Goal: Complete application form: Complete application form

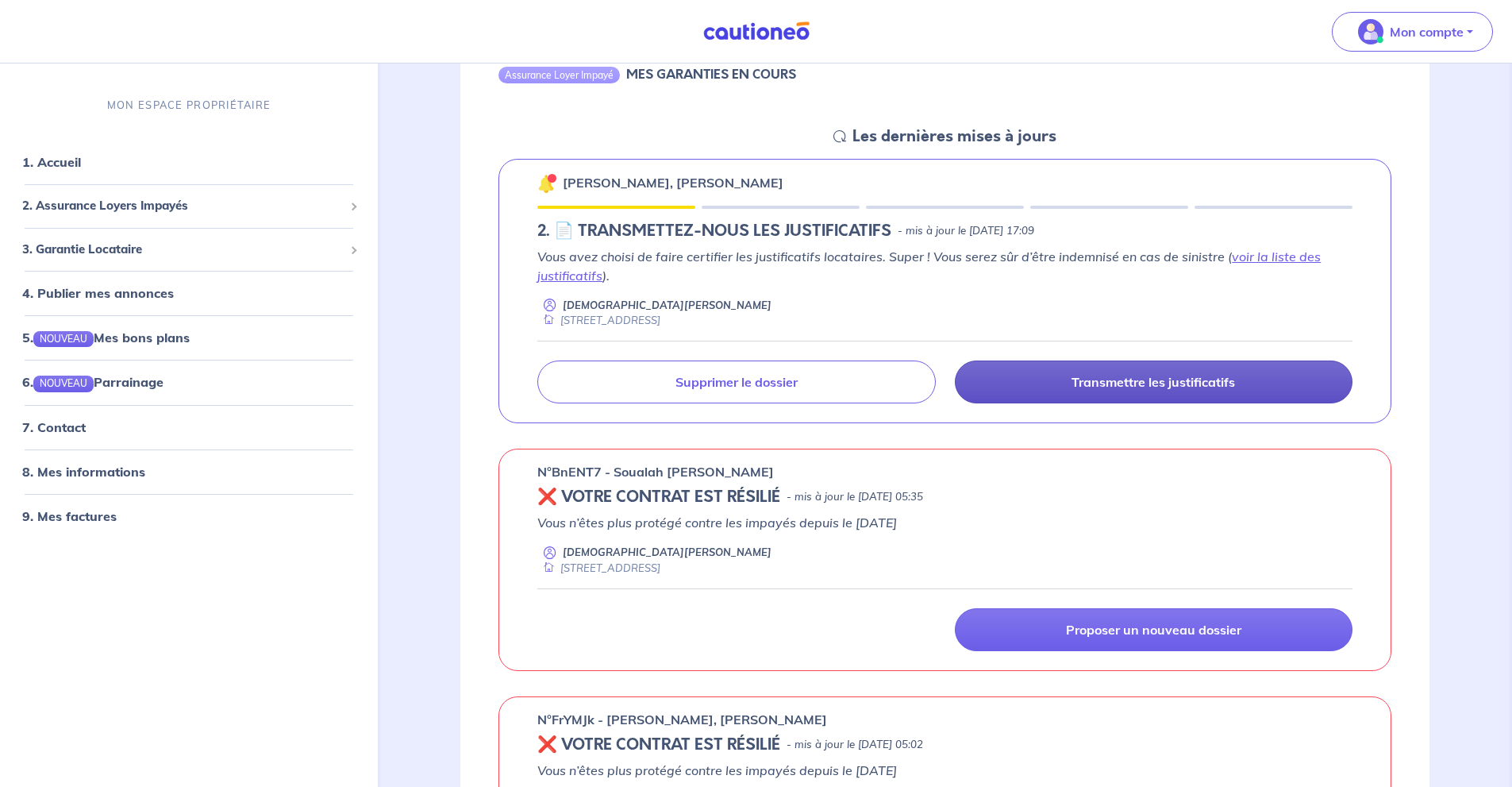
scroll to position [317, 0]
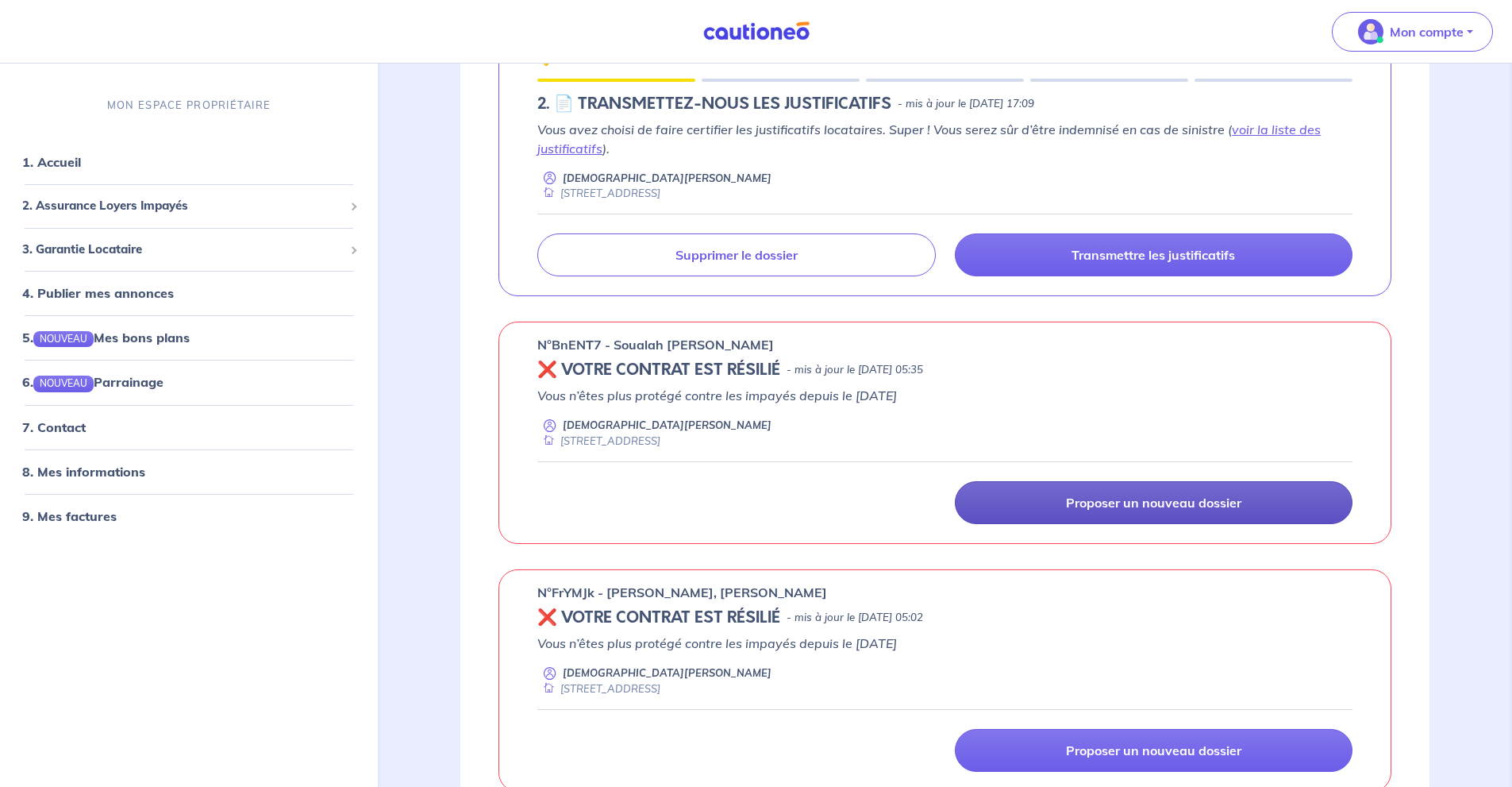
click at [1211, 510] on p "Proposer un nouveau dossier" at bounding box center [1153, 502] width 175 height 16
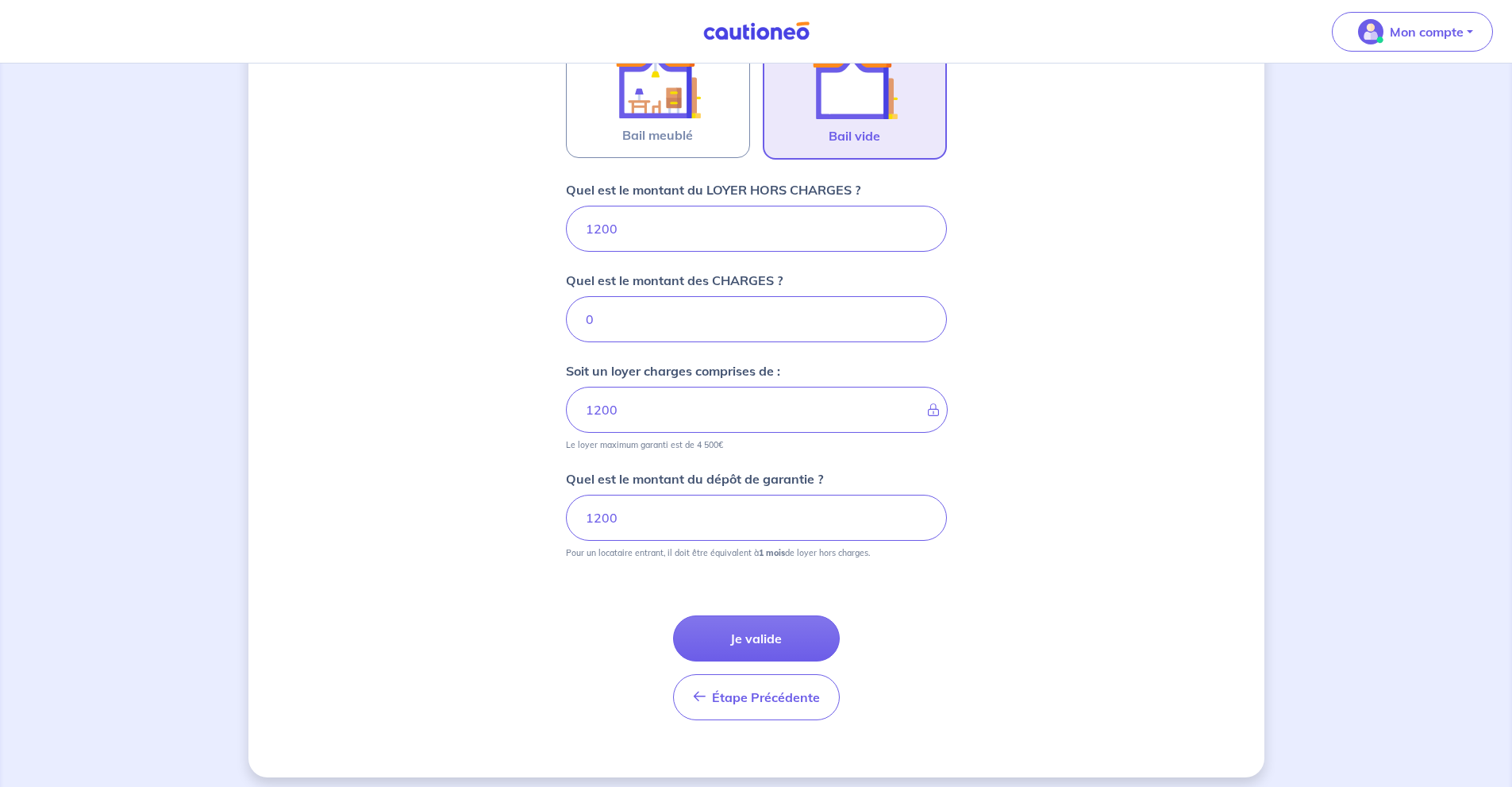
scroll to position [544, 0]
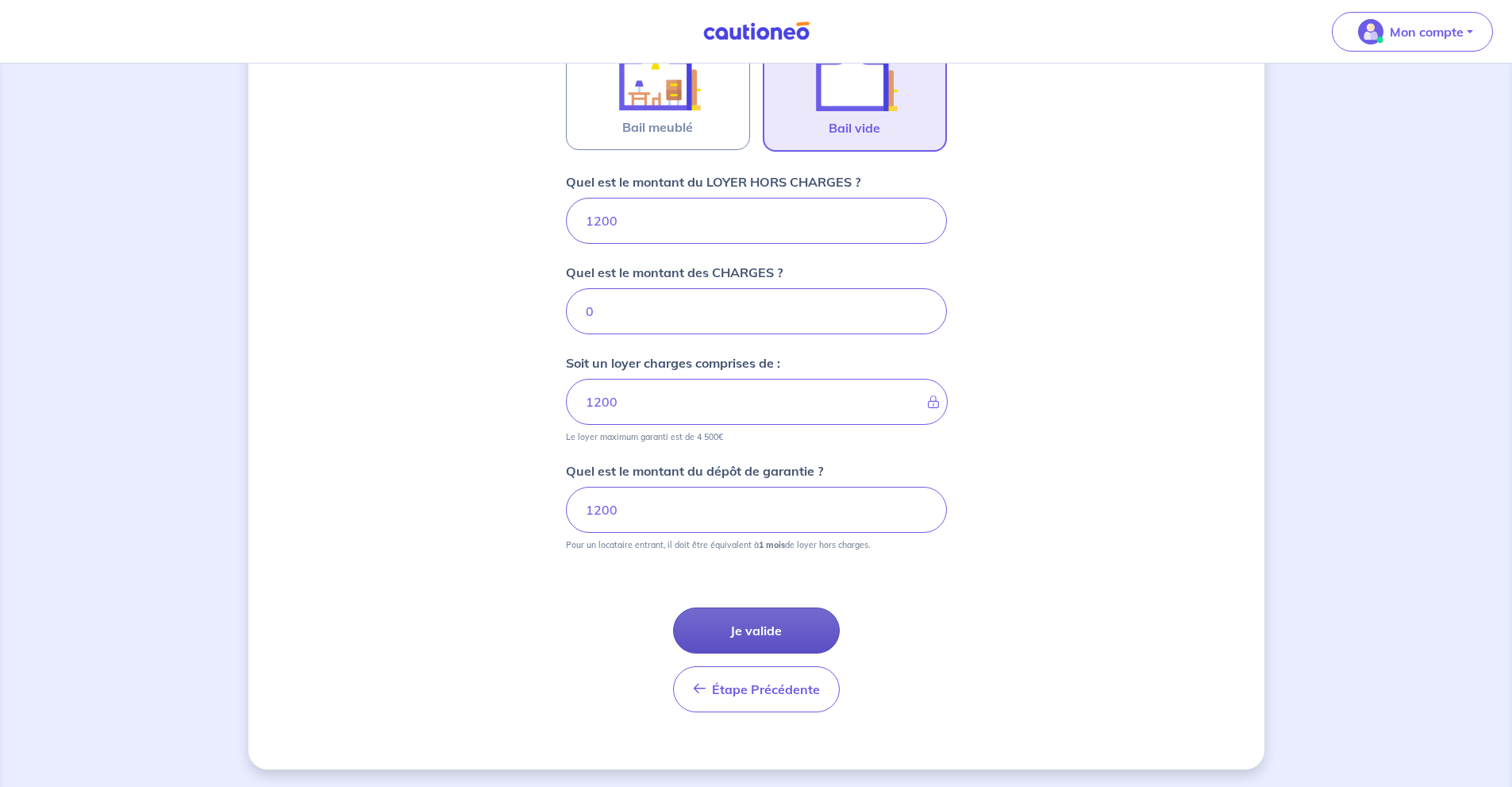
click at [805, 641] on button "Je valide" at bounding box center [756, 630] width 167 height 46
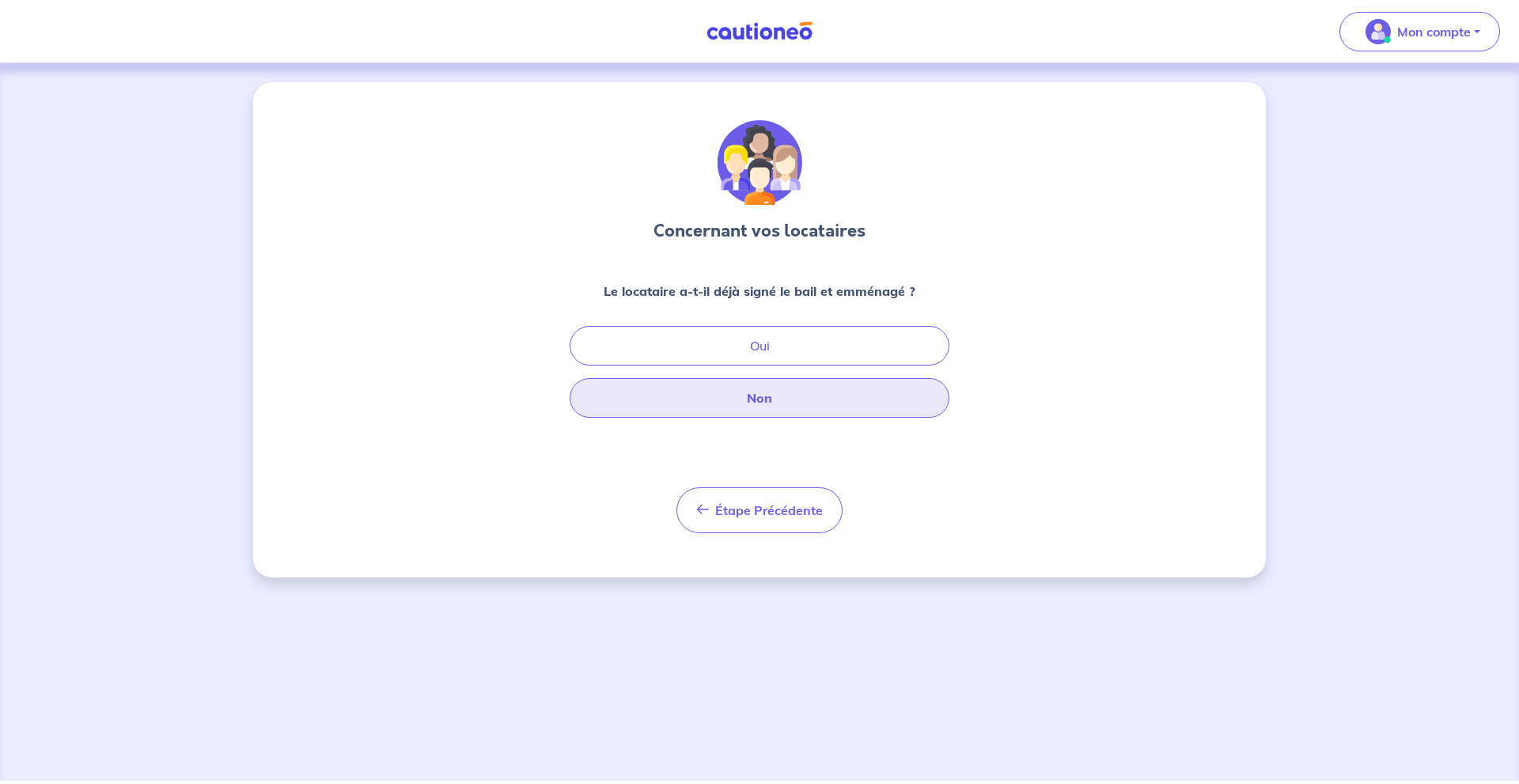
click at [846, 394] on button "Non" at bounding box center [760, 398] width 380 height 40
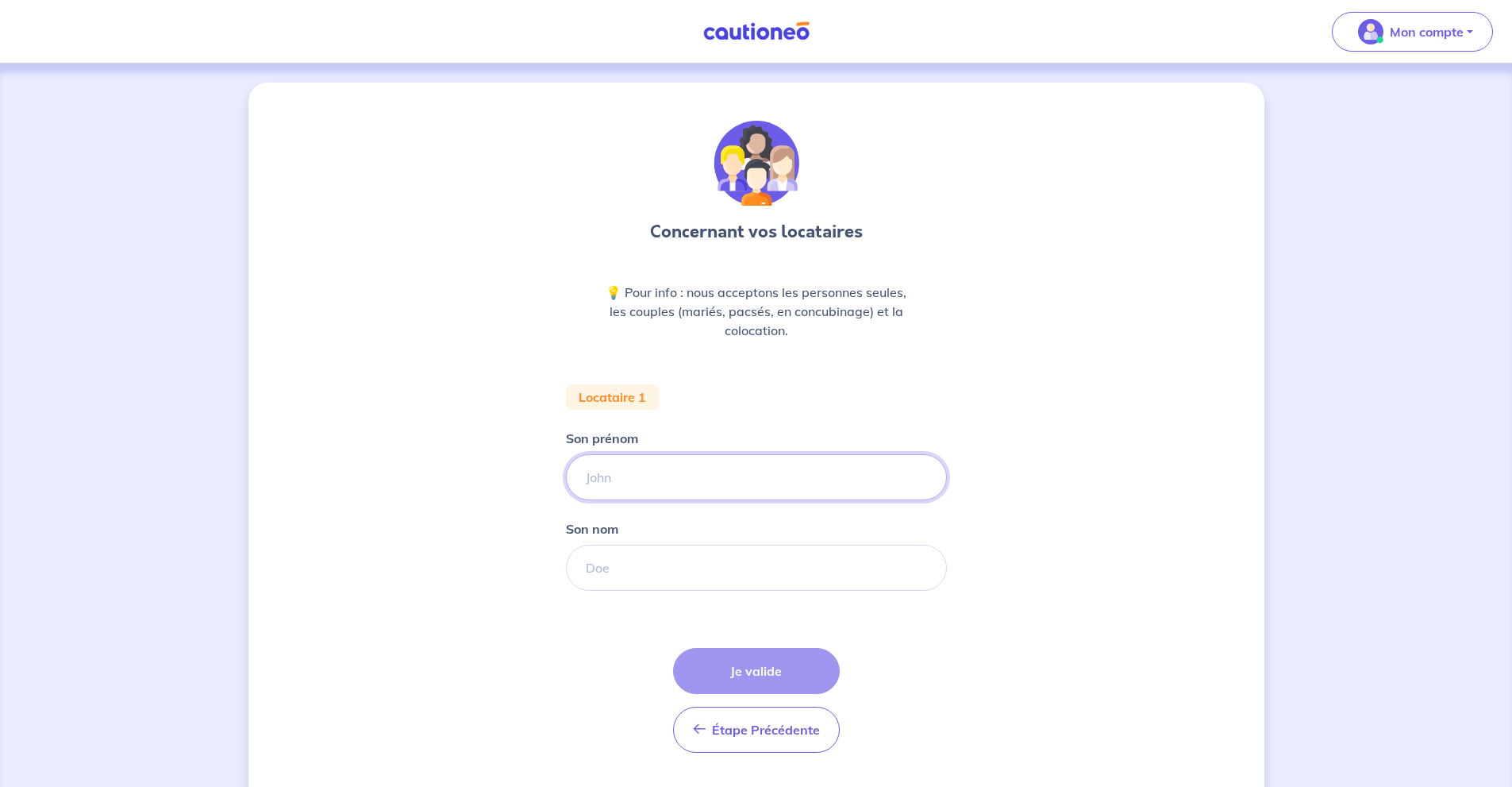
click at [783, 484] on input "Son prénom" at bounding box center [756, 477] width 381 height 46
type input "N"
type input "Helene"
click at [800, 577] on input "Son nom" at bounding box center [756, 568] width 381 height 46
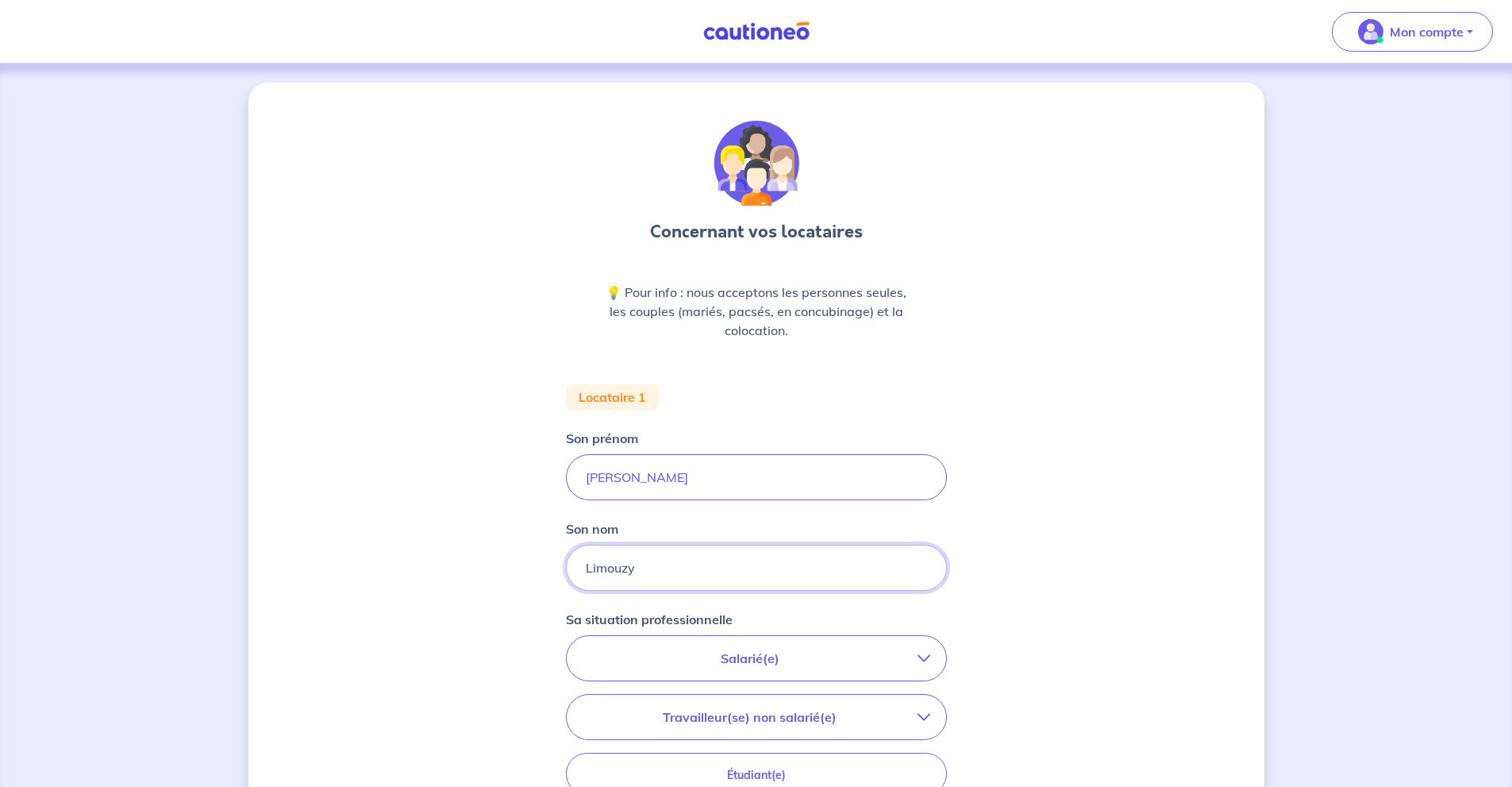
type input "Limouzy"
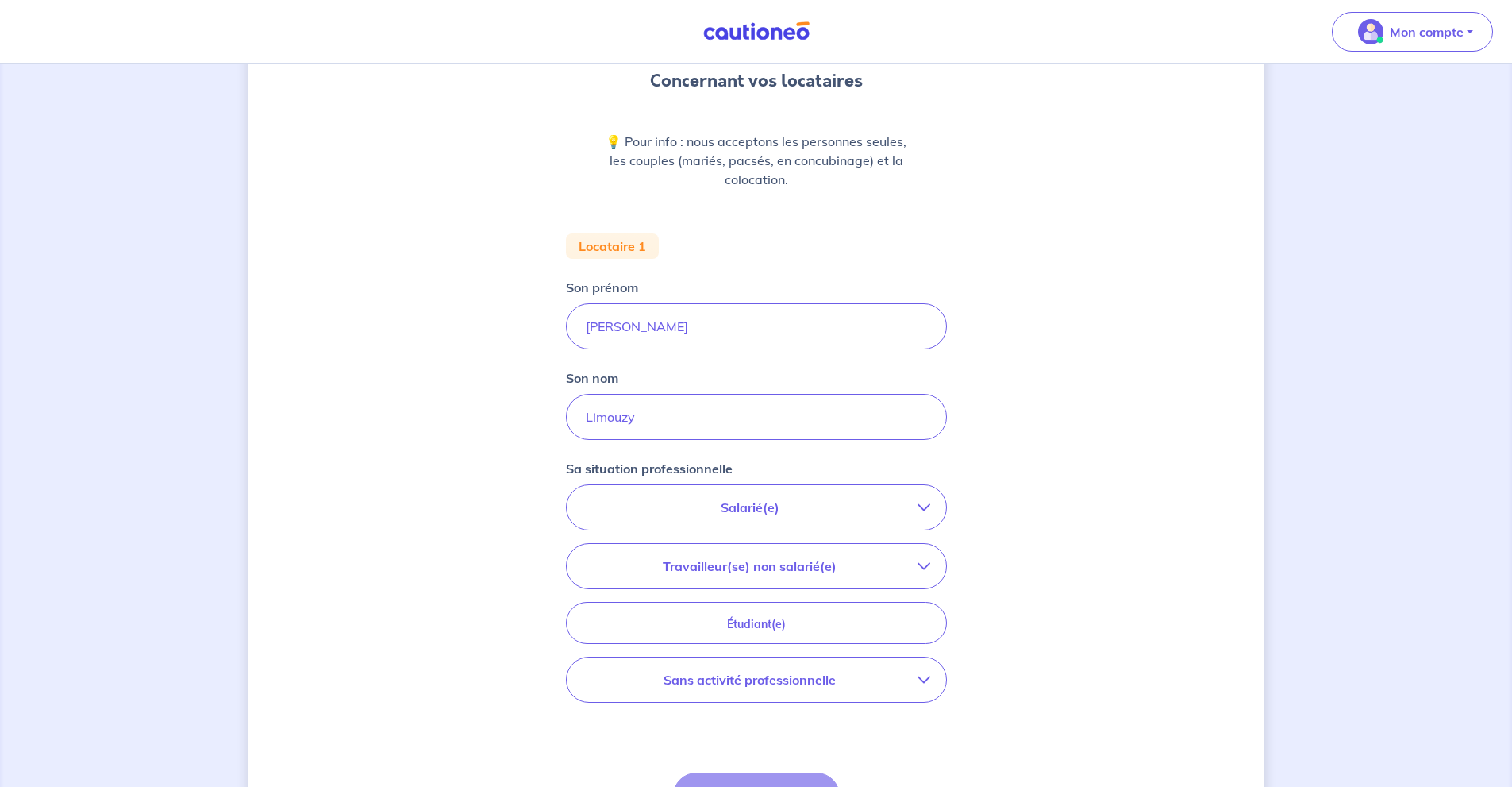
scroll to position [317, 0]
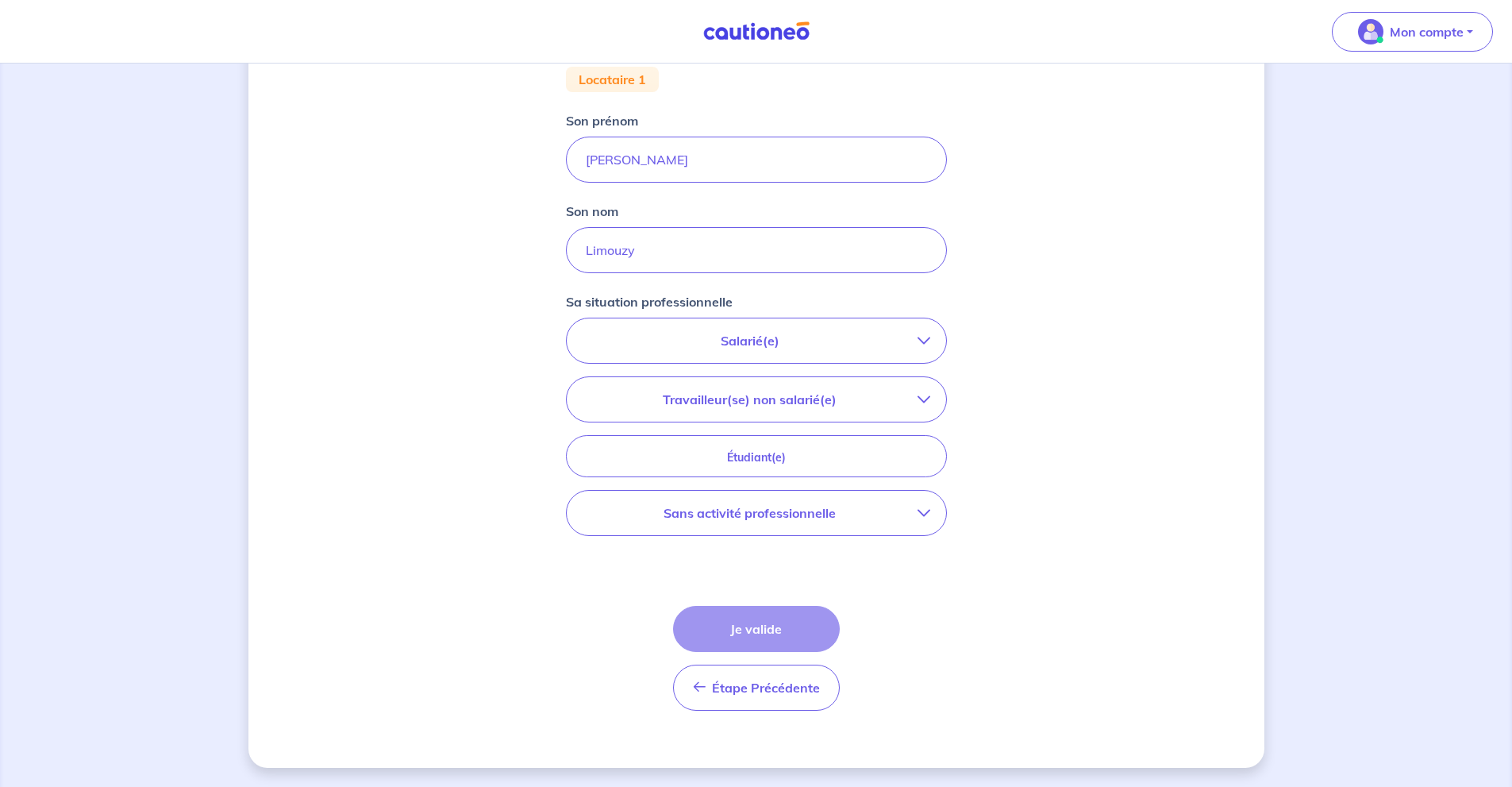
click at [834, 343] on p "Salarié(e)" at bounding box center [750, 340] width 335 height 19
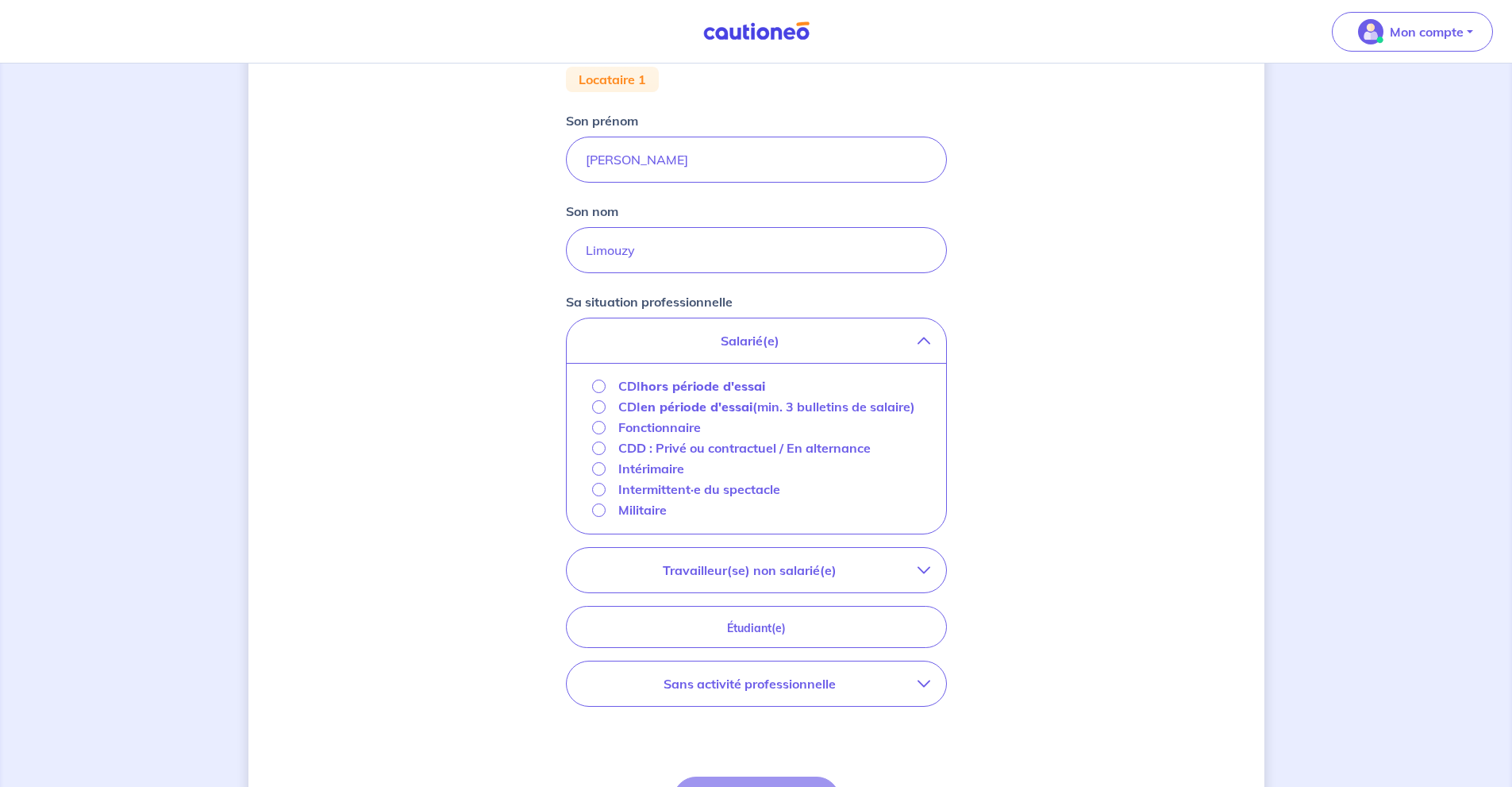
click at [743, 385] on strong "hors période d'essai" at bounding box center [702, 385] width 124 height 16
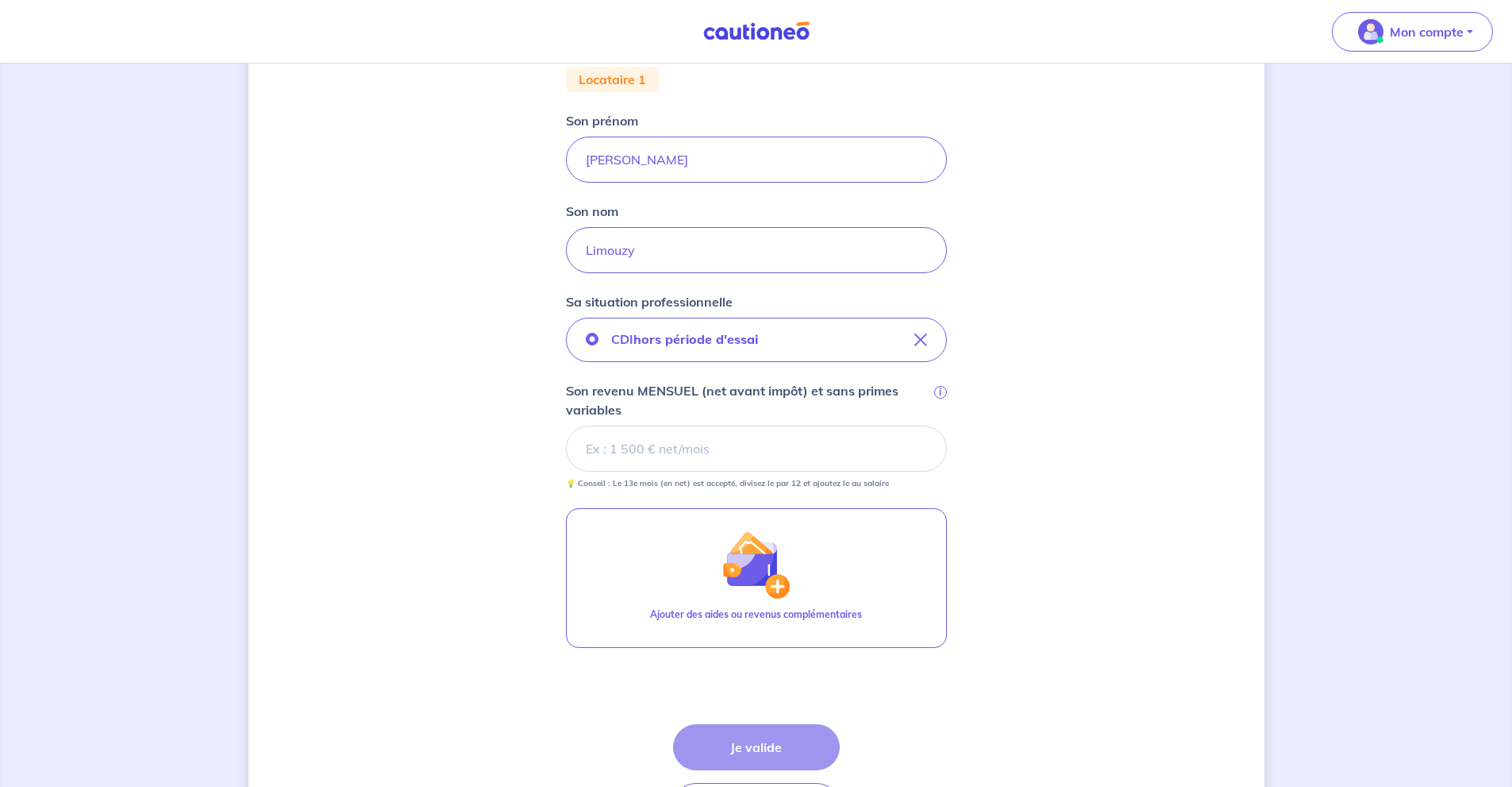
click at [787, 449] on input "Son revenu MENSUEL (net avant impôt) et sans primes variables i" at bounding box center [756, 448] width 381 height 46
click at [714, 443] on input "Son revenu MENSUEL (net avant impôt) et sans primes variables i" at bounding box center [756, 448] width 381 height 46
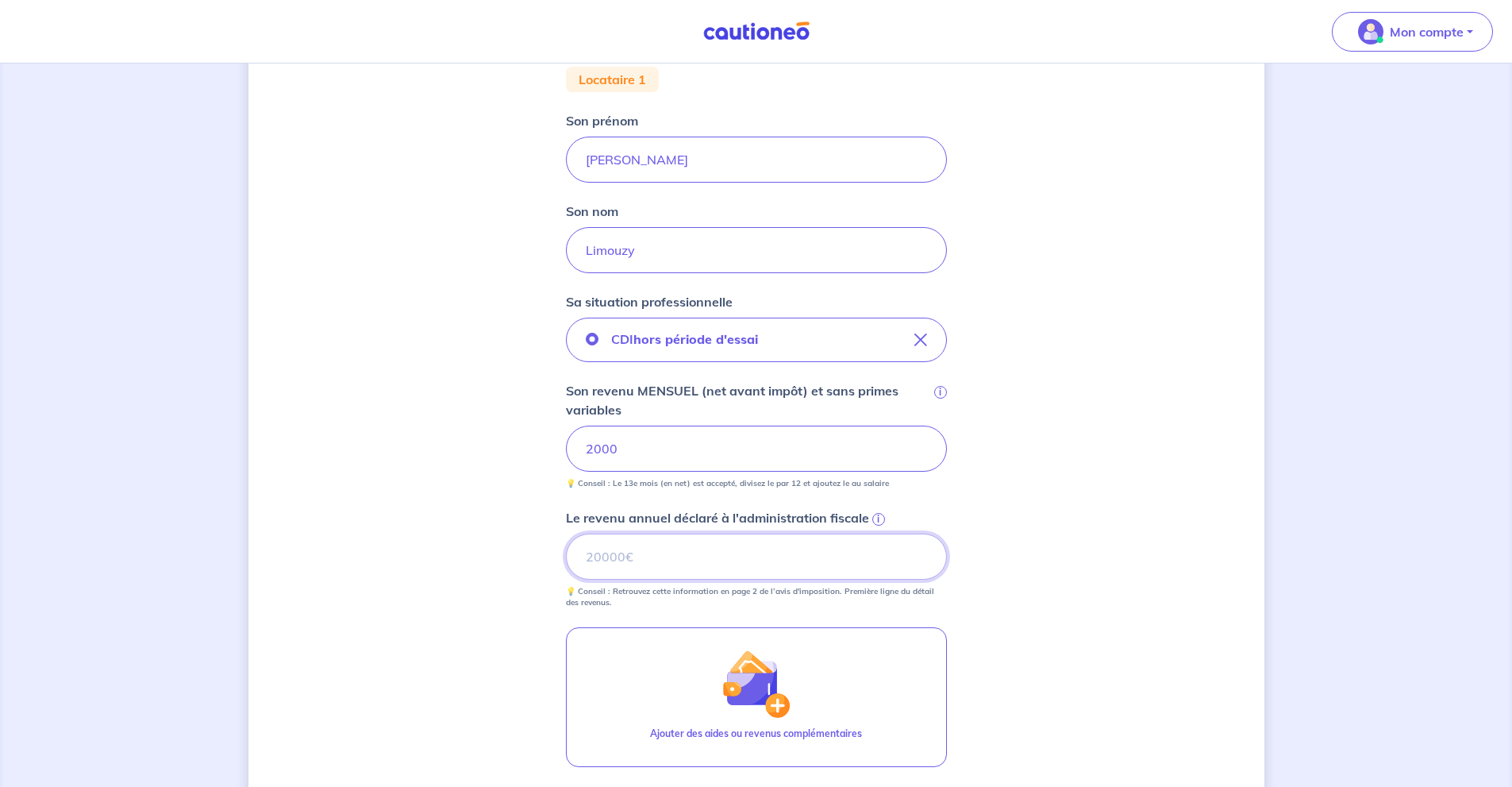
click at [700, 551] on input "Le revenu annuel déclaré à l'administration fiscale i" at bounding box center [756, 556] width 381 height 46
type input "23046"
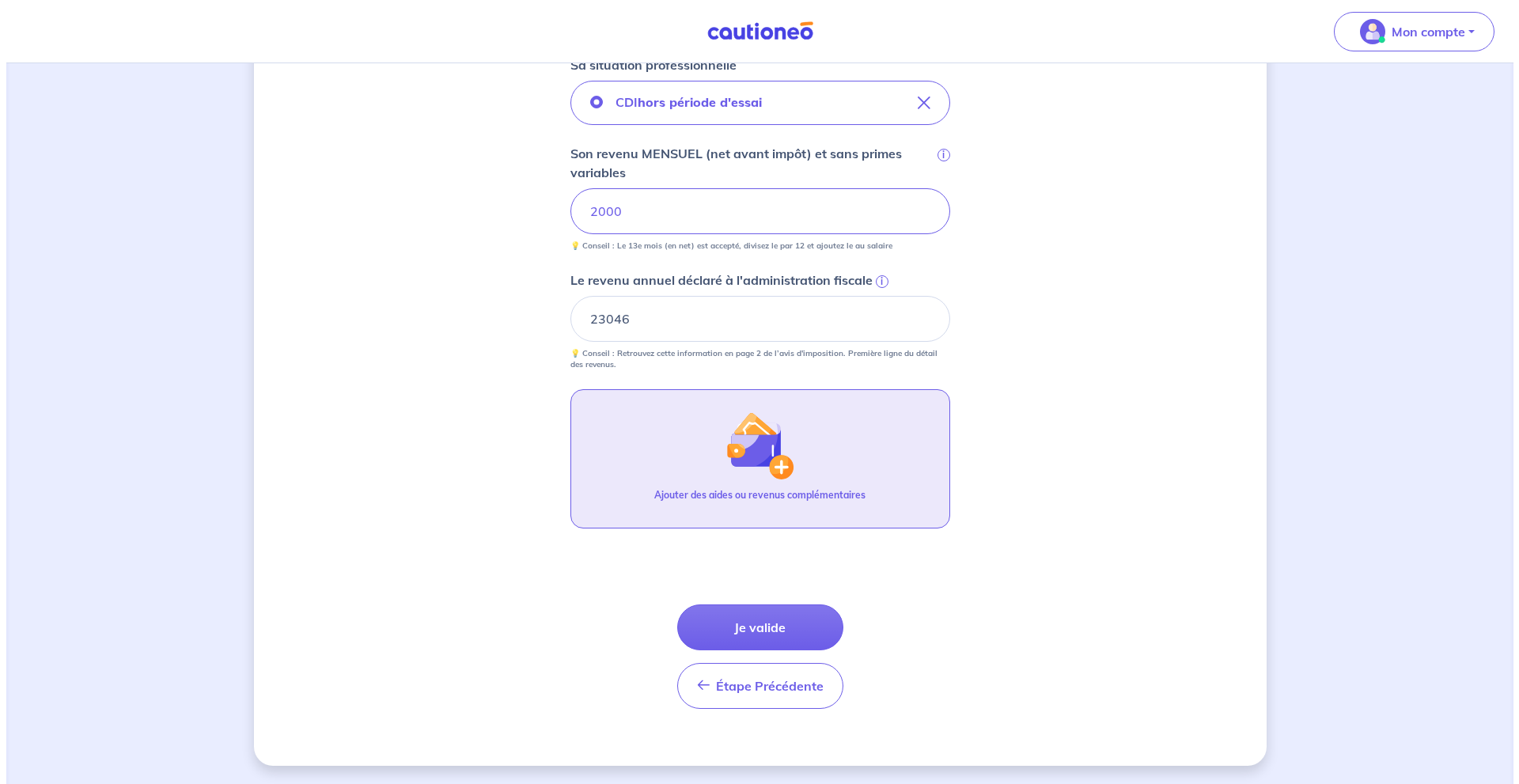
scroll to position [553, 0]
click at [772, 447] on img "button" at bounding box center [753, 444] width 68 height 68
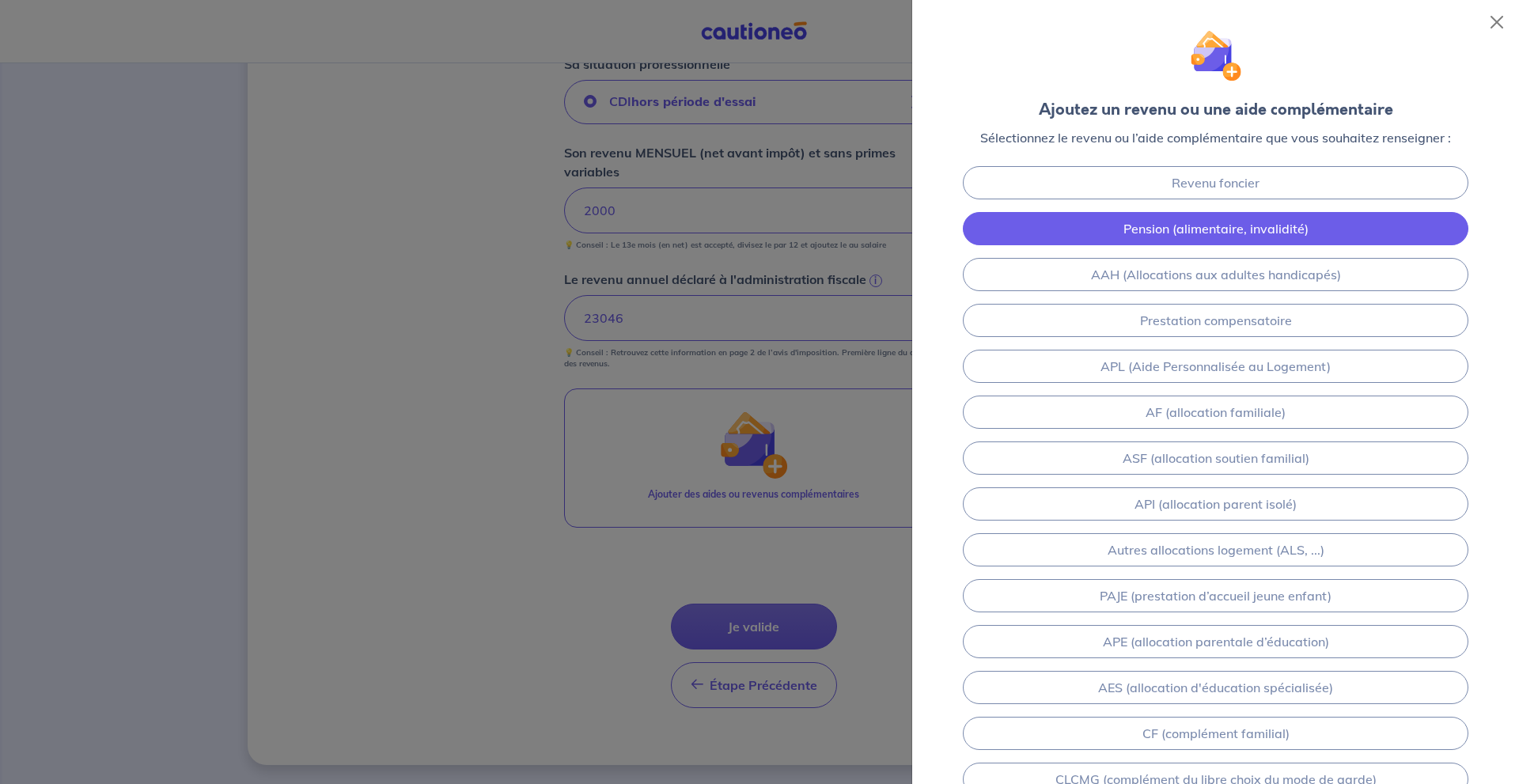
click at [1288, 220] on link "Pension (alimentaire, invalidité)" at bounding box center [1216, 228] width 506 height 33
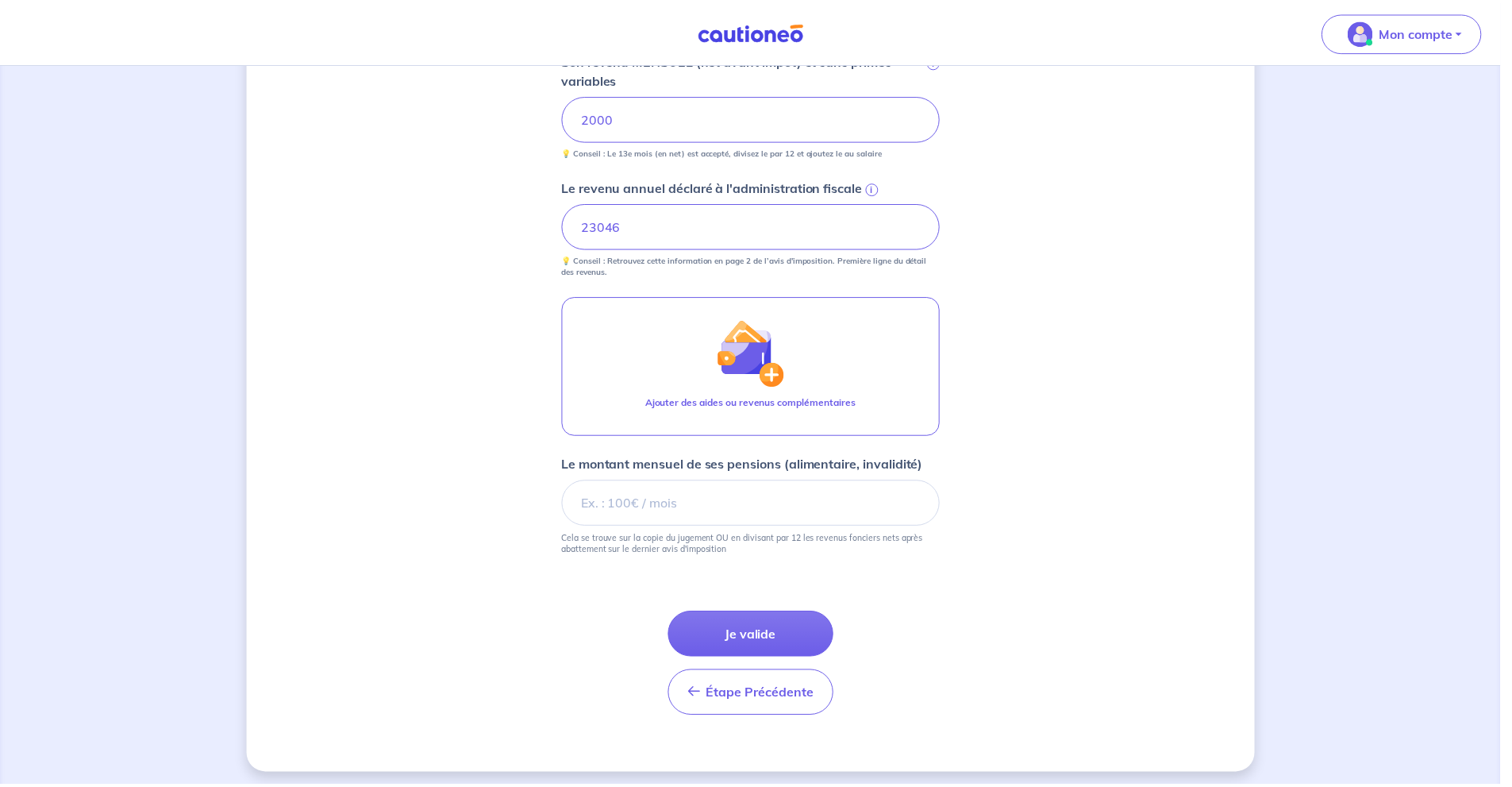
scroll to position [655, 0]
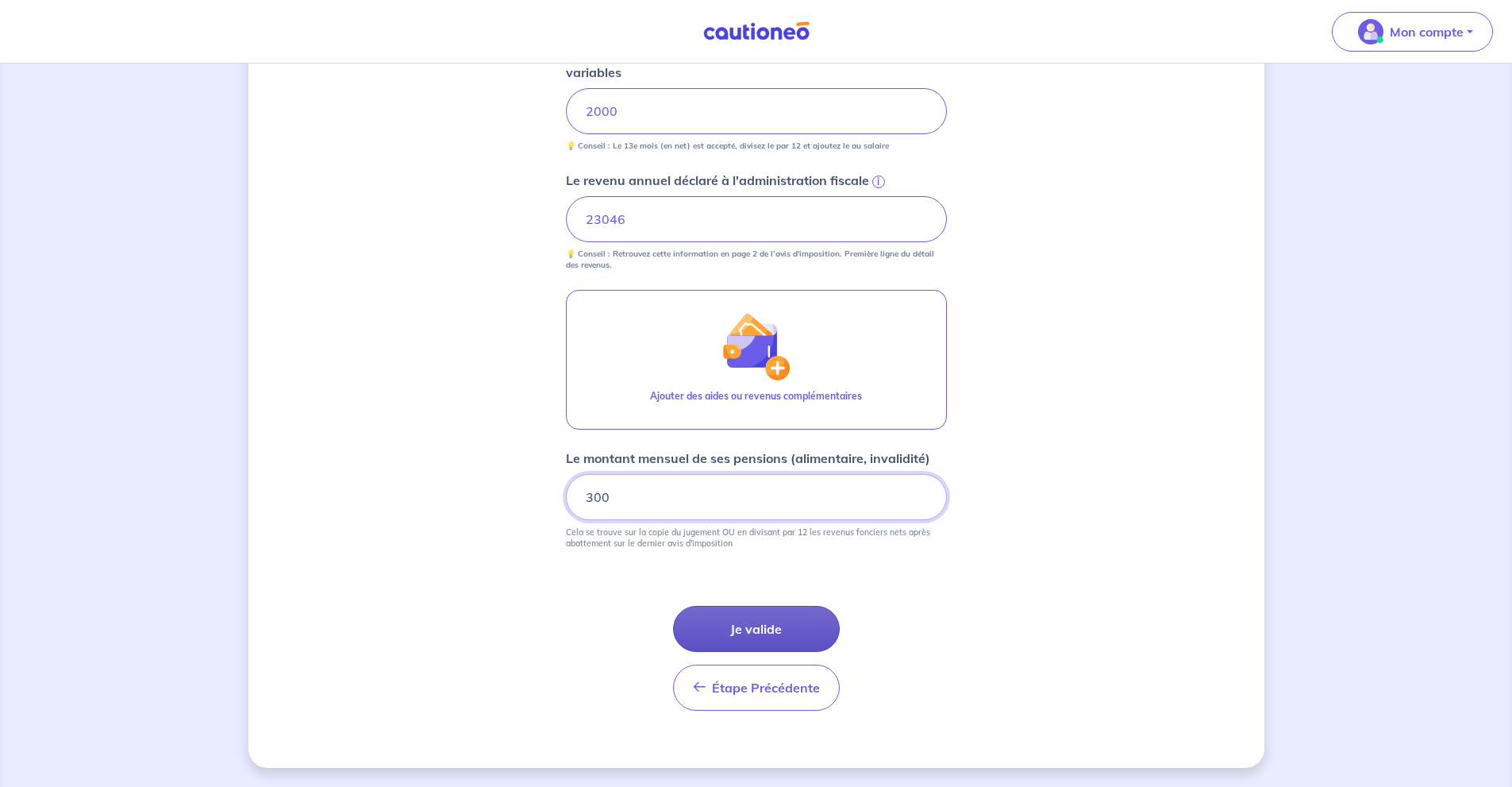
type input "300"
click at [798, 627] on button "Je valide" at bounding box center [756, 628] width 167 height 46
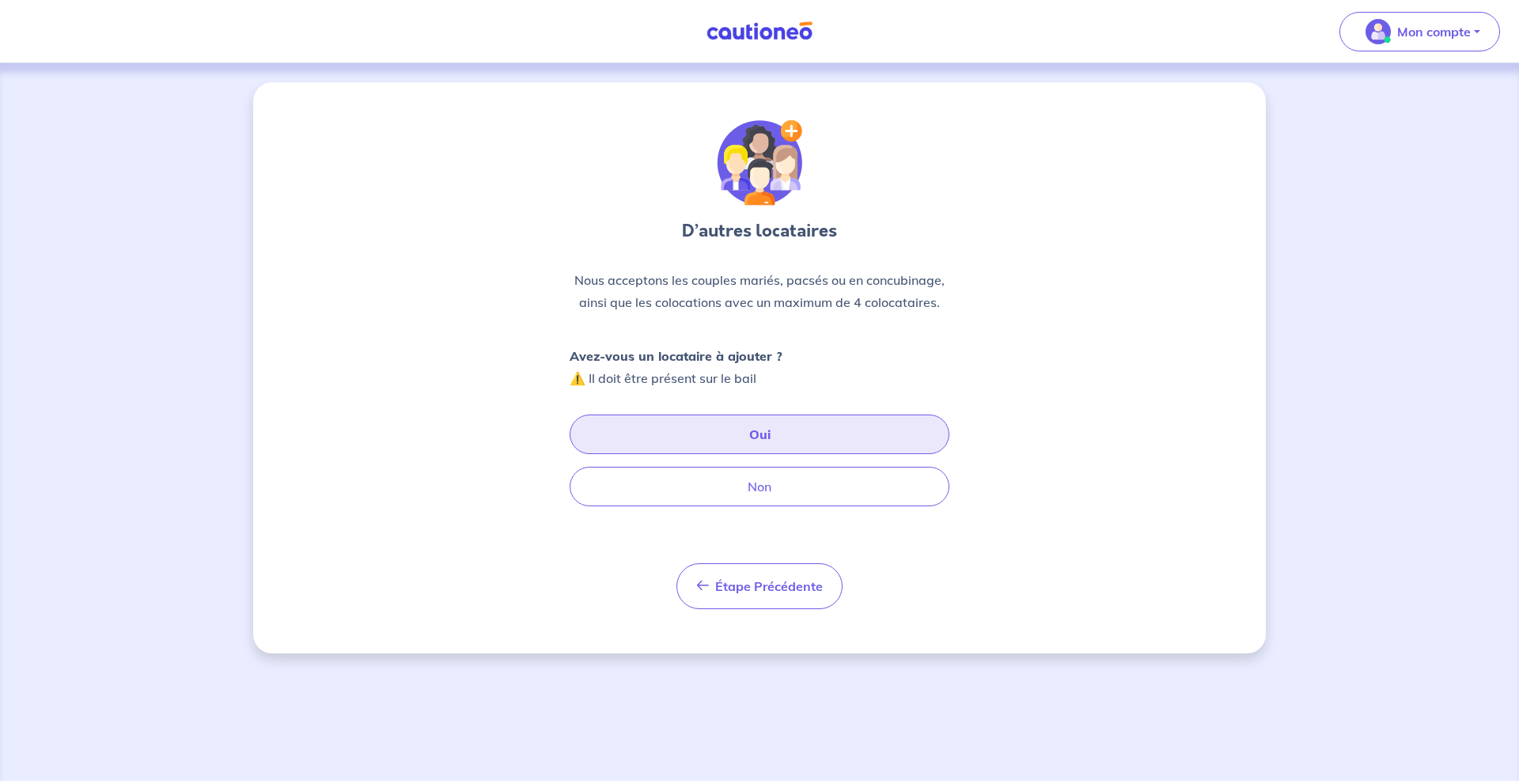
click at [819, 434] on button "Oui" at bounding box center [760, 434] width 380 height 40
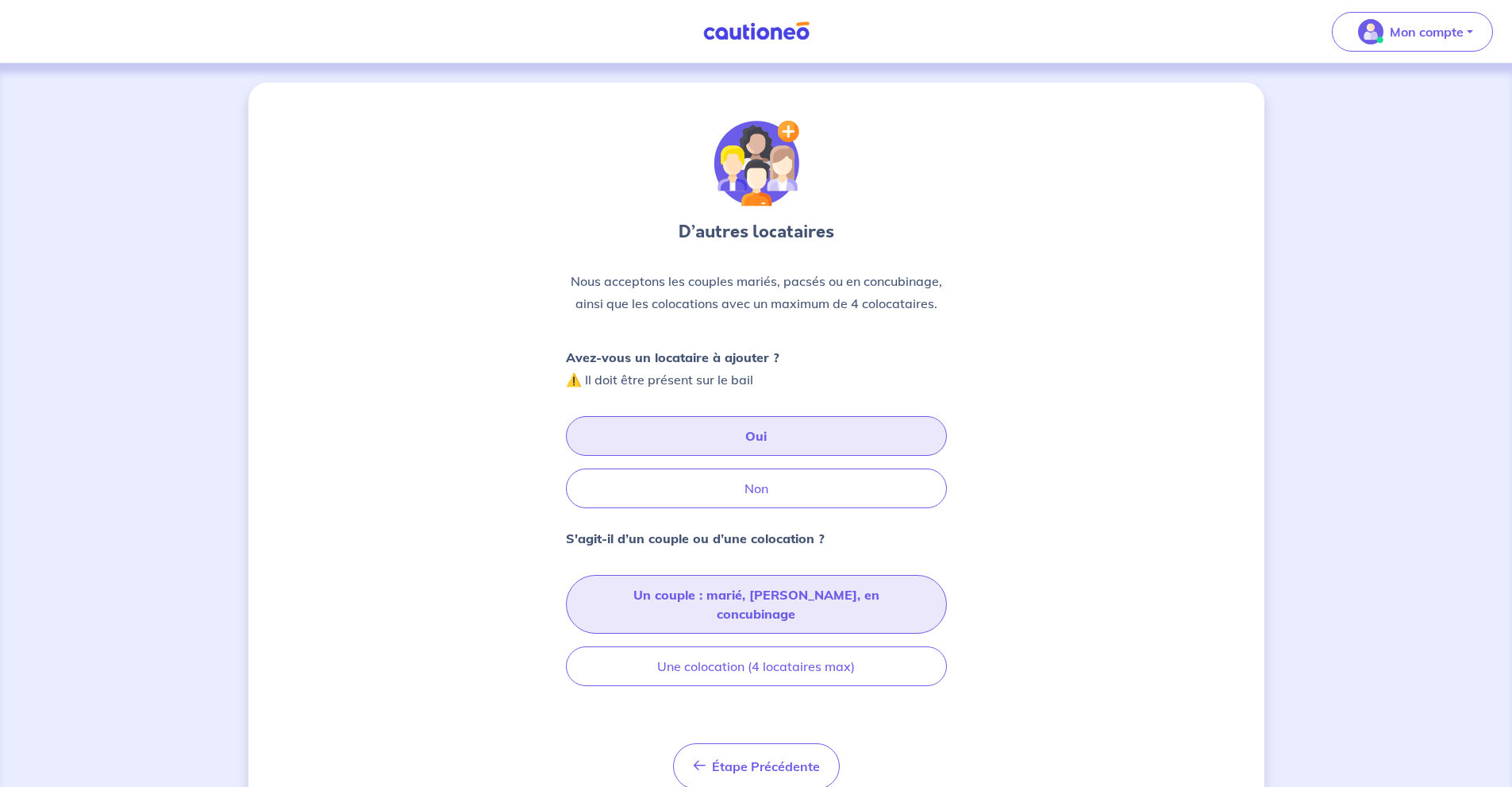
click at [880, 591] on button "Un couple : marié, pacsé, en concubinage" at bounding box center [756, 605] width 381 height 59
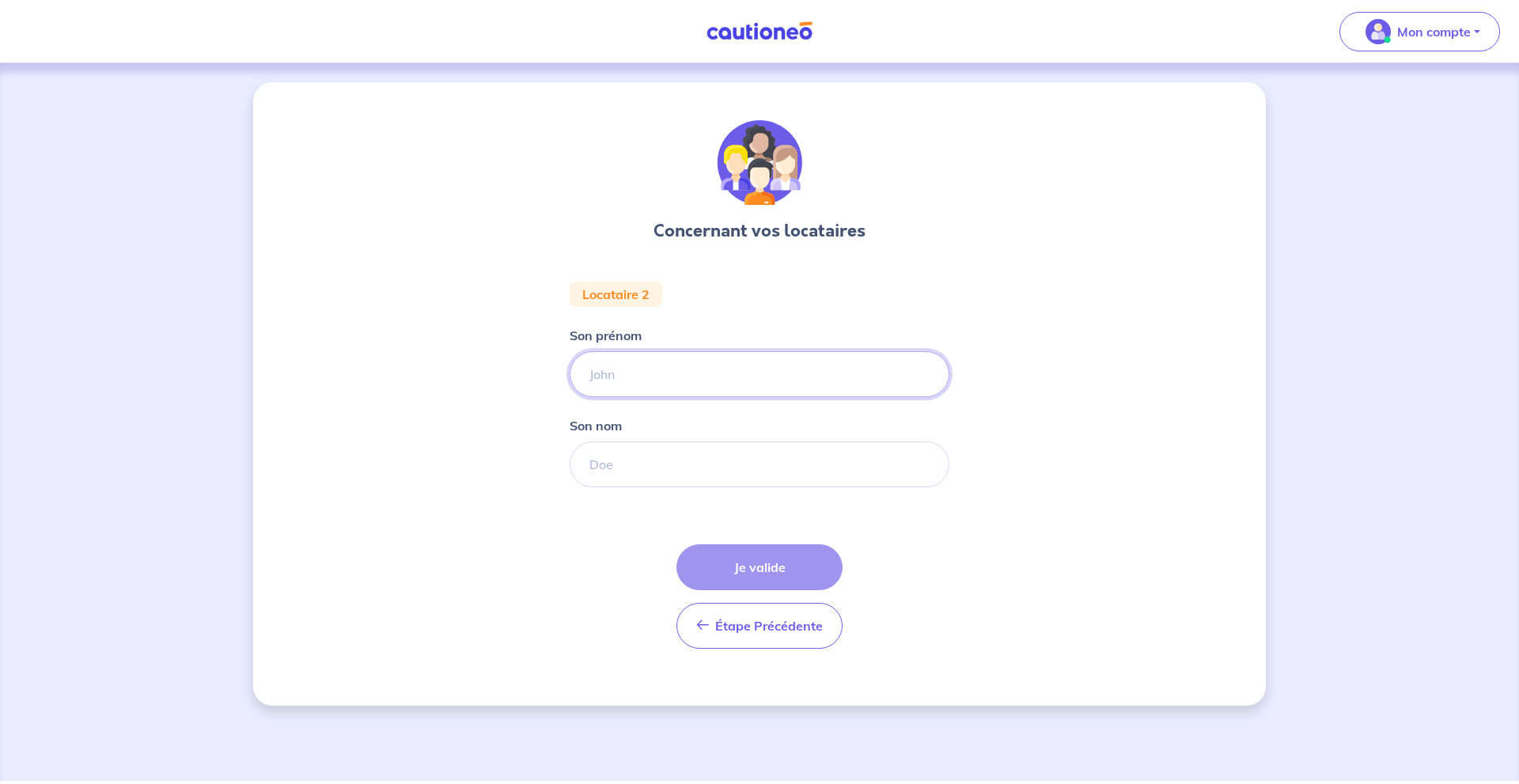
click at [797, 373] on input "Son prénom" at bounding box center [760, 374] width 380 height 46
click at [700, 361] on input "Son prénom" at bounding box center [760, 374] width 380 height 46
type input "b"
type input "Bernard"
click at [700, 469] on input "Son nom" at bounding box center [760, 464] width 380 height 46
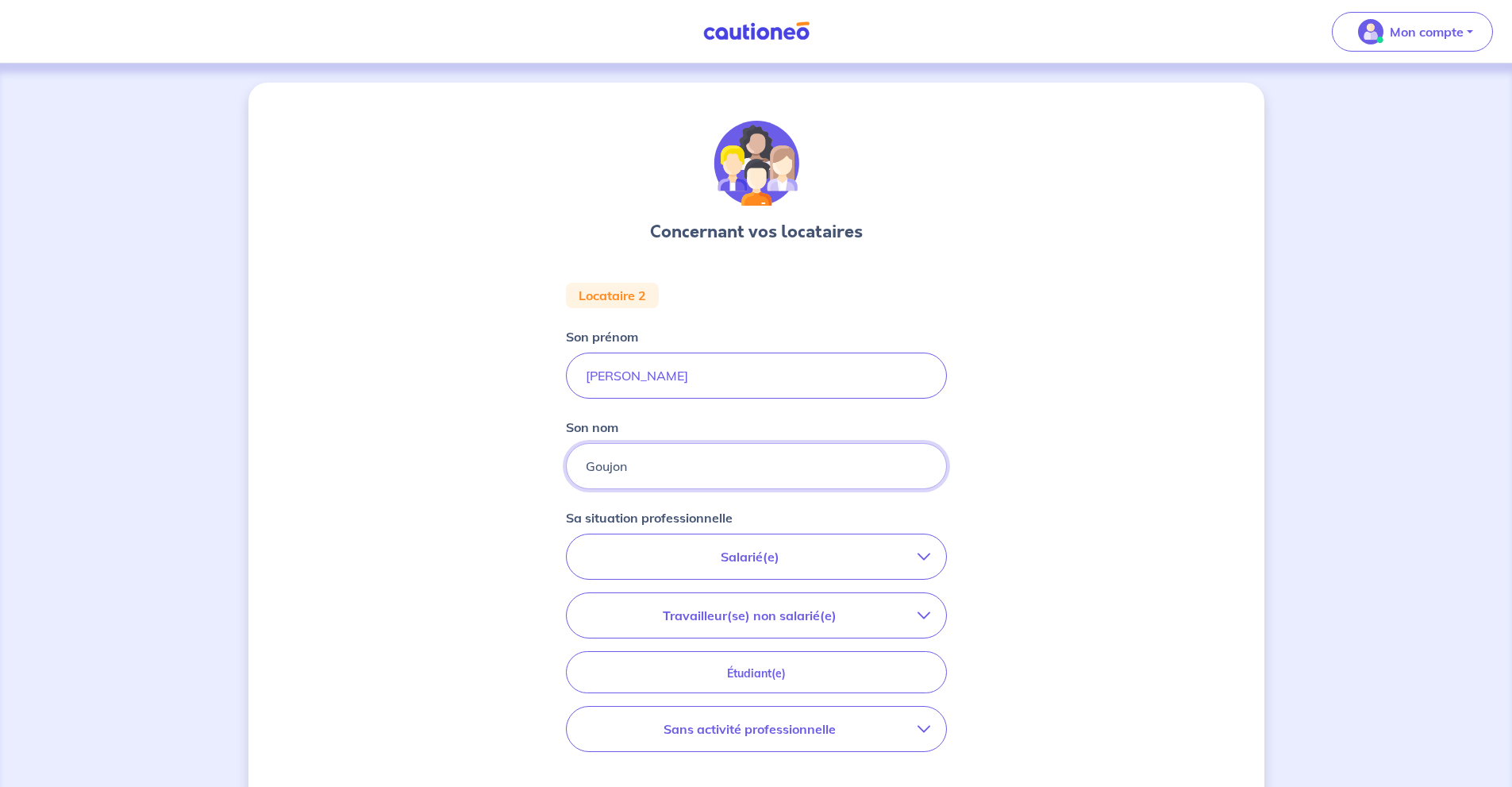
type input "Goujon"
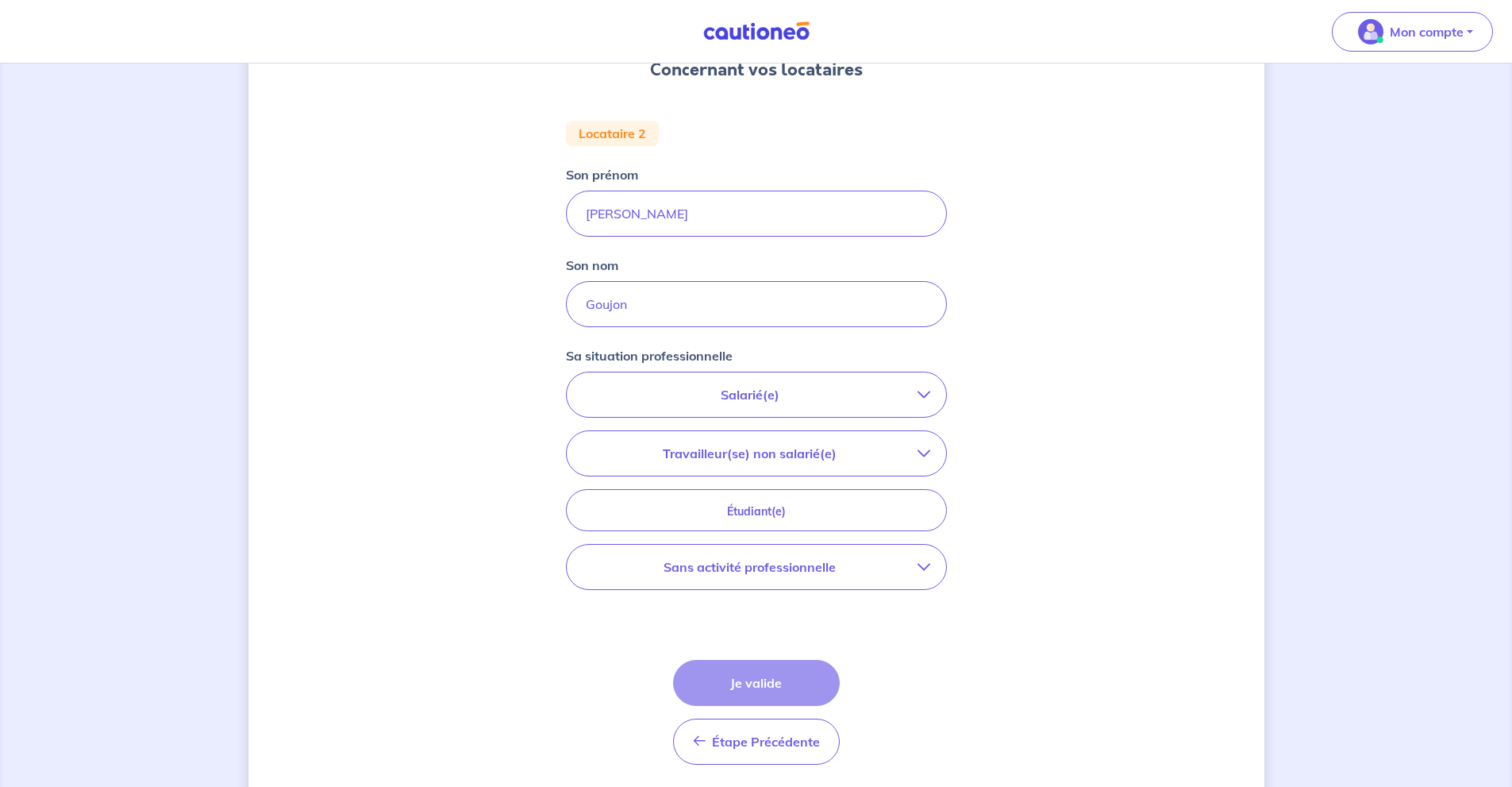
scroll to position [212, 0]
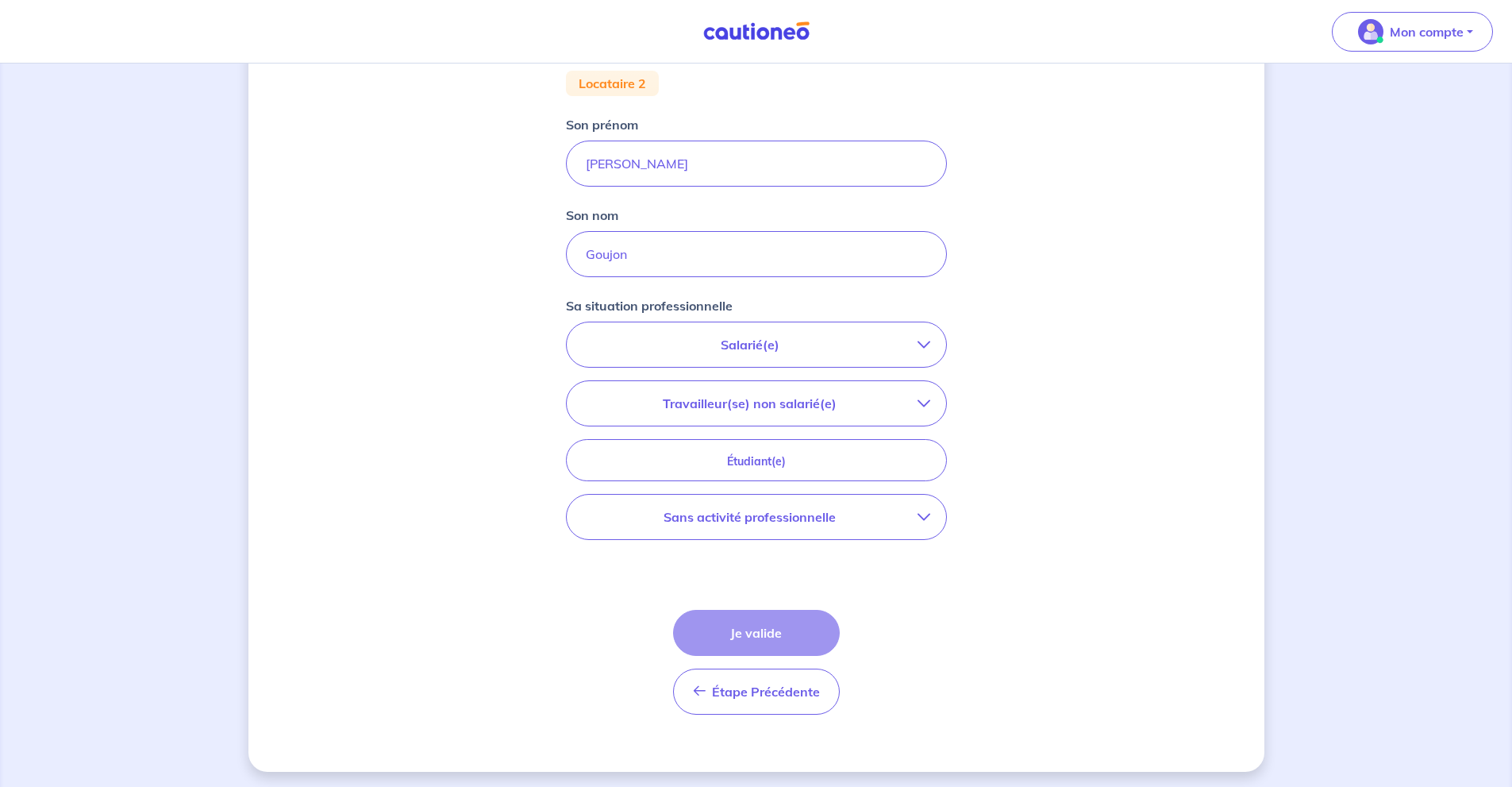
click at [859, 376] on div "Salarié(e) CDI hors période d'essai CDI en période d'essai (min. 3 bulletins de…" at bounding box center [756, 430] width 381 height 218
click at [874, 345] on p "Salarié(e)" at bounding box center [750, 344] width 335 height 19
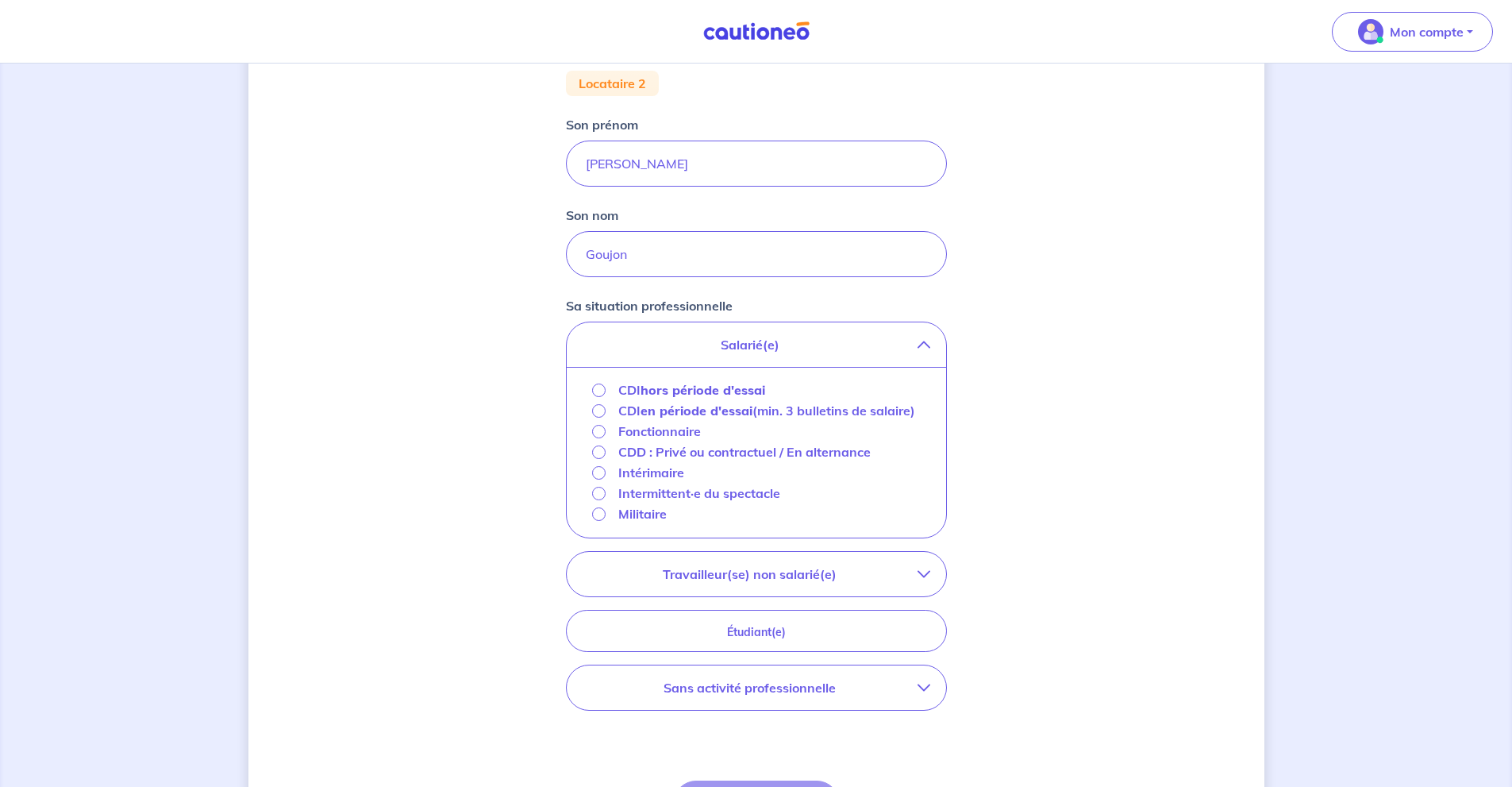
click at [1068, 407] on div "Concernant vos locataires Locataire 2 Son prénom Bernard Son nom Goujon Sa situ…" at bounding box center [756, 407] width 1016 height 1072
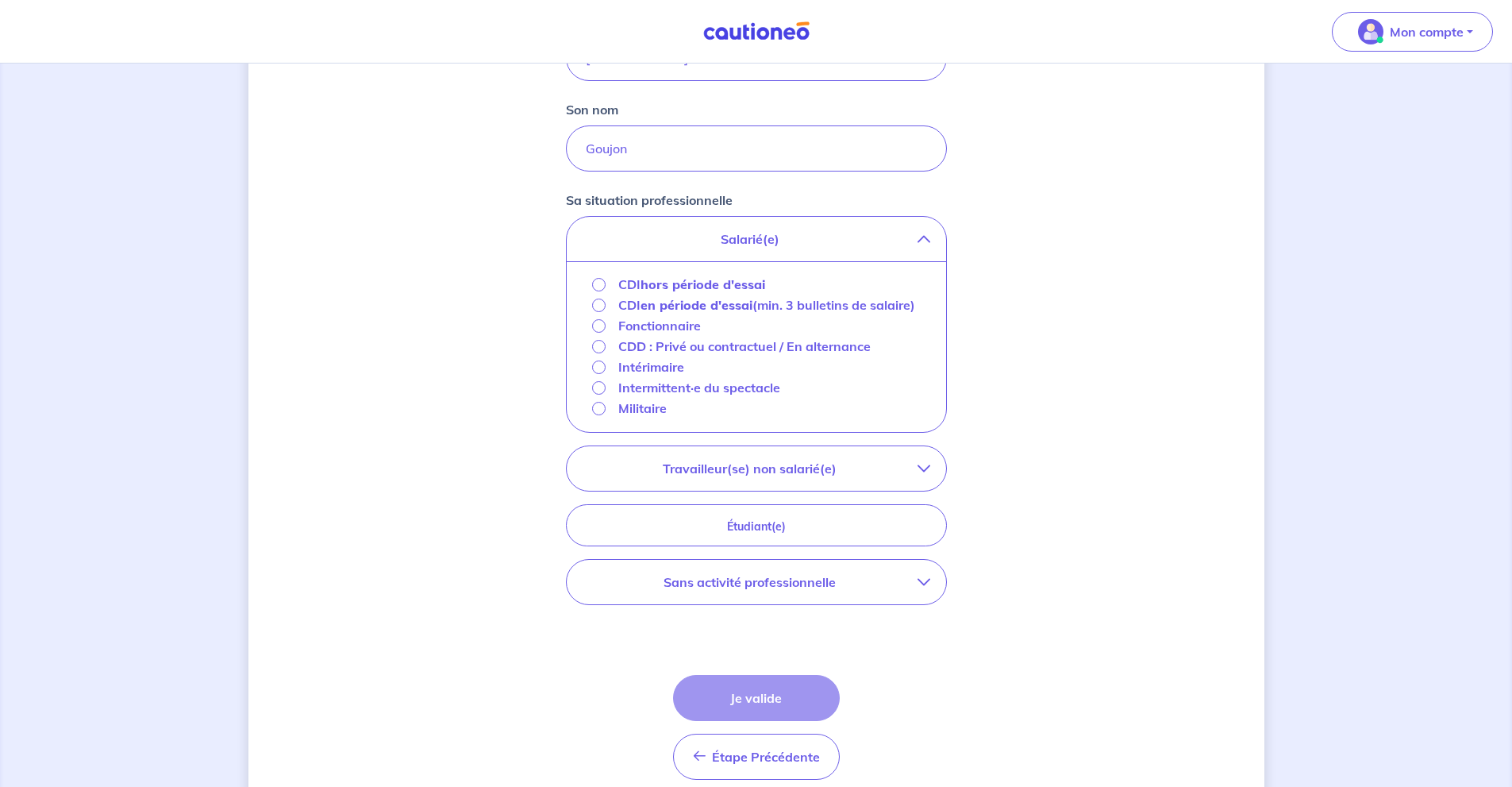
click at [892, 478] on p "Travailleur(se) non salarié(e)" at bounding box center [750, 468] width 335 height 19
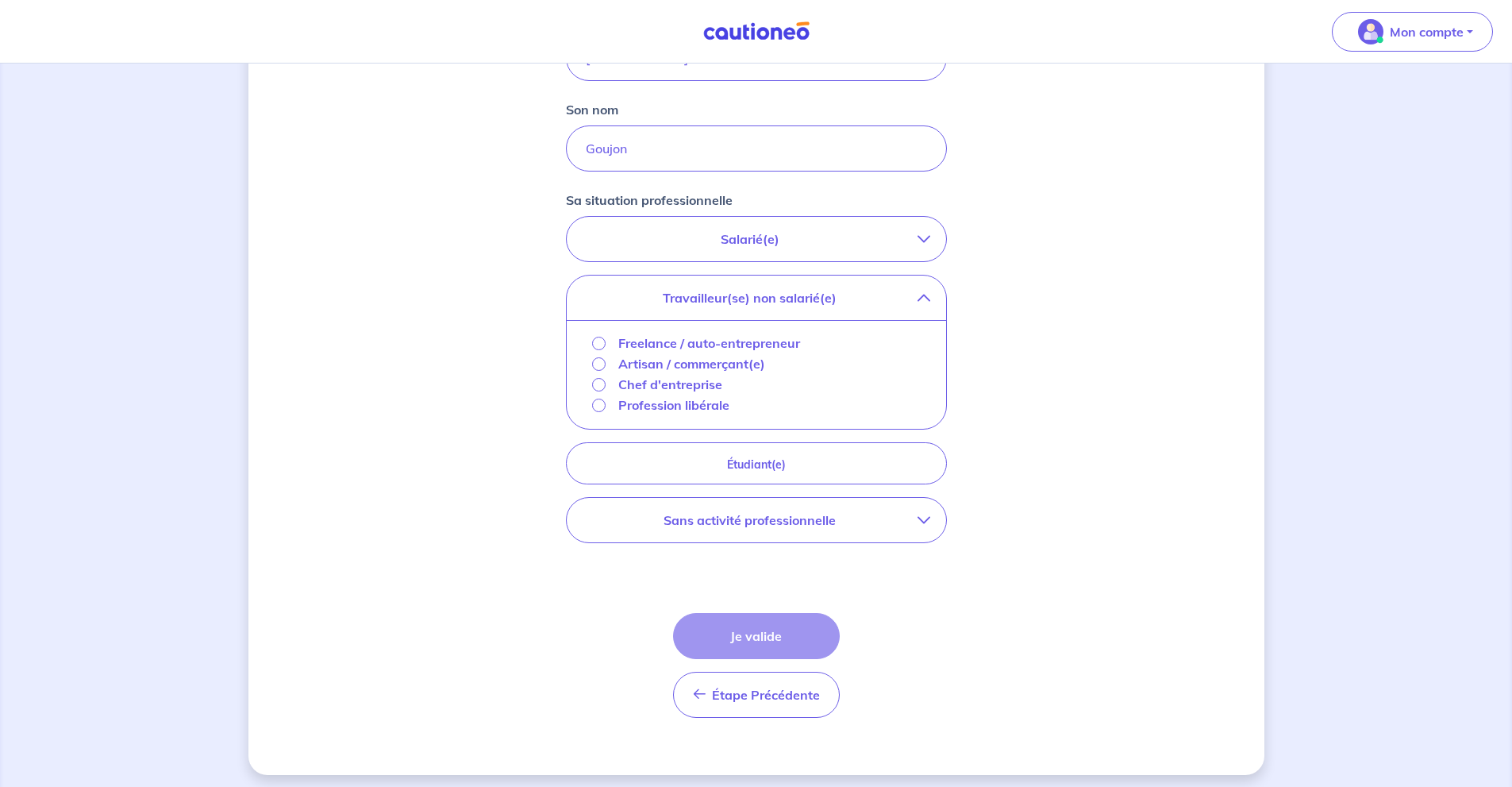
click at [680, 403] on p "Profession libérale" at bounding box center [674, 404] width 111 height 19
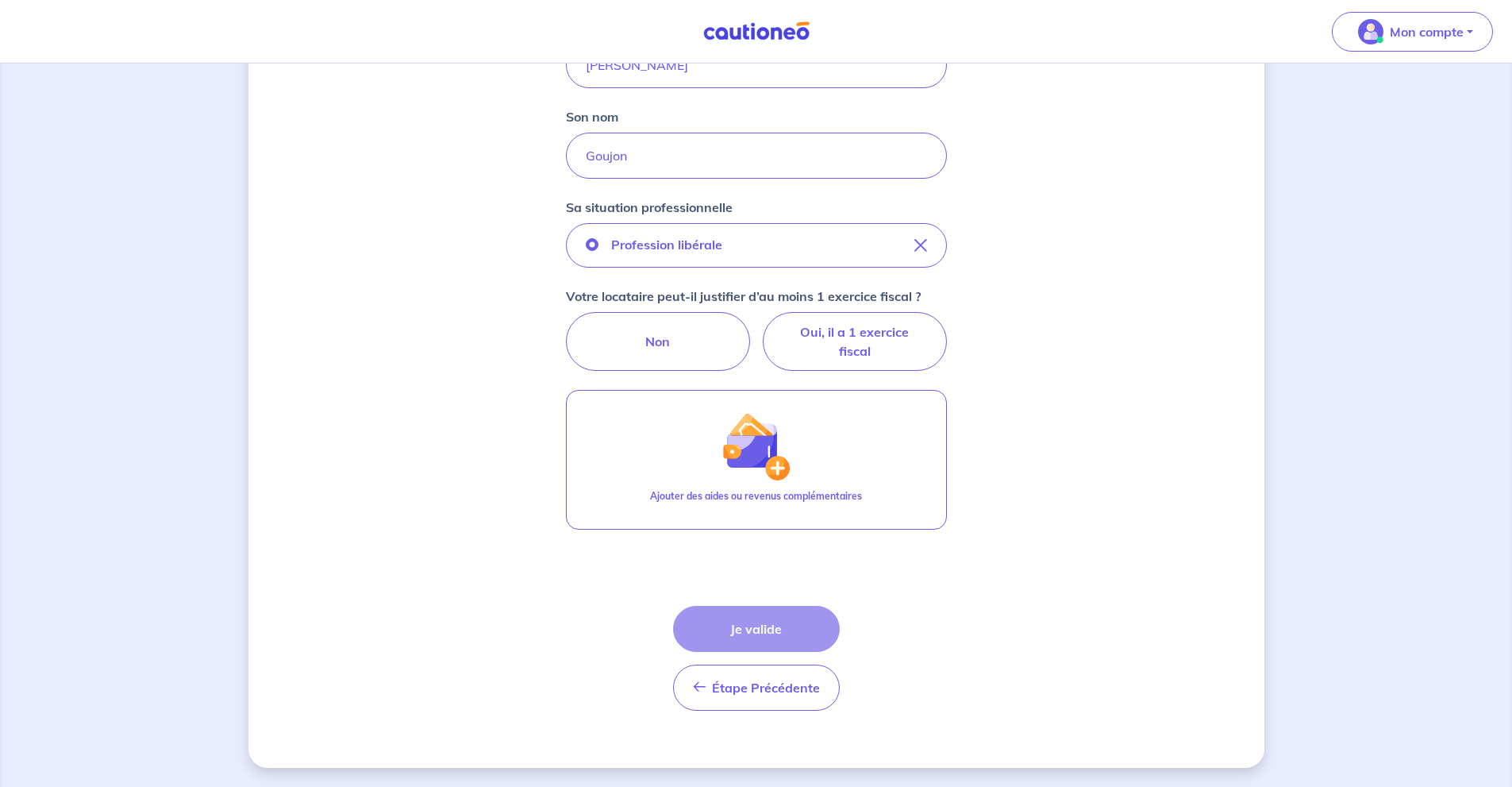
scroll to position [310, 0]
click at [885, 337] on label "Oui, il a 1 exercice fiscal" at bounding box center [855, 341] width 184 height 59
click at [761, 322] on input "Oui, il a 1 exercice fiscal" at bounding box center [756, 317] width 11 height 11
radio input "true"
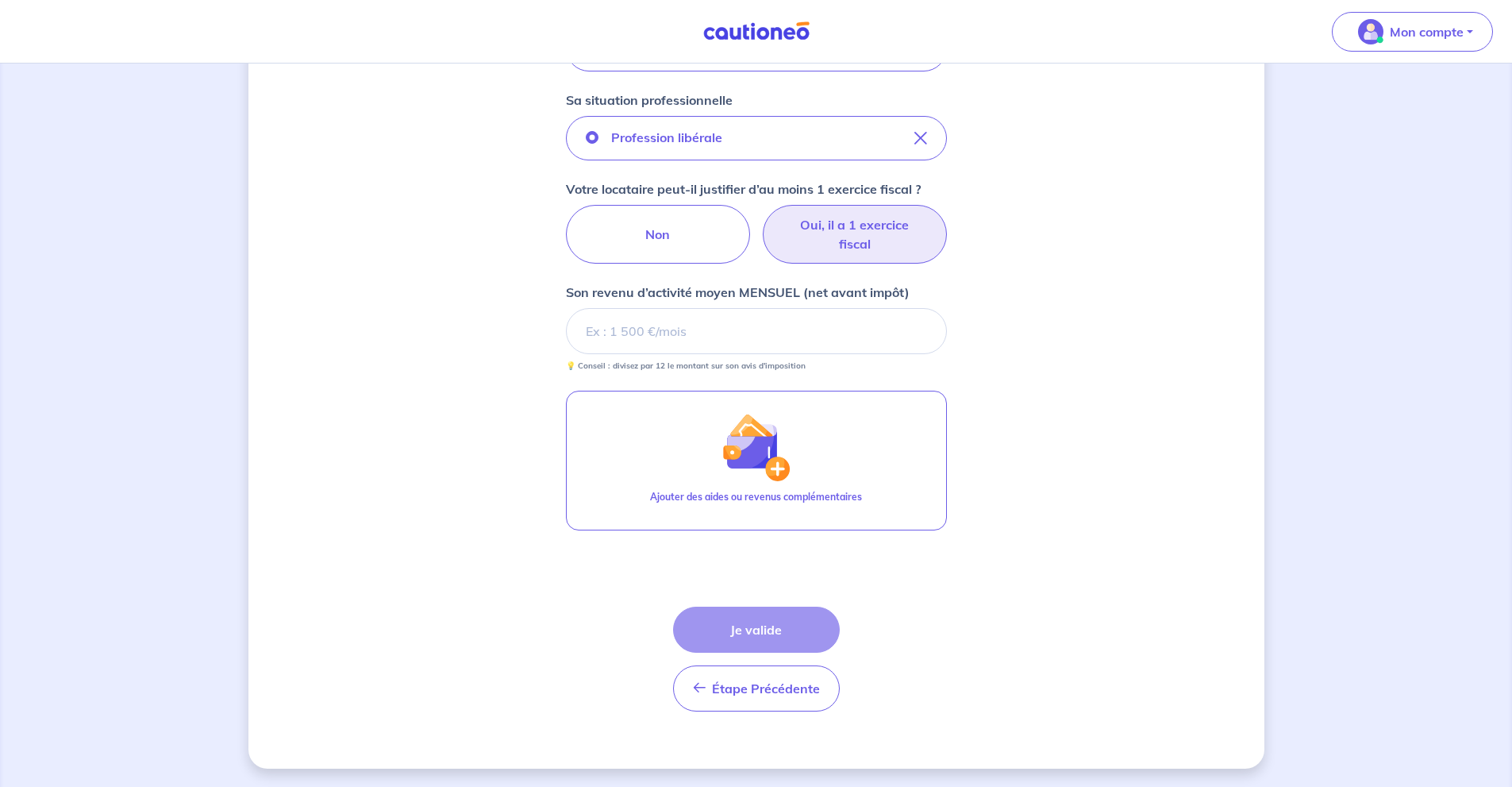
scroll to position [418, 0]
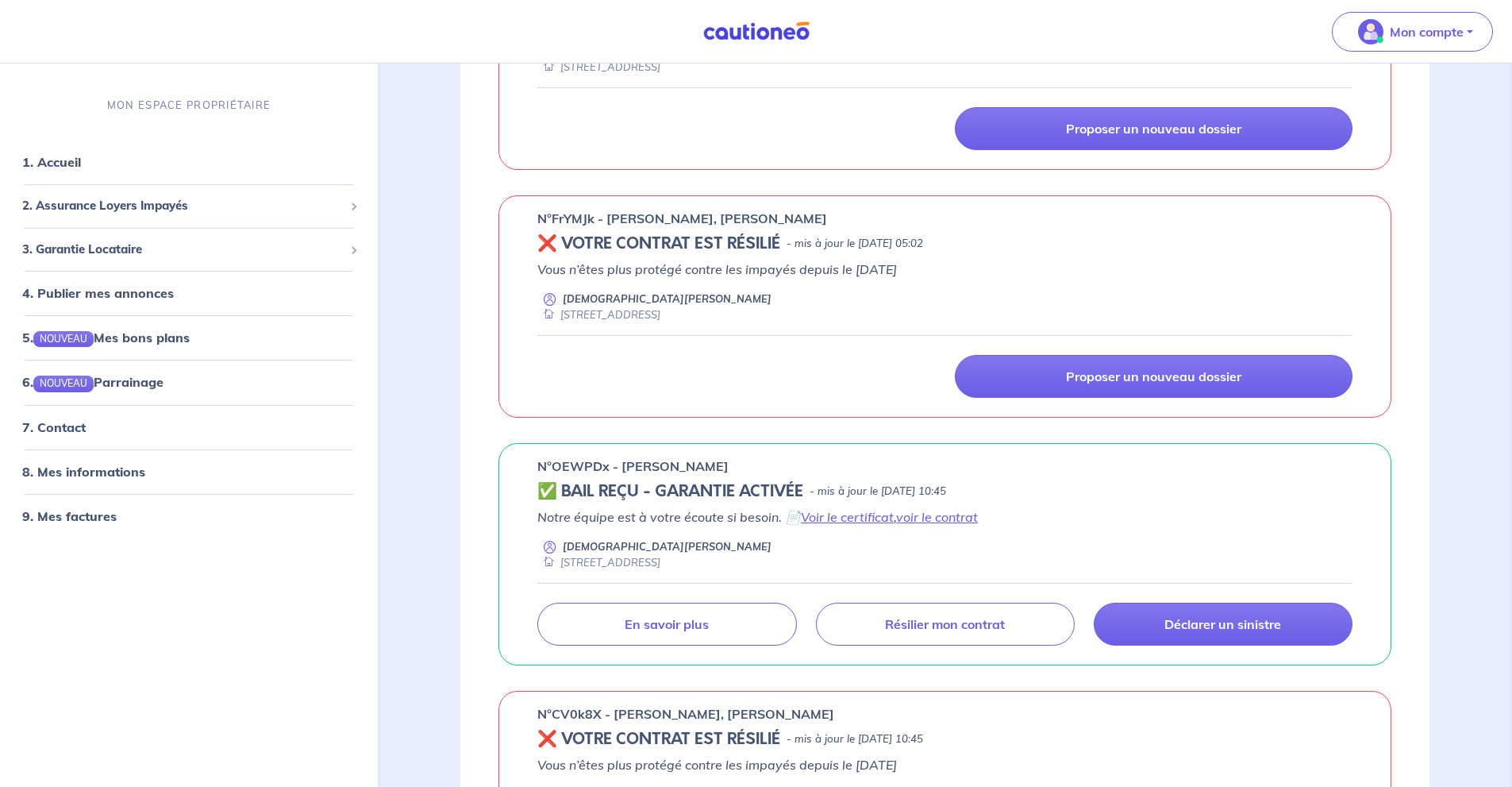
scroll to position [740, 0]
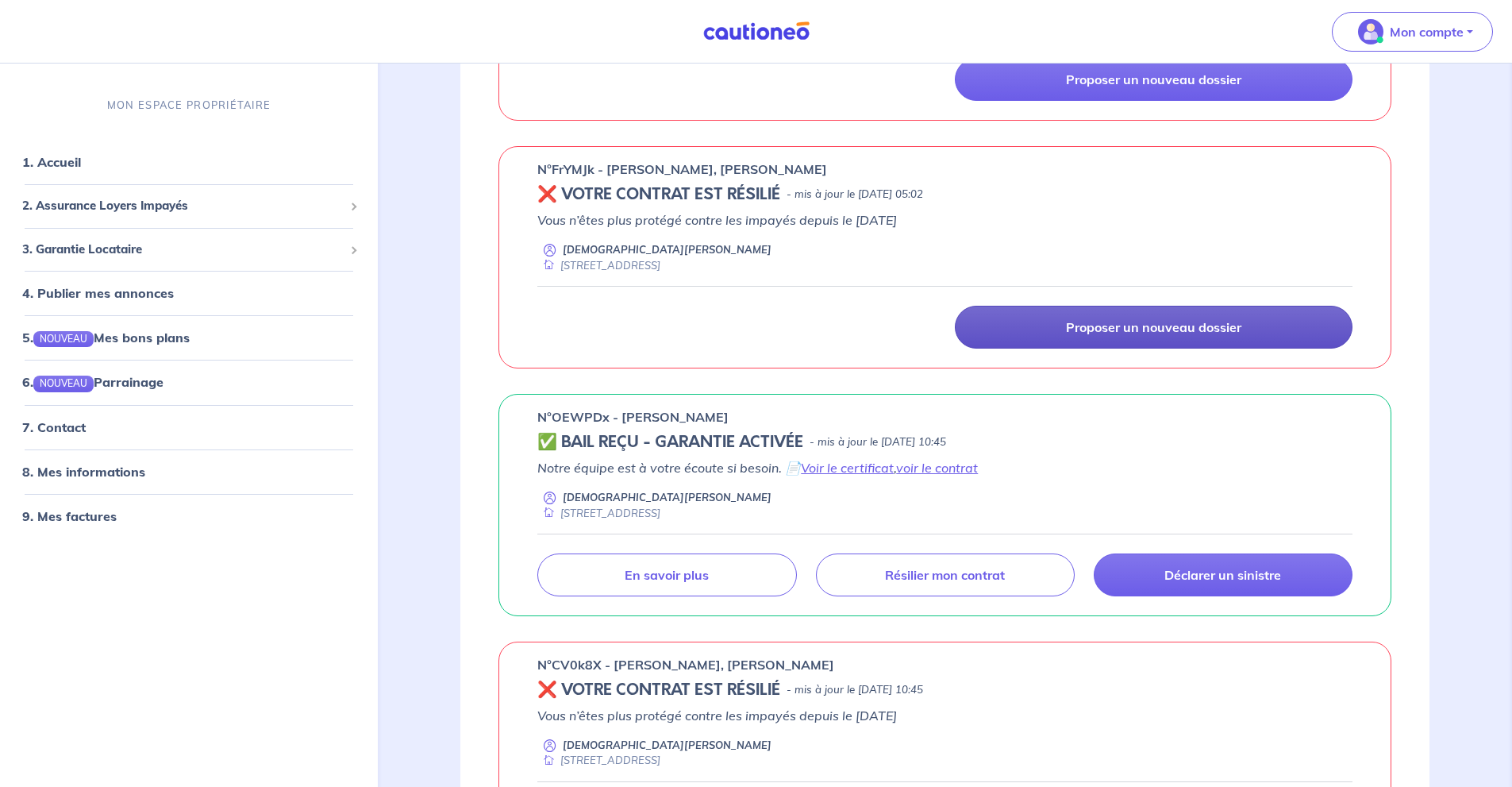
click at [1213, 335] on link "Proposer un nouveau dossier" at bounding box center [1153, 327] width 397 height 43
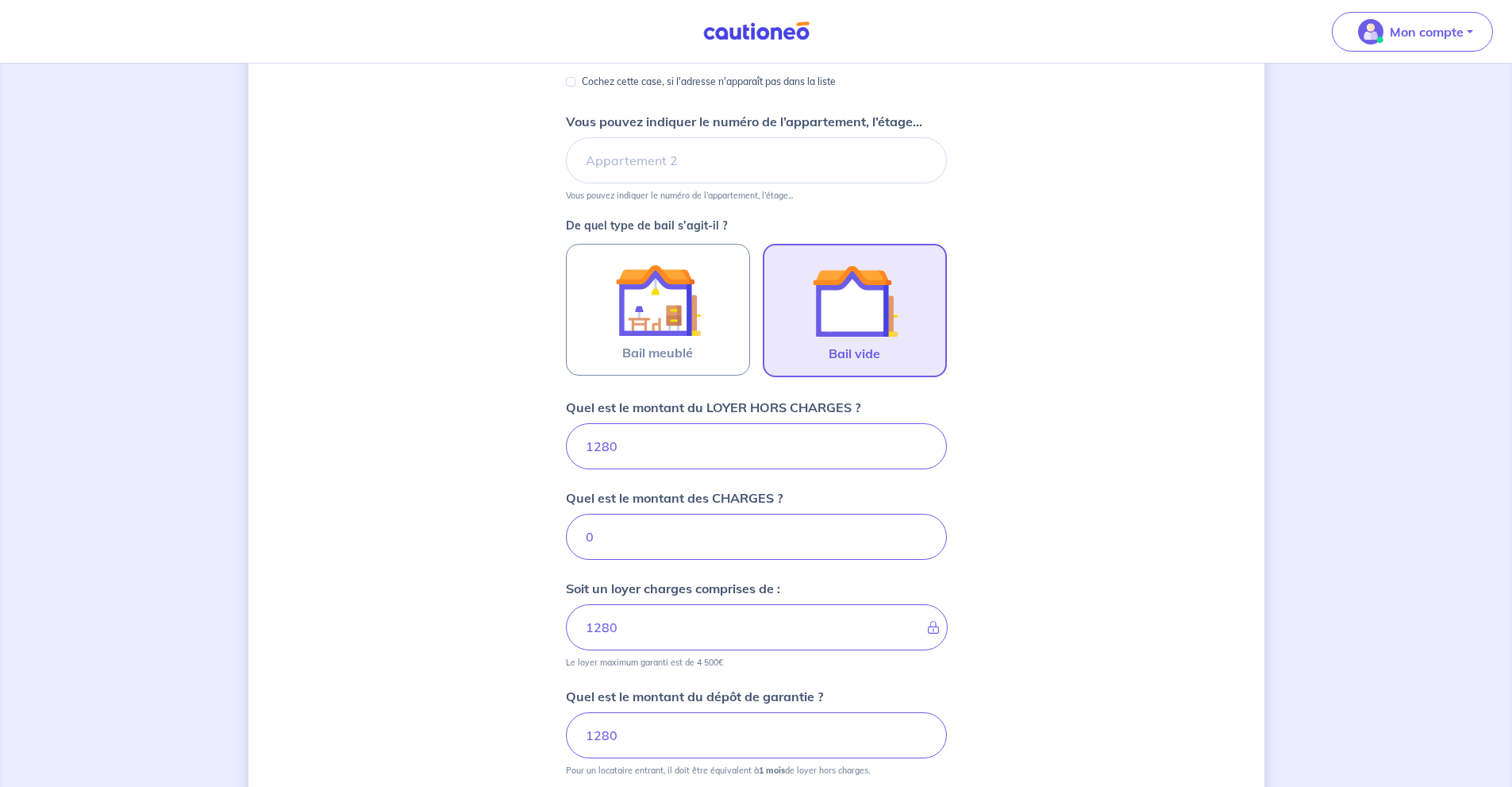
scroll to position [530, 0]
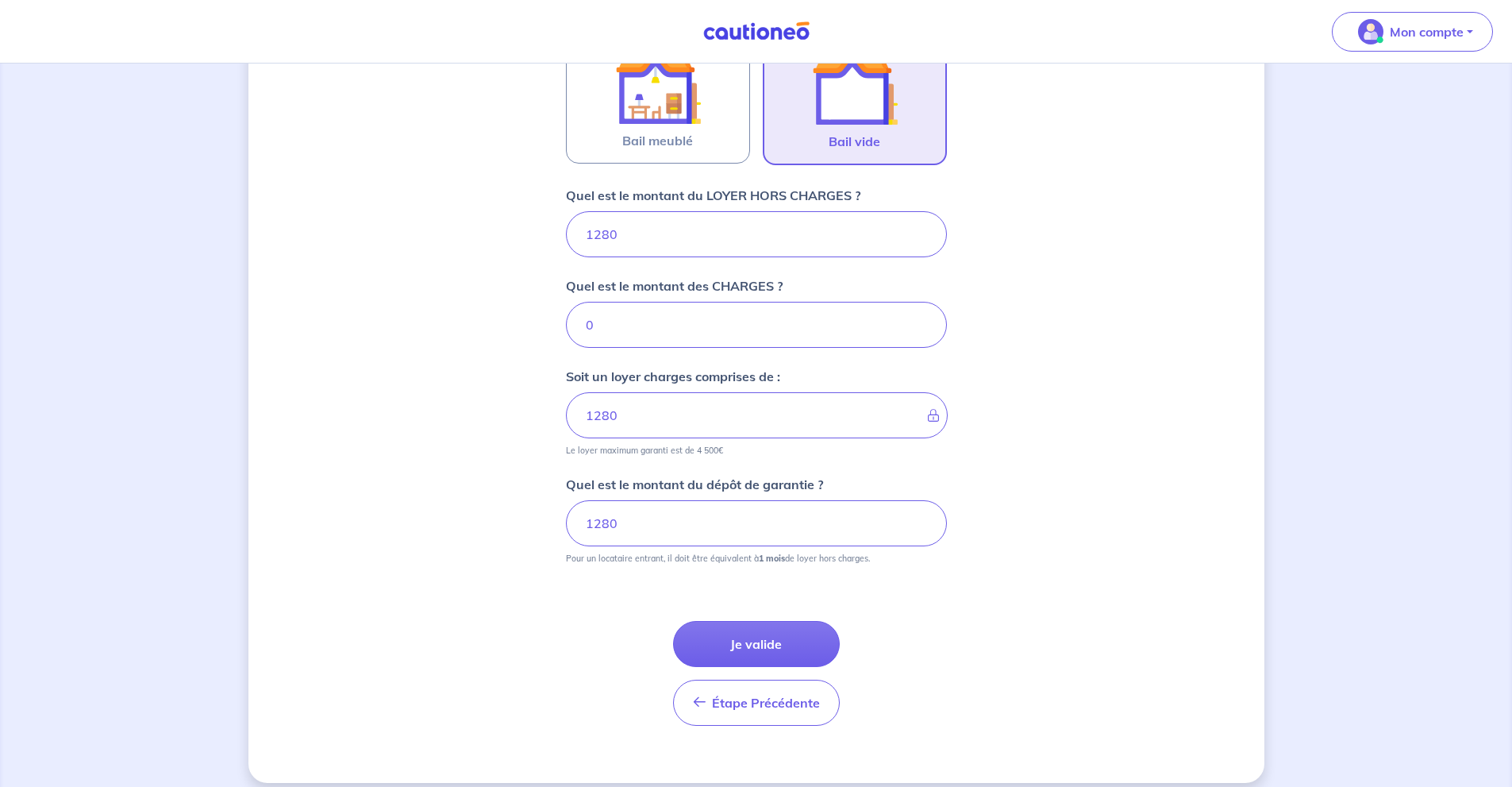
click at [610, 243] on input "1280" at bounding box center [756, 234] width 381 height 46
type input "120"
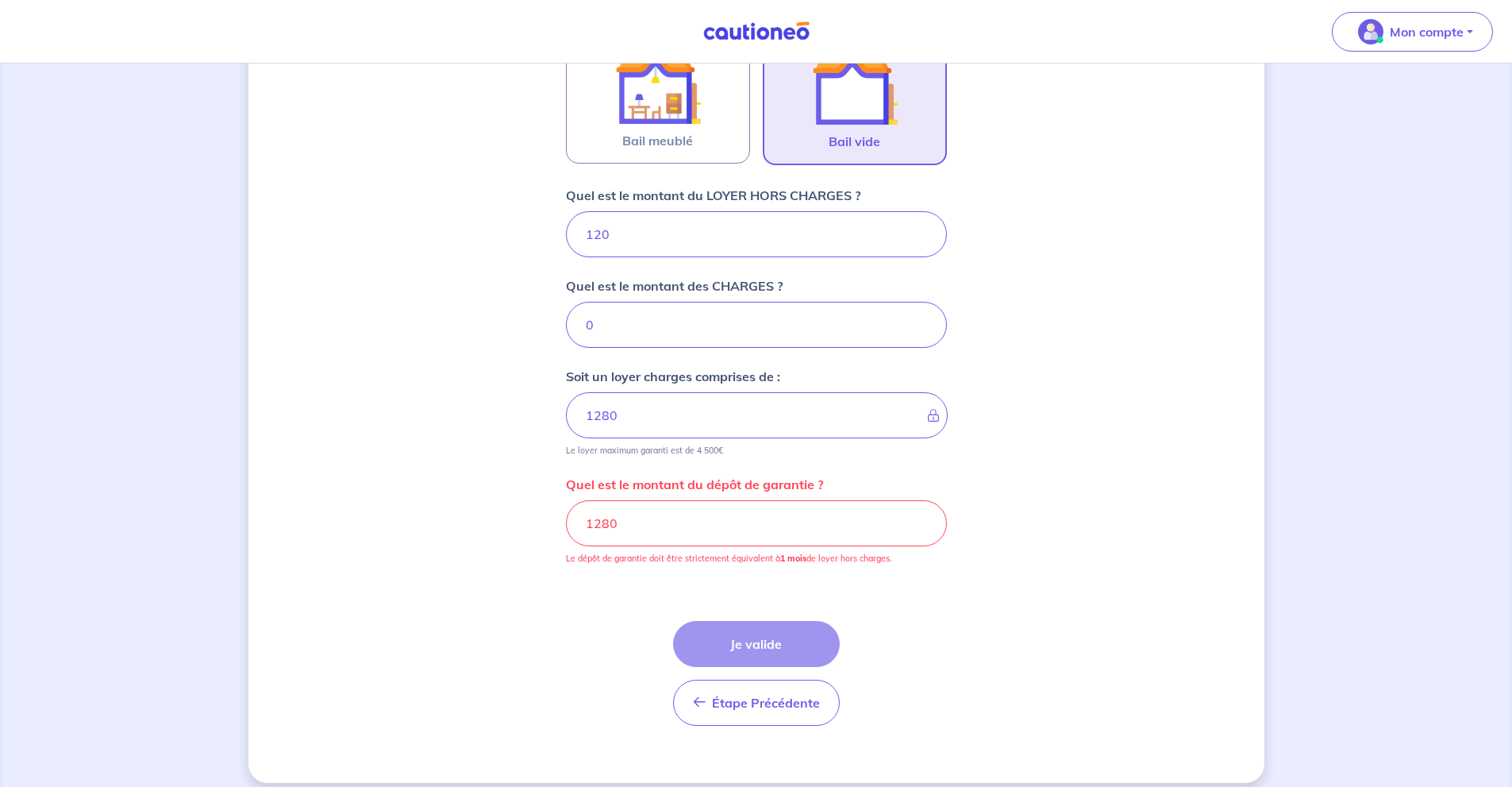
type input "120"
type input "1200"
click at [608, 526] on input "1280" at bounding box center [756, 523] width 381 height 46
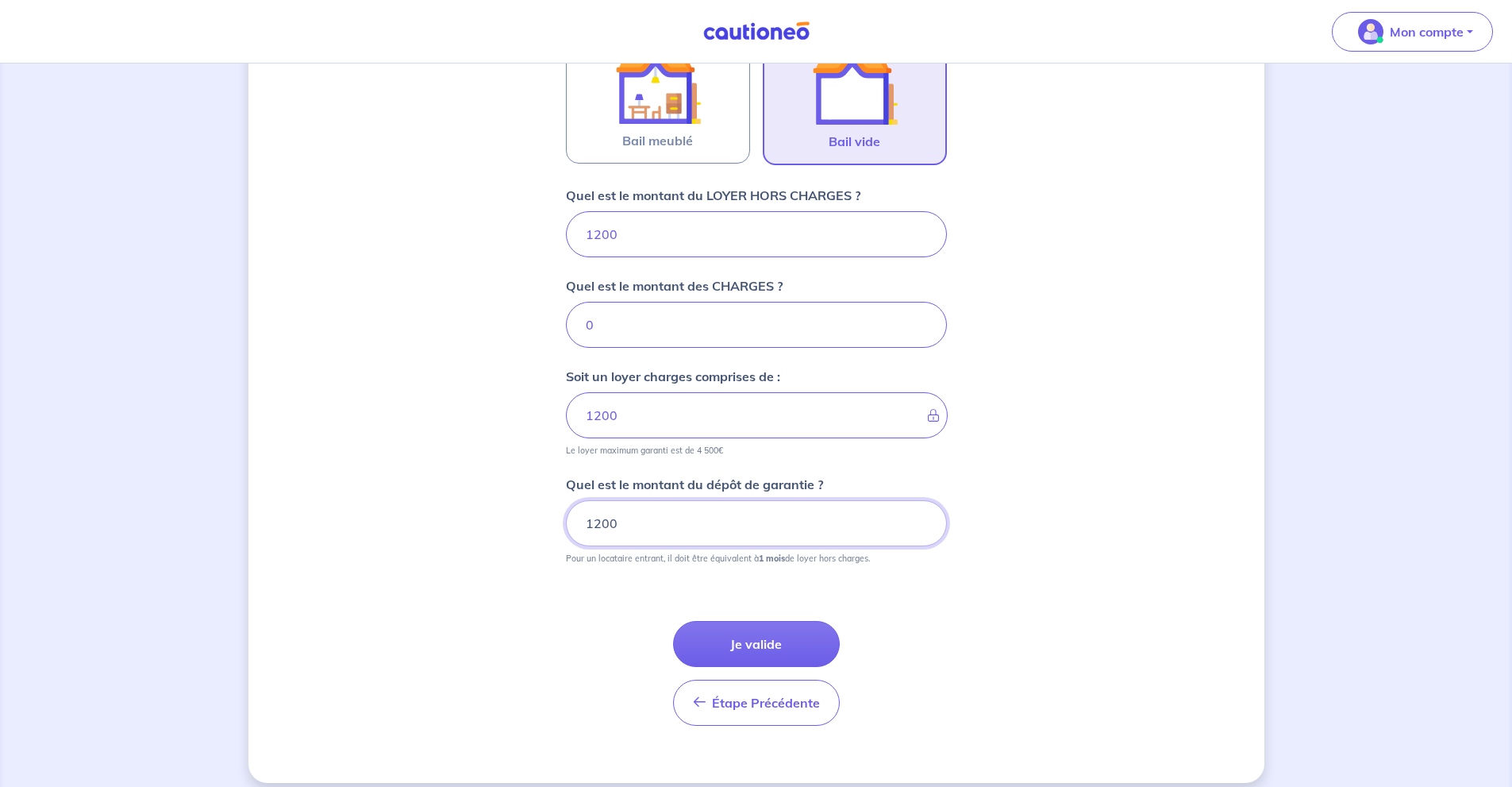
type input "1200"
click at [819, 654] on button "Je valide" at bounding box center [756, 644] width 167 height 46
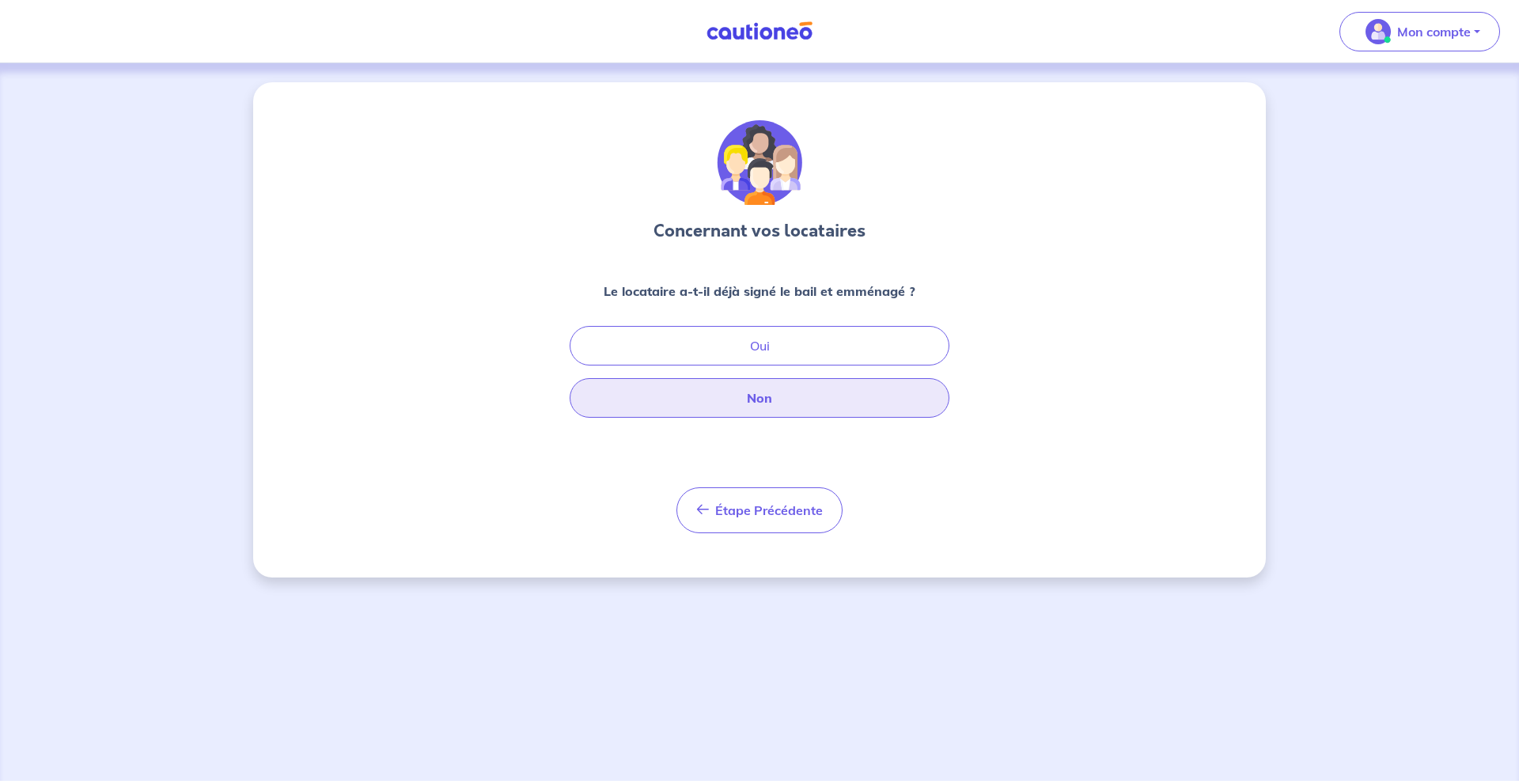
click at [873, 407] on button "Non" at bounding box center [760, 398] width 380 height 40
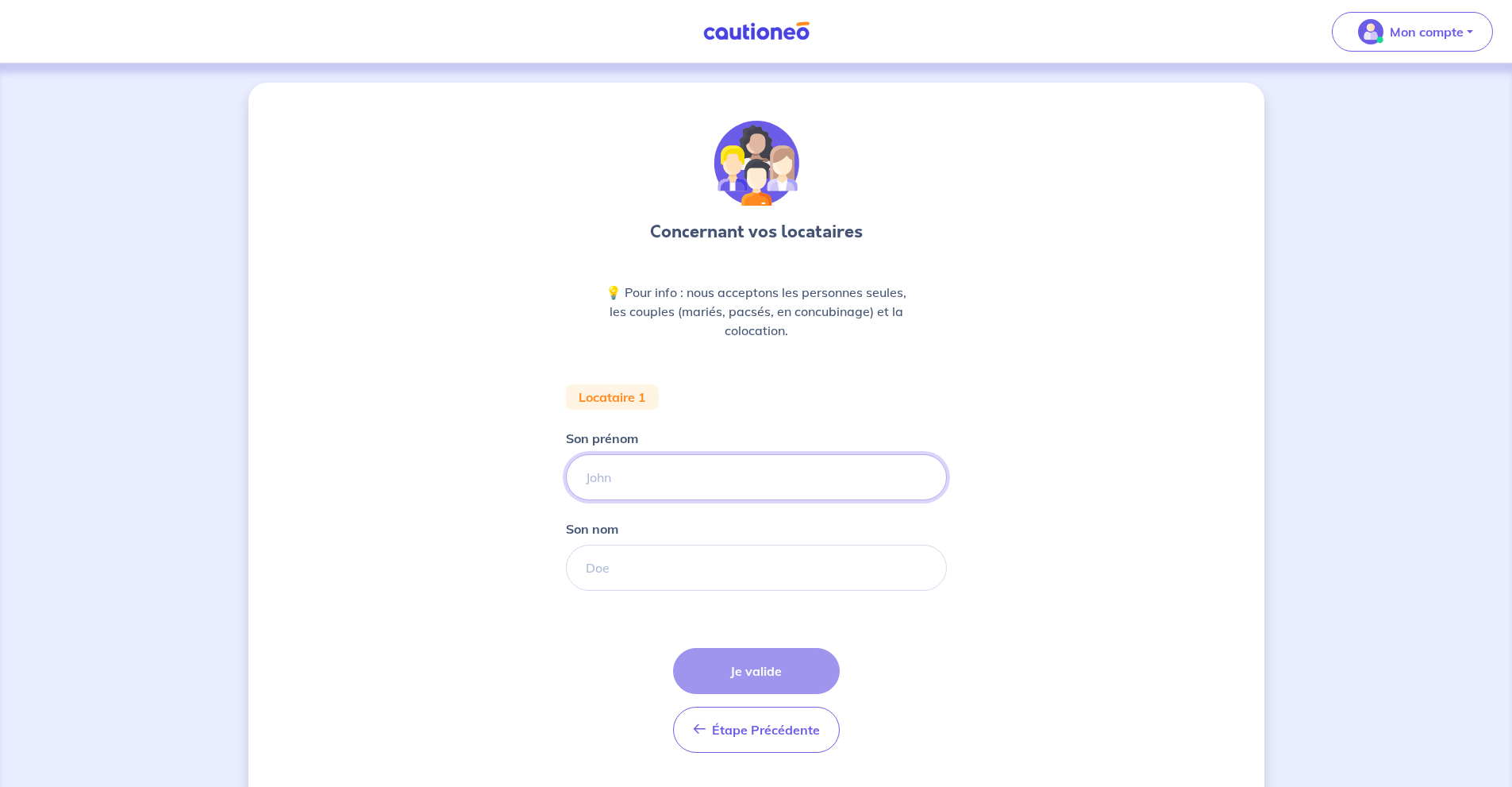
click at [759, 486] on input "Son prénom" at bounding box center [756, 477] width 381 height 46
type input "Helene"
click at [770, 570] on input "Son nom" at bounding box center [756, 568] width 381 height 46
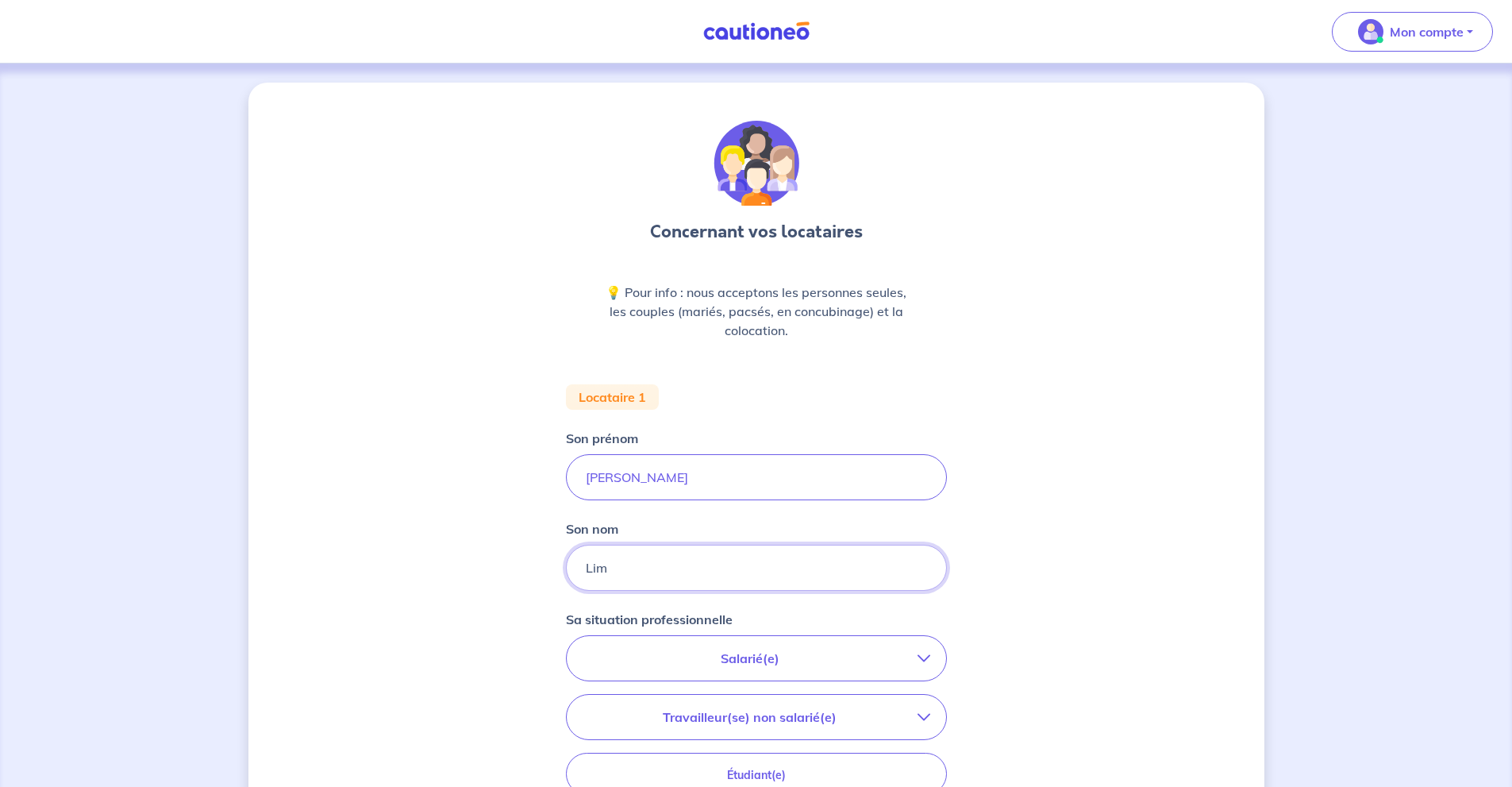
click at [713, 573] on input "Lim" at bounding box center [756, 568] width 381 height 46
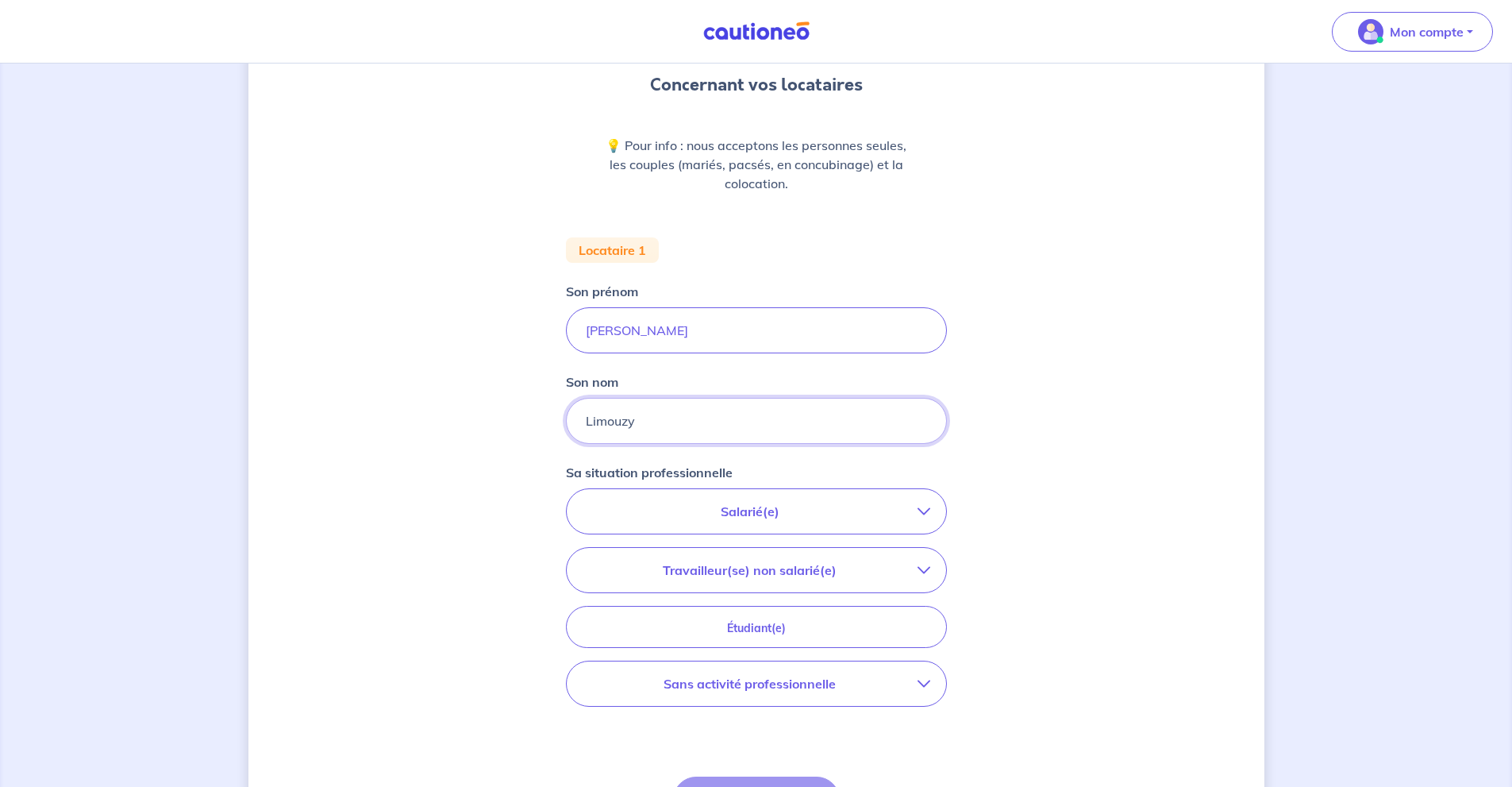
scroll to position [212, 0]
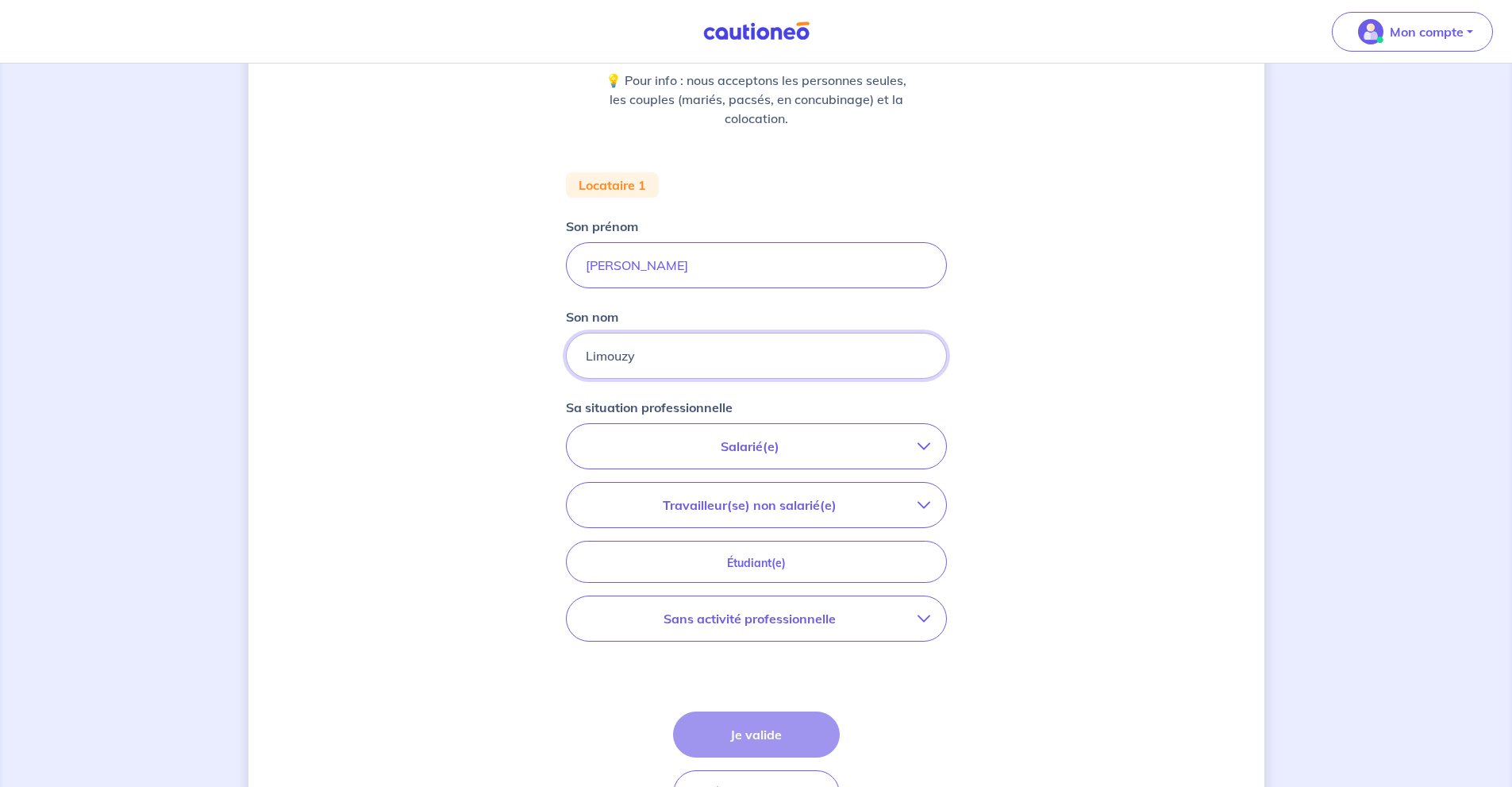
type input "Limouzy"
click at [916, 448] on p "Salarié(e)" at bounding box center [750, 446] width 335 height 19
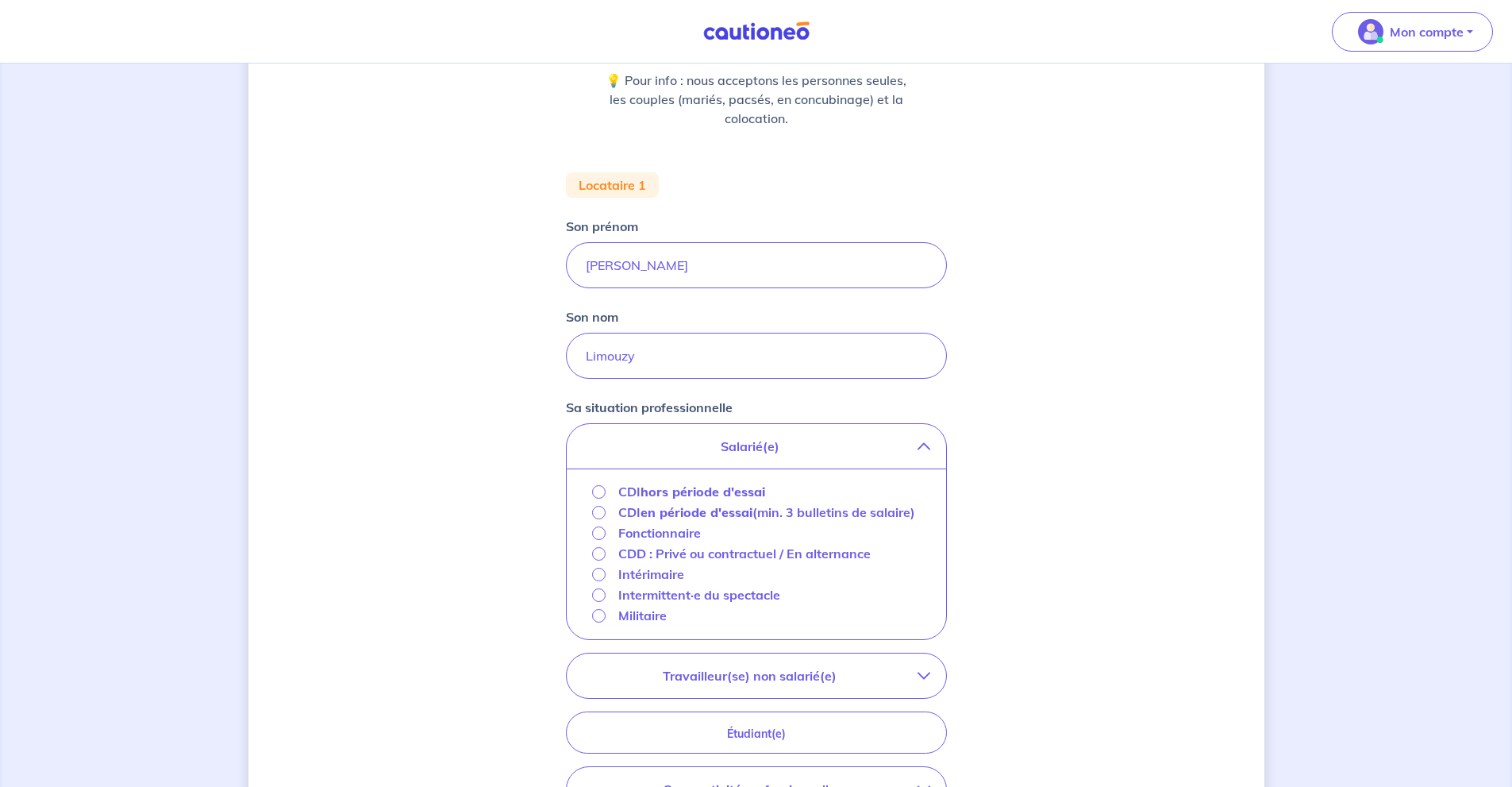
click at [755, 494] on strong "hors période d'essai" at bounding box center [702, 491] width 124 height 16
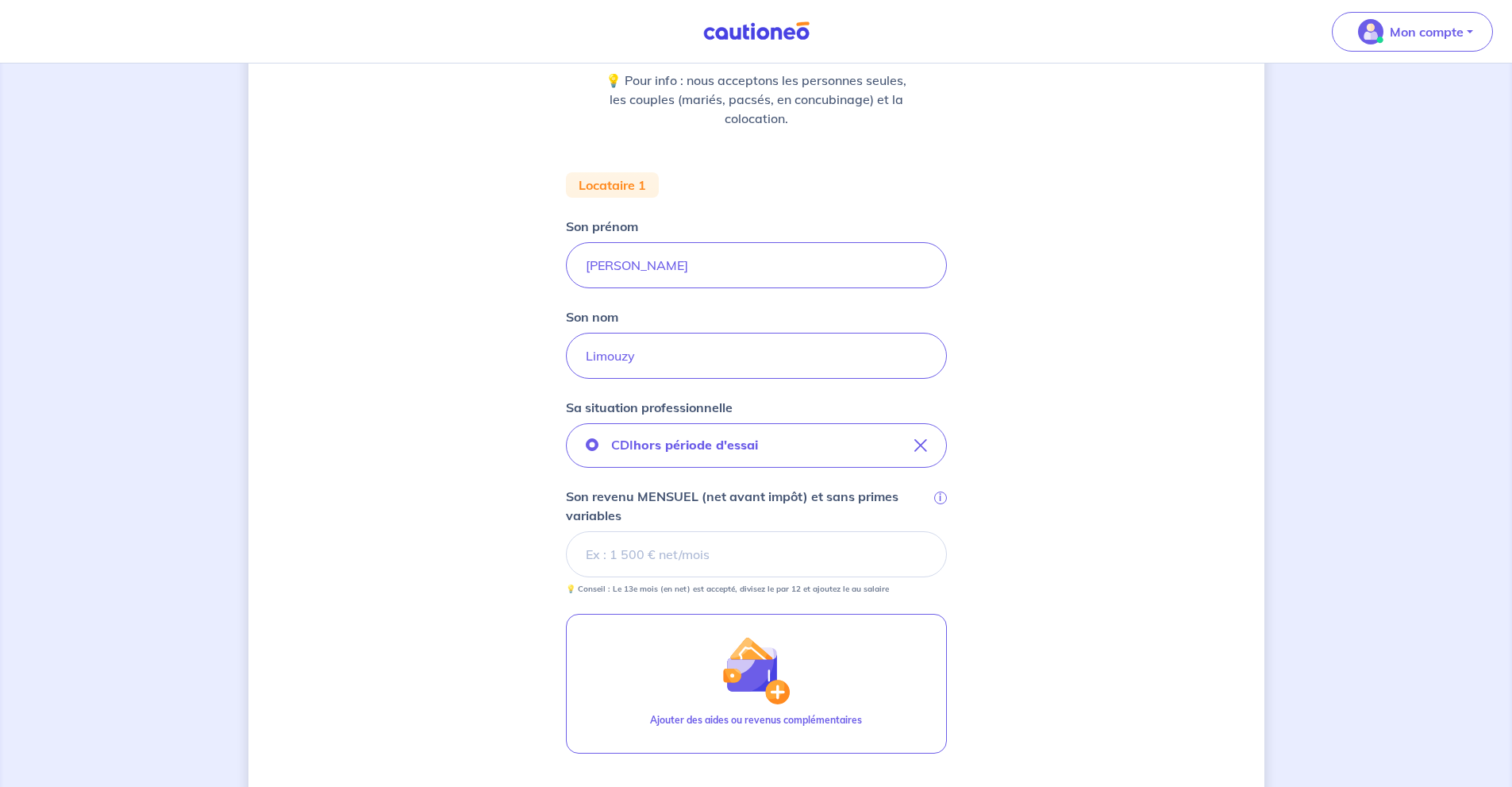
click at [850, 549] on input "Son revenu MENSUEL (net avant impôt) et sans primes variables i" at bounding box center [756, 554] width 381 height 46
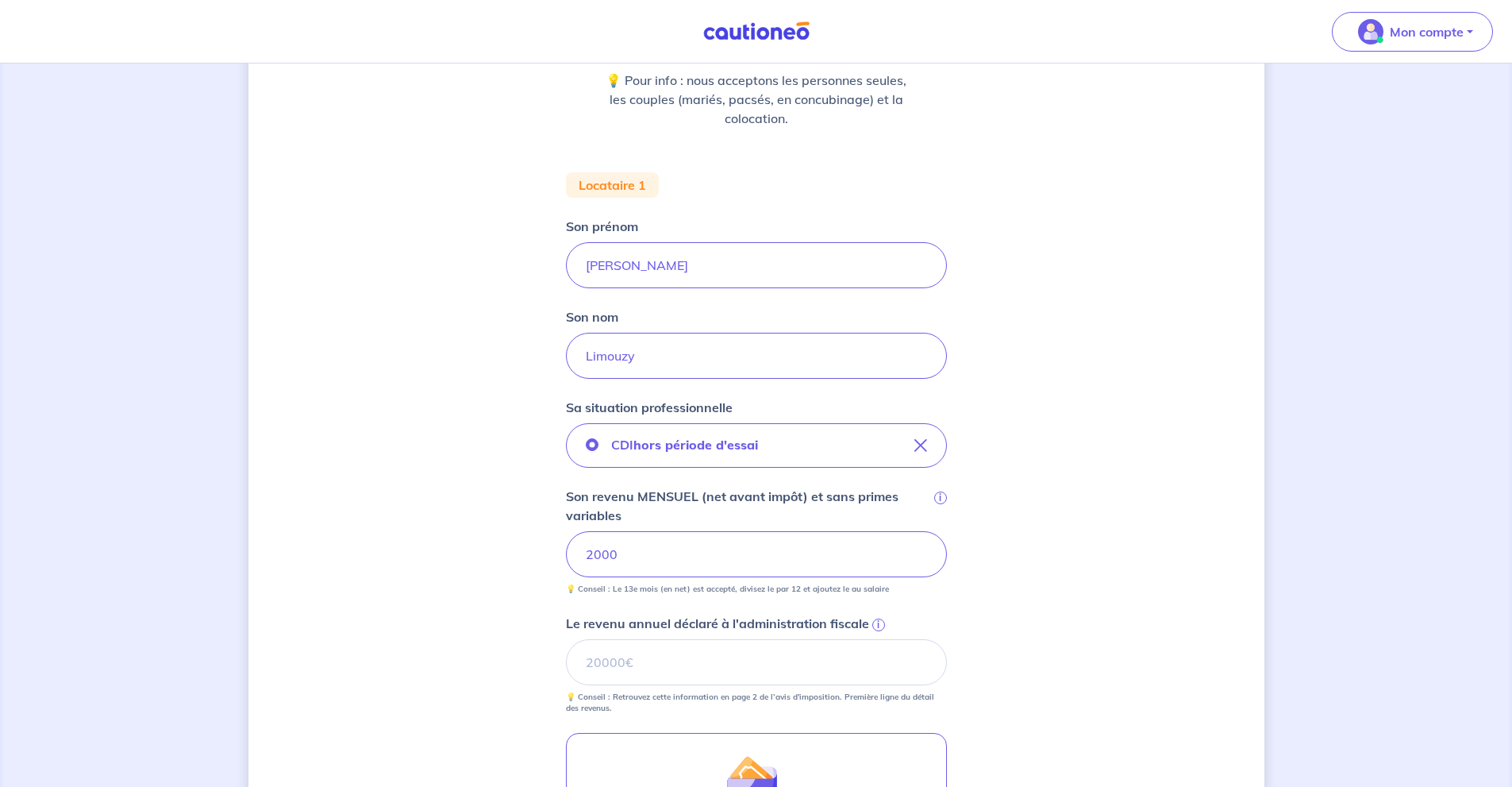
scroll to position [529, 0]
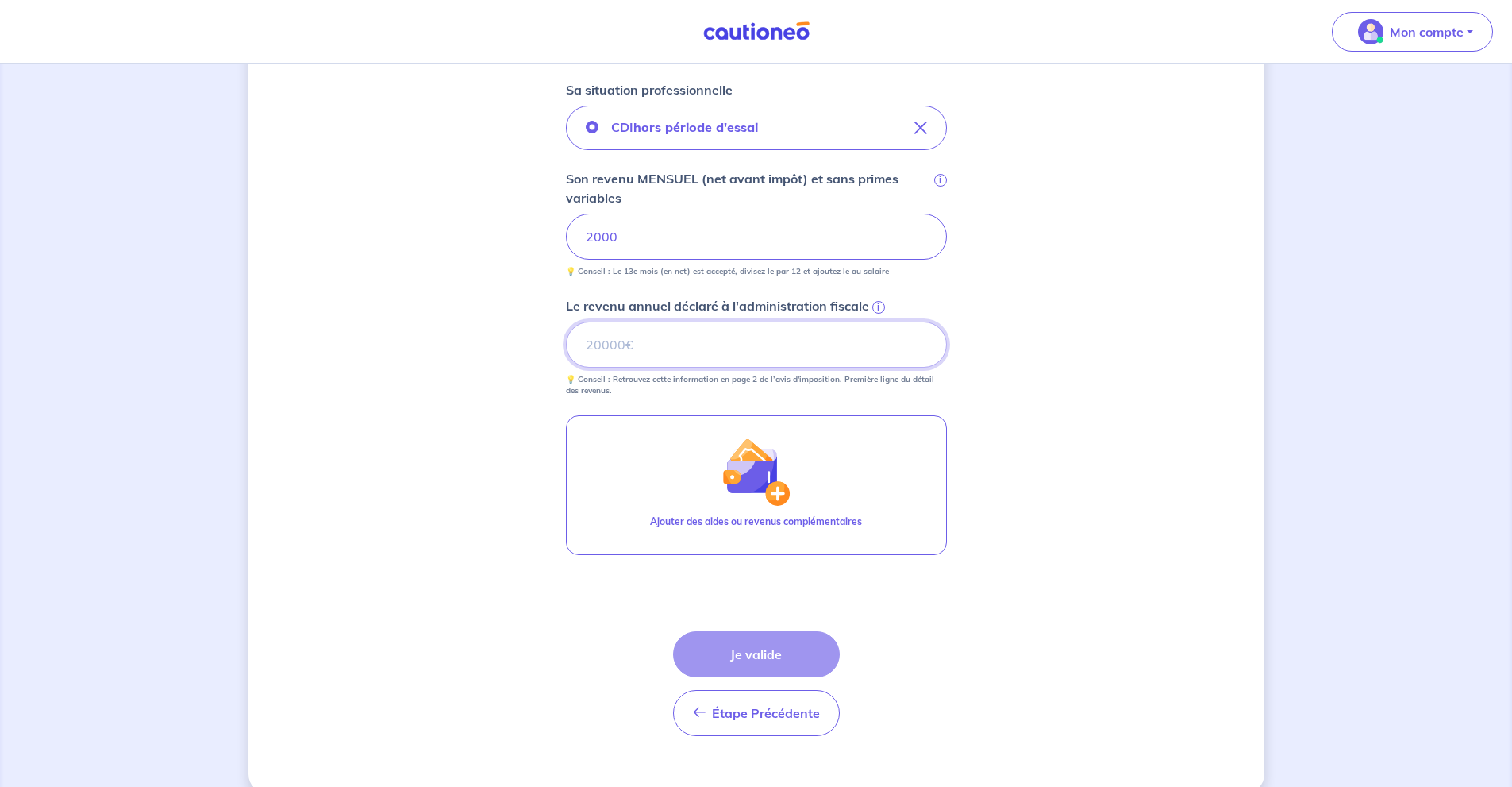
click at [815, 352] on input "Le revenu annuel déclaré à l'administration fiscale i" at bounding box center [756, 344] width 381 height 46
type input "23046"
click at [791, 658] on button "Je valide" at bounding box center [756, 654] width 167 height 46
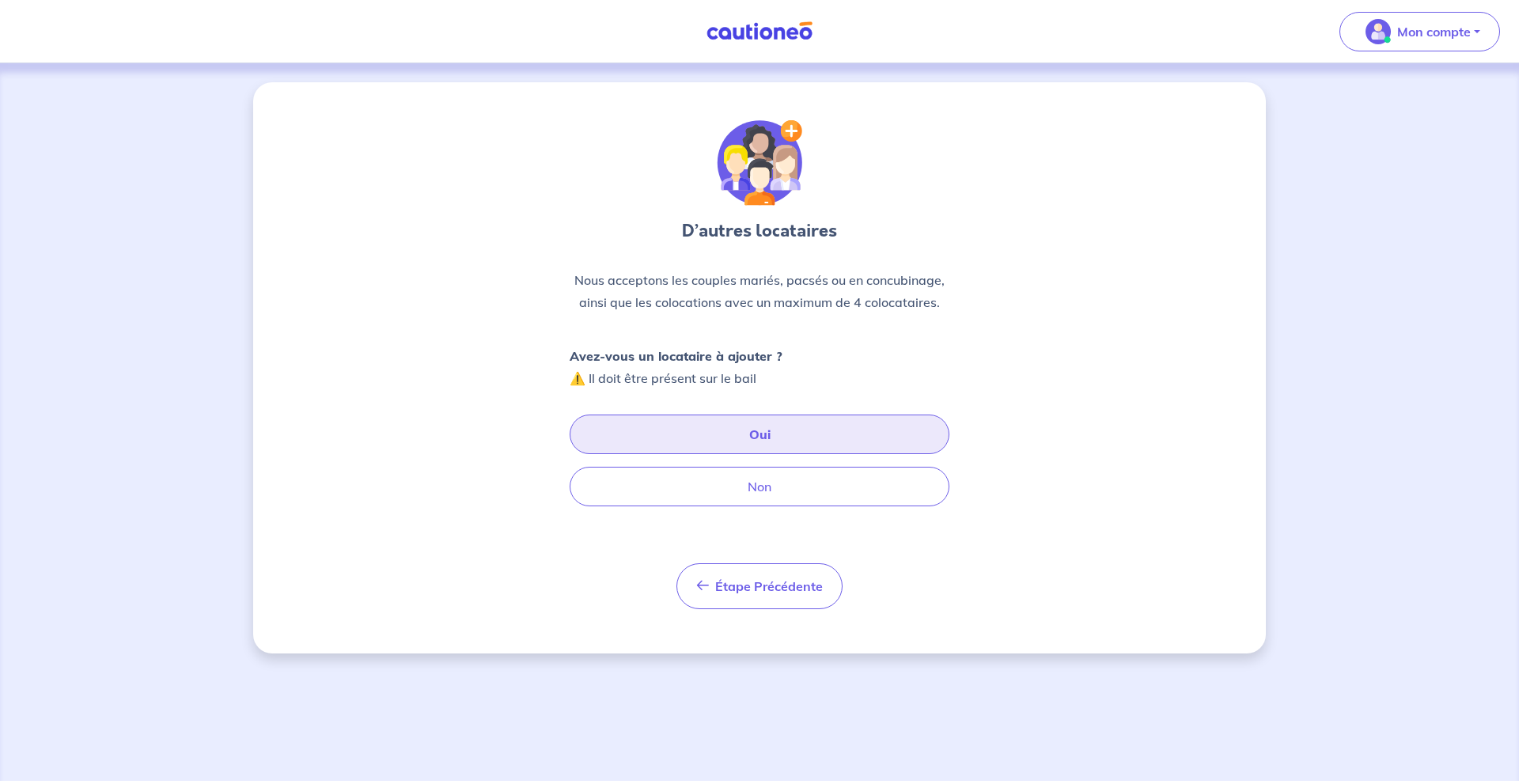
click at [779, 441] on button "Oui" at bounding box center [760, 434] width 380 height 40
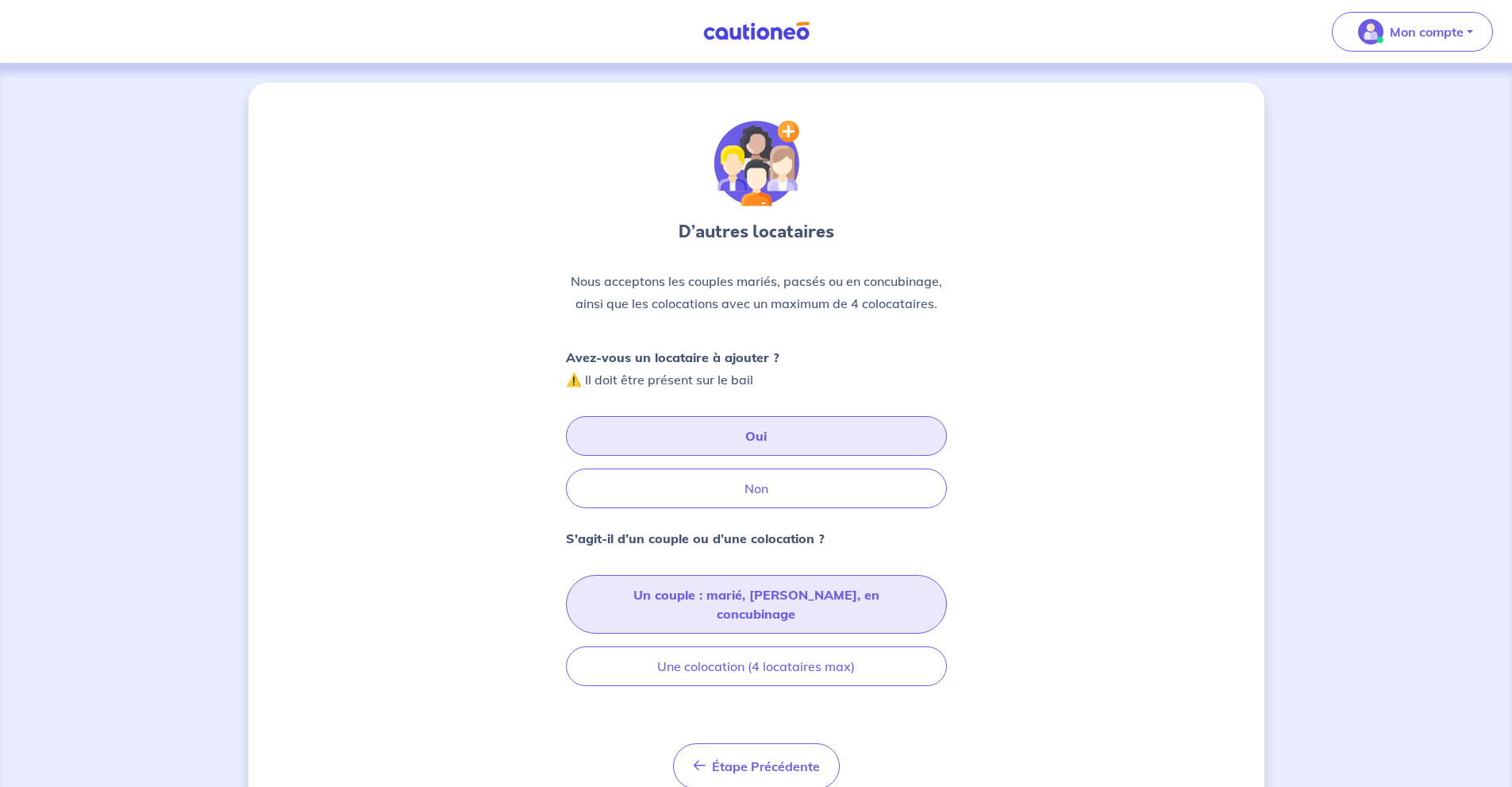
click at [814, 600] on button "Un couple : marié, pacsé, en concubinage" at bounding box center [756, 605] width 381 height 59
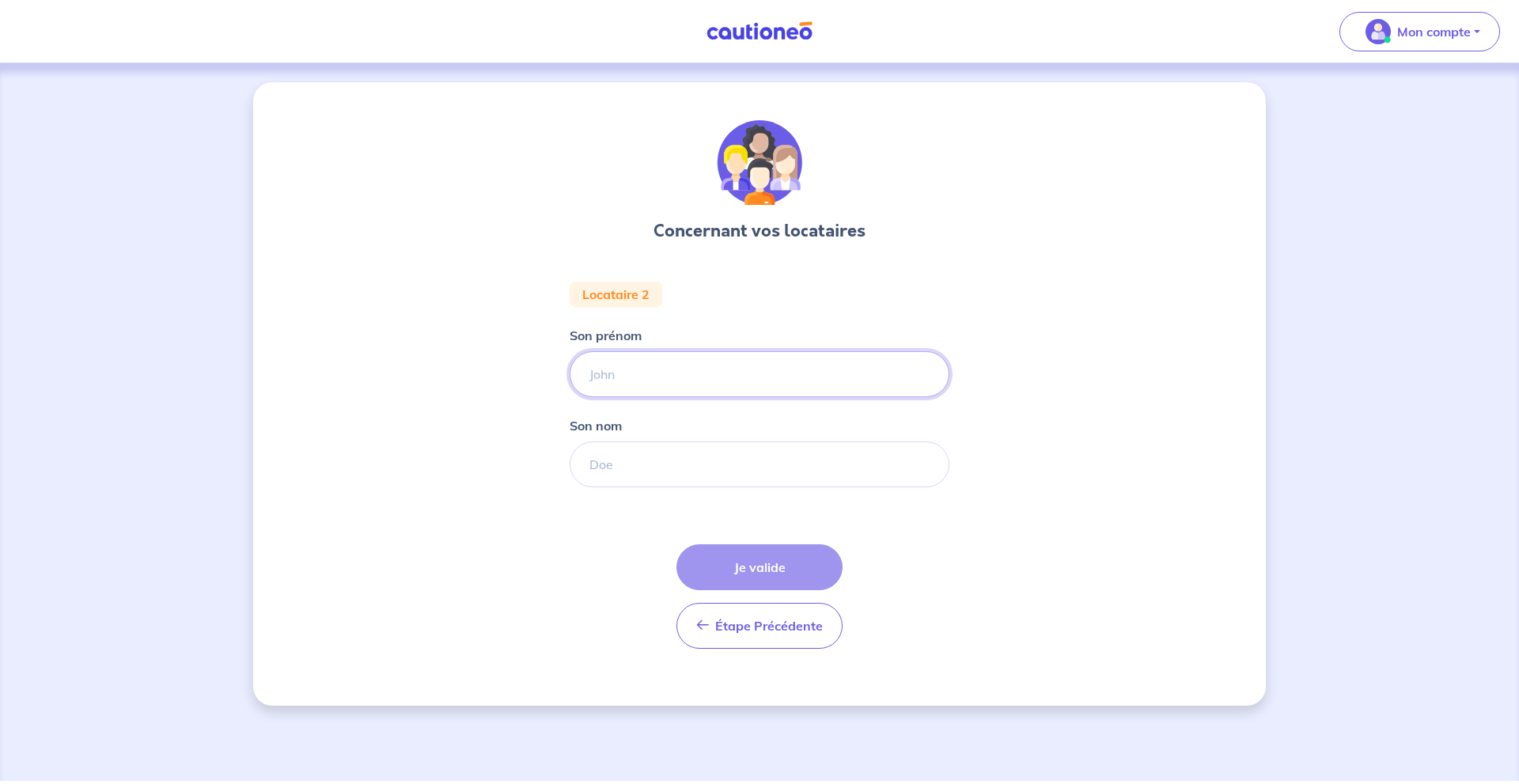
click at [711, 381] on input "Son prénom" at bounding box center [760, 374] width 380 height 46
type input "Bernard"
click at [722, 468] on input "Son nom" at bounding box center [760, 464] width 380 height 46
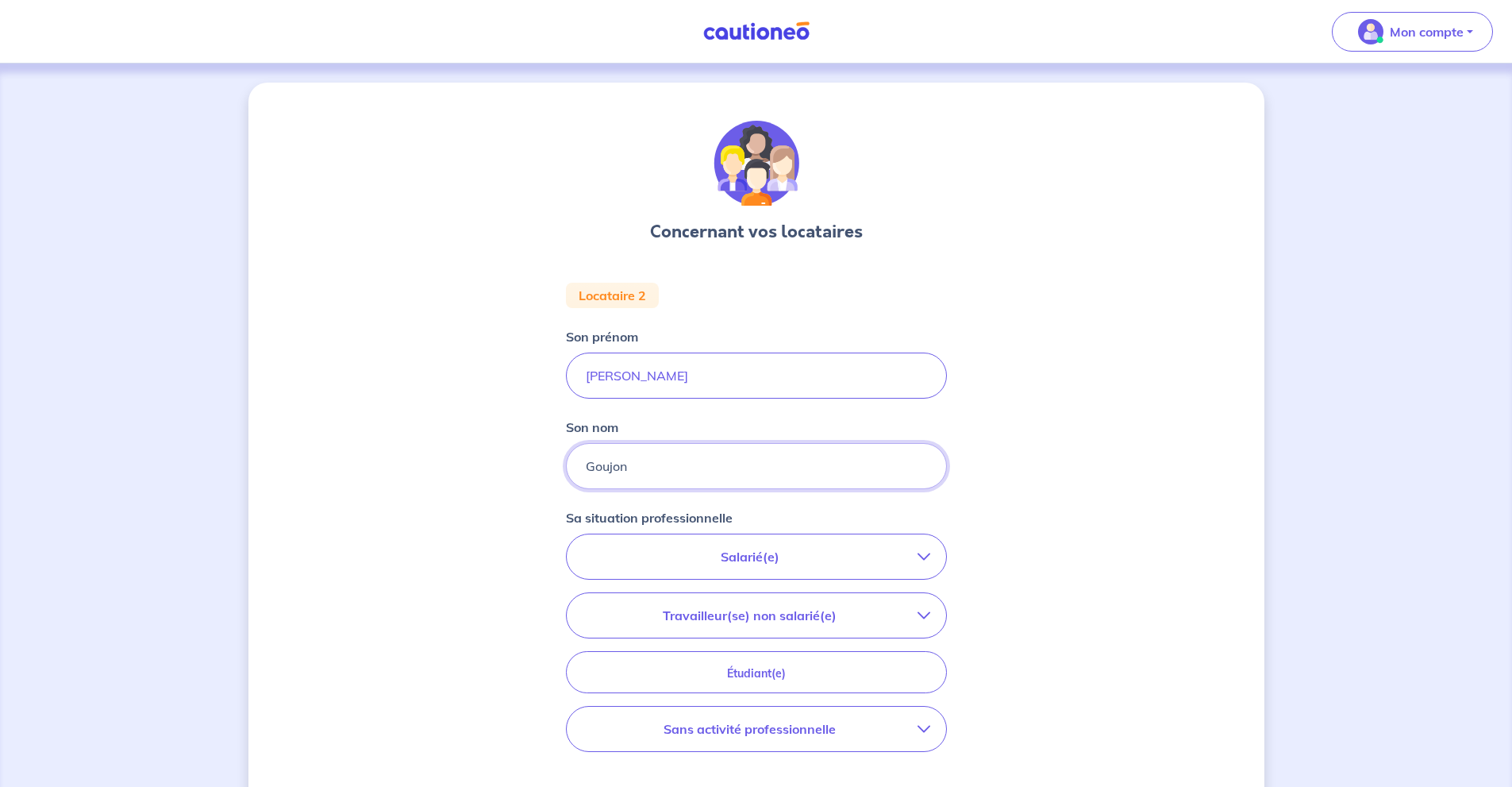
type input "Goujon"
drag, startPoint x: 651, startPoint y: 373, endPoint x: 512, endPoint y: 385, distance: 139.5
click at [512, 385] on div "Concernant vos locataires Locataire 2 Son prénom Bernard Son nom Goujon Sa situ…" at bounding box center [756, 533] width 1016 height 901
type input "Vincent"
click at [1104, 429] on div "Concernant vos locataires Locataire 2 Son prénom Vincent Son nom Goujon Sa situ…" at bounding box center [756, 533] width 1016 height 901
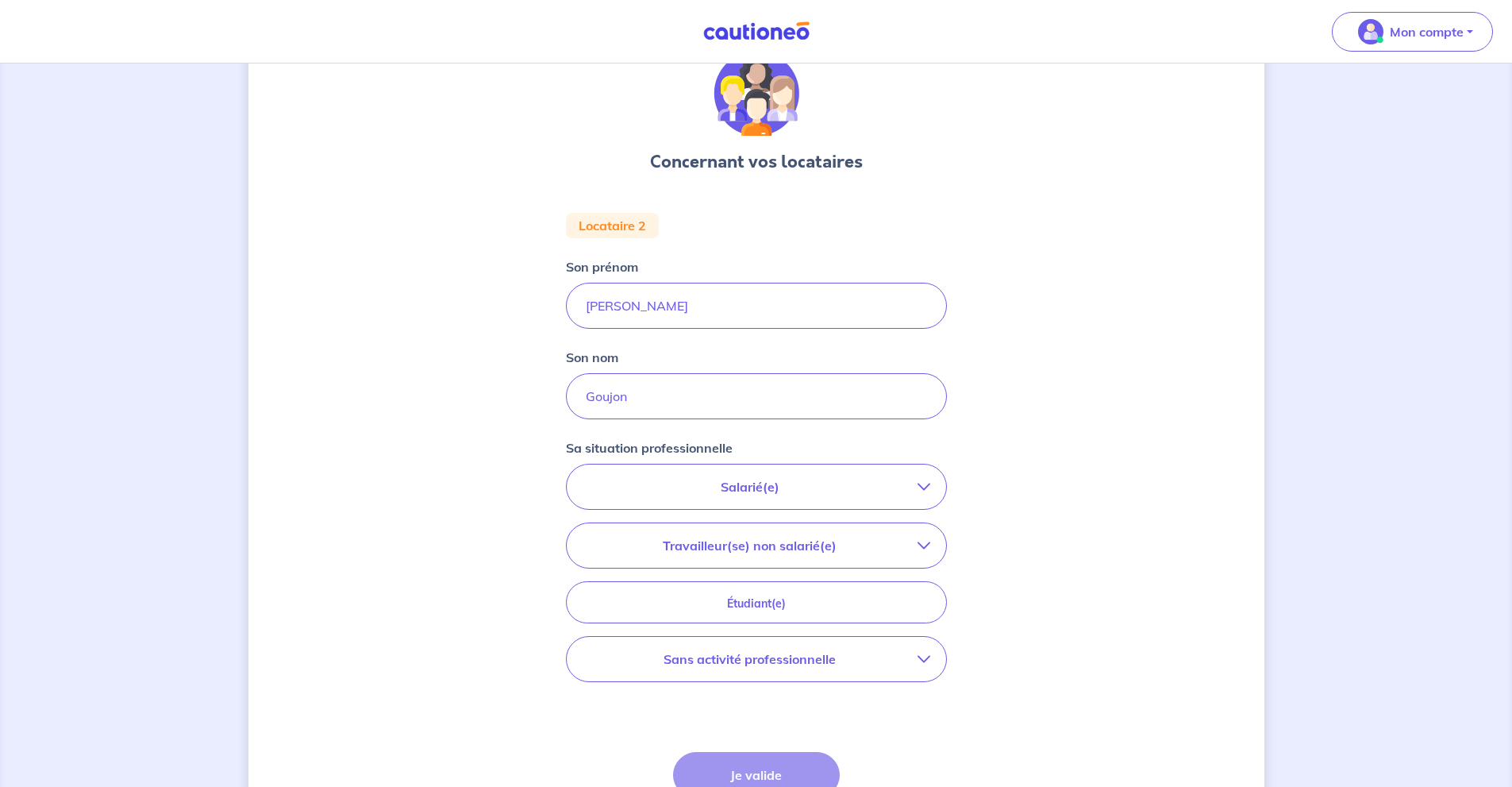
scroll to position [106, 0]
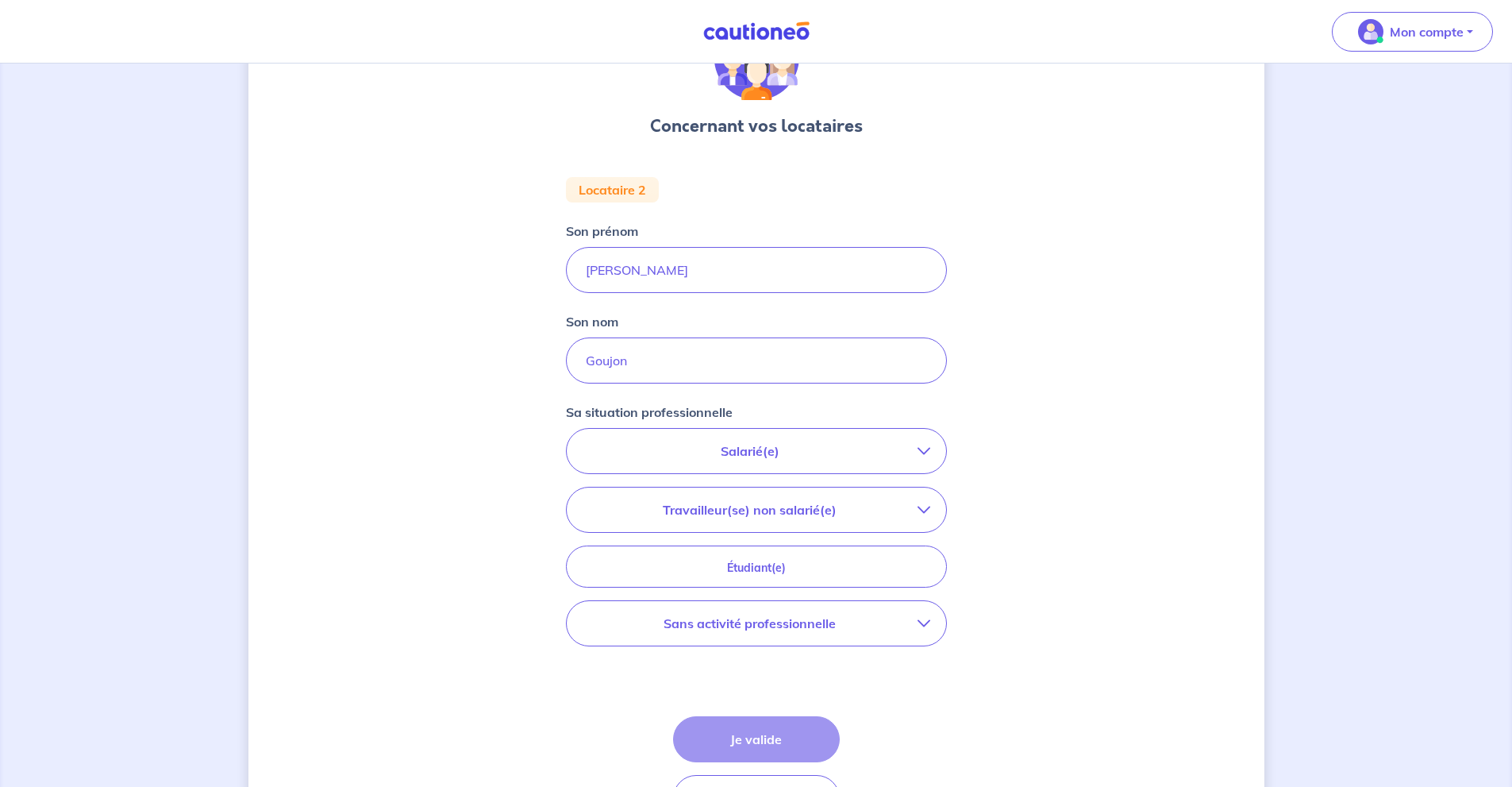
click at [909, 501] on p "Travailleur(se) non salarié(e)" at bounding box center [750, 509] width 335 height 19
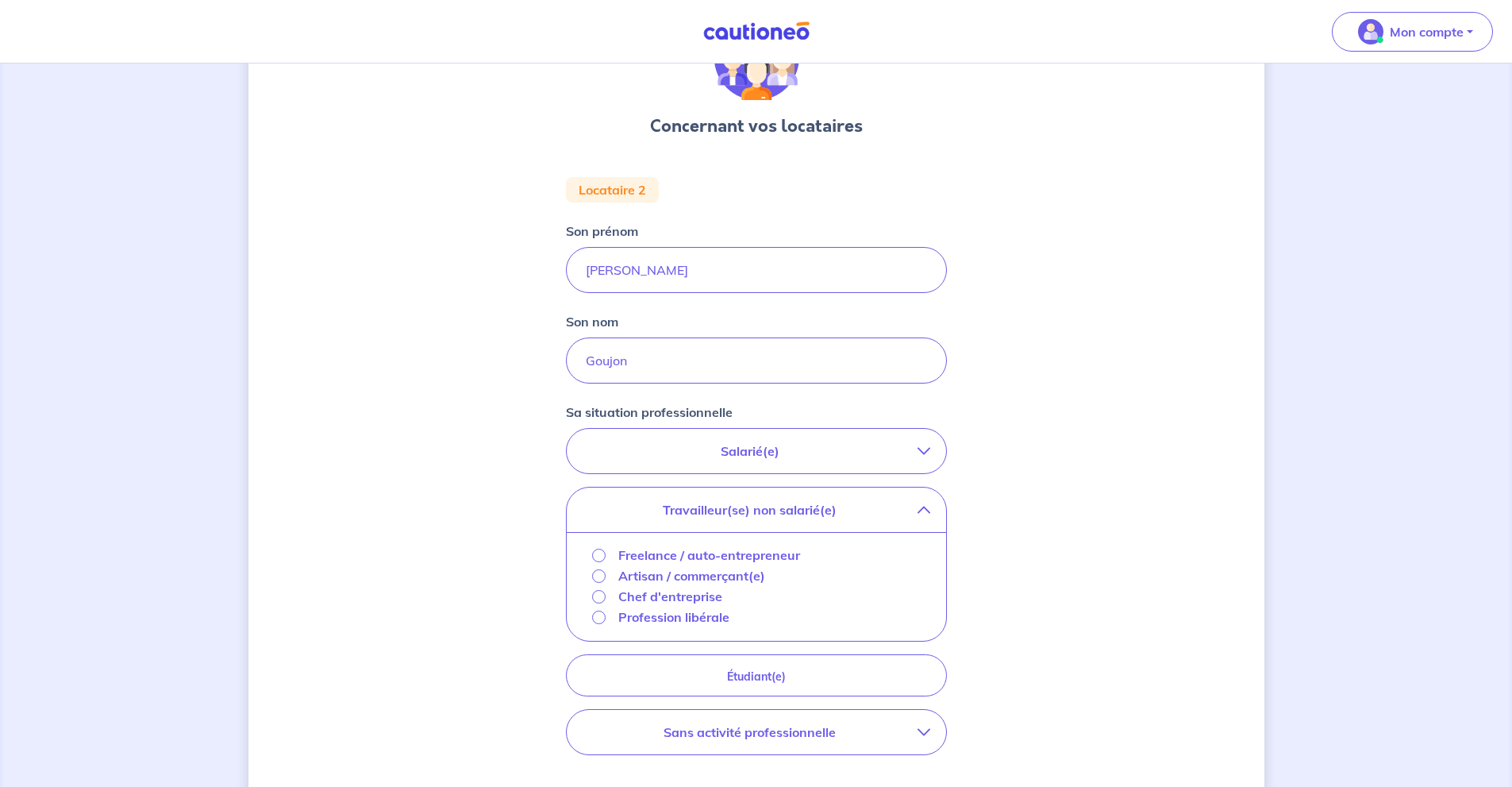
click at [705, 618] on p "Profession libérale" at bounding box center [674, 616] width 111 height 19
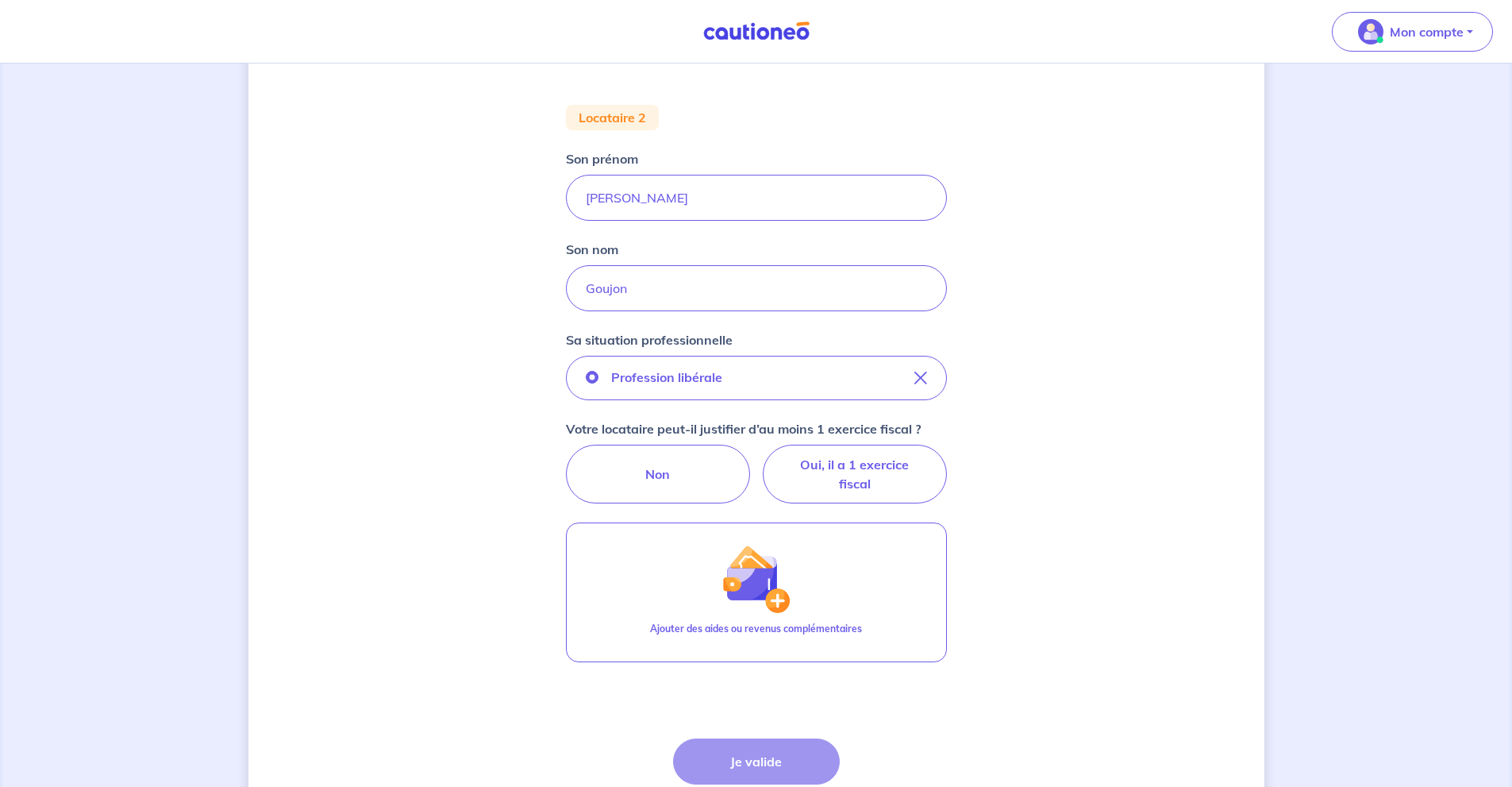
scroll to position [310, 0]
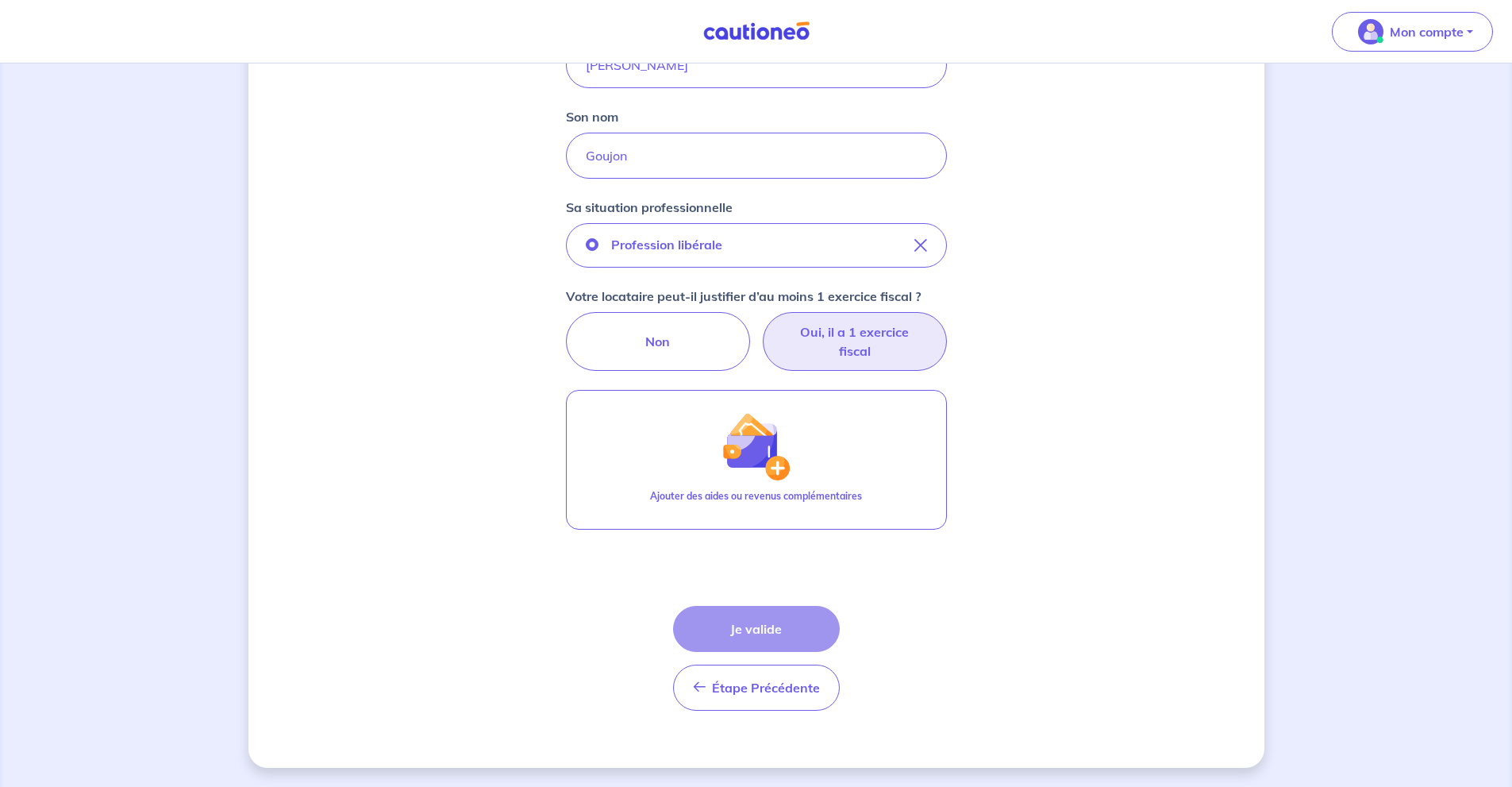
click at [874, 336] on label "Oui, il a 1 exercice fiscal" at bounding box center [855, 341] width 184 height 59
click at [761, 322] on input "Oui, il a 1 exercice fiscal" at bounding box center [756, 317] width 11 height 11
radio input "true"
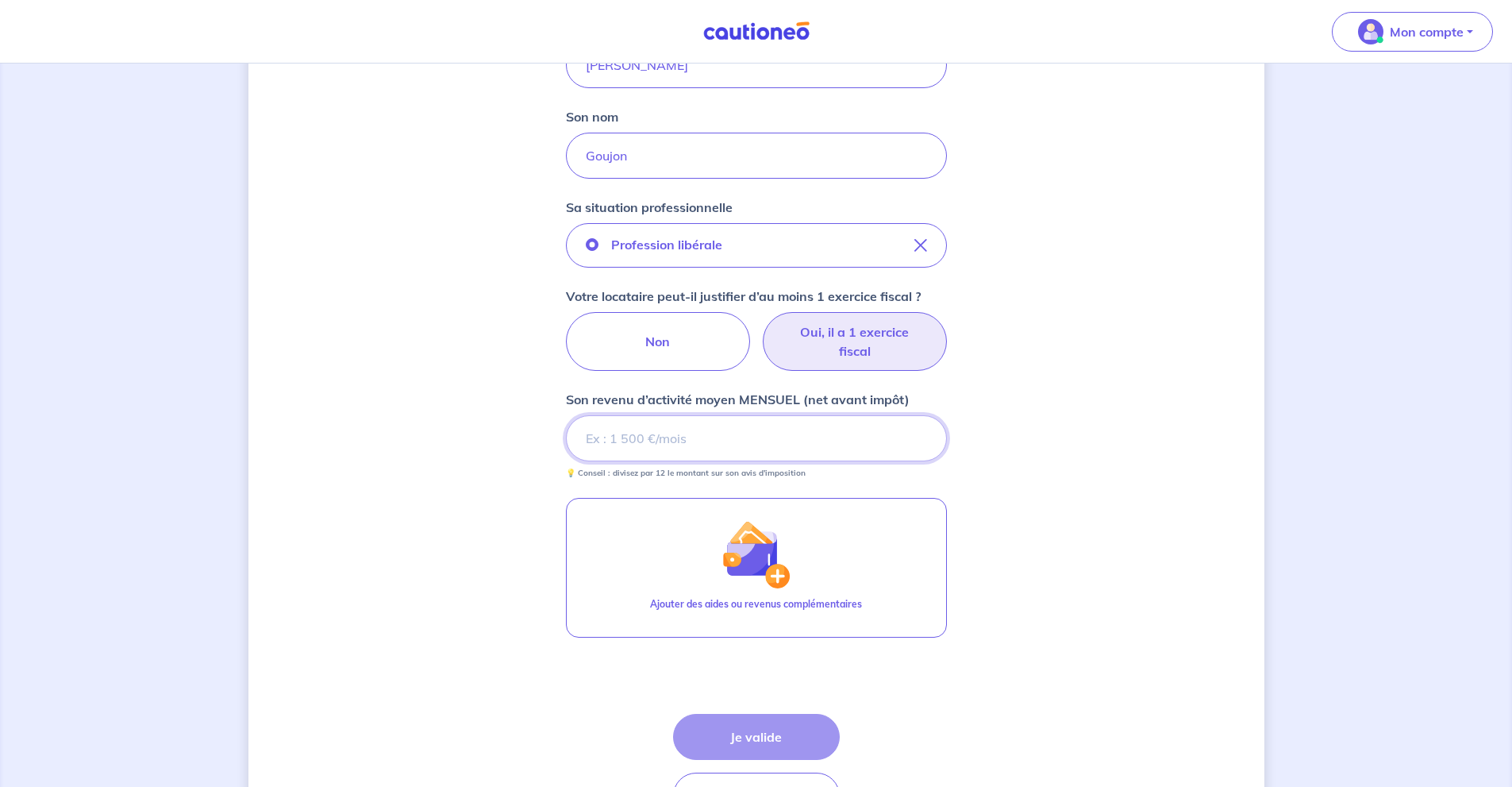
click at [743, 446] on input "Son revenu d’activité moyen MENSUEL (net avant impôt)" at bounding box center [756, 438] width 381 height 46
click at [750, 440] on input "Son revenu d’activité moyen MENSUEL (net avant impôt)" at bounding box center [756, 438] width 381 height 46
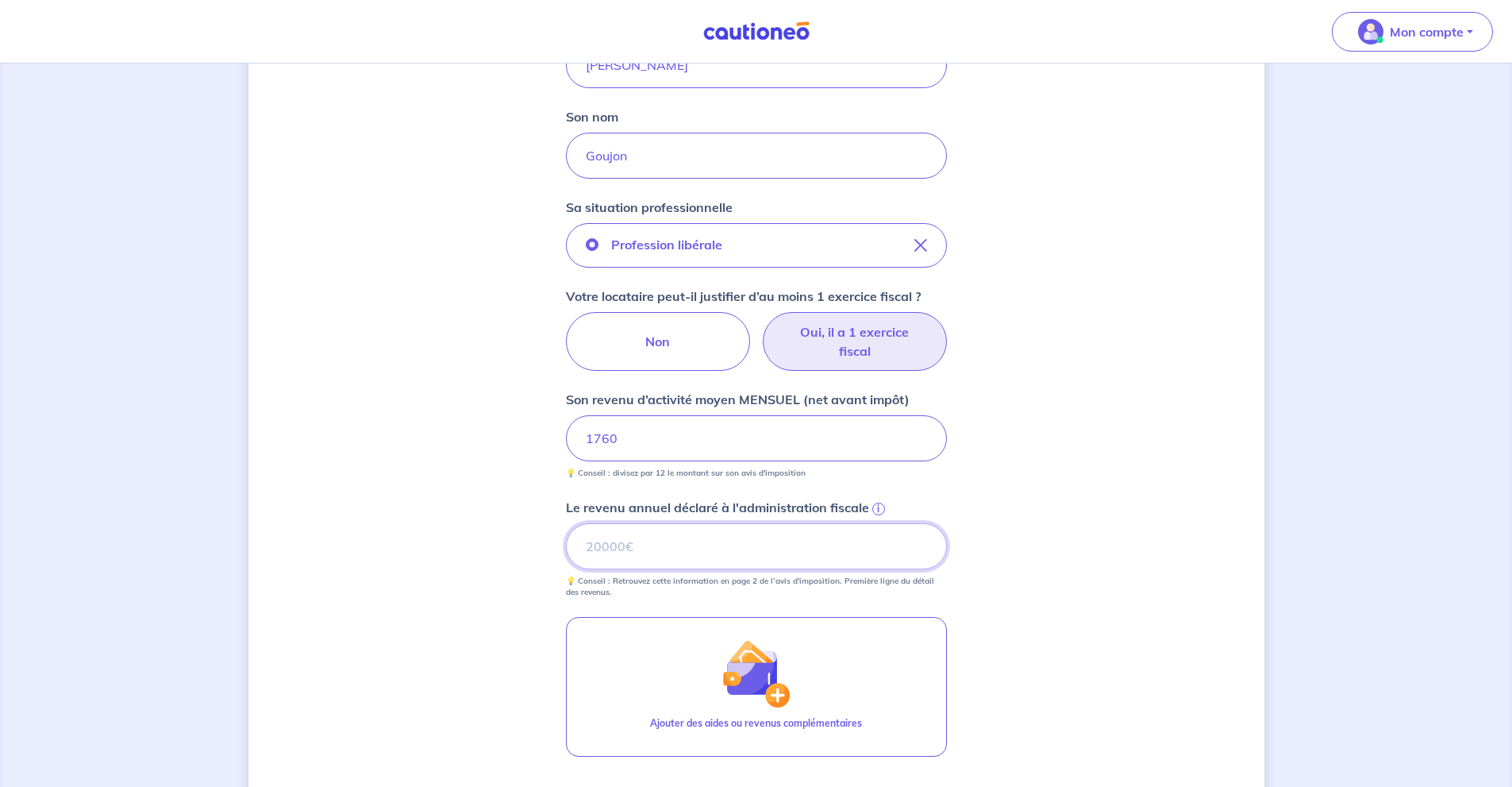
click at [774, 569] on input "Le revenu annuel déclaré à l'administration fiscale i" at bounding box center [756, 546] width 381 height 46
type input "21158"
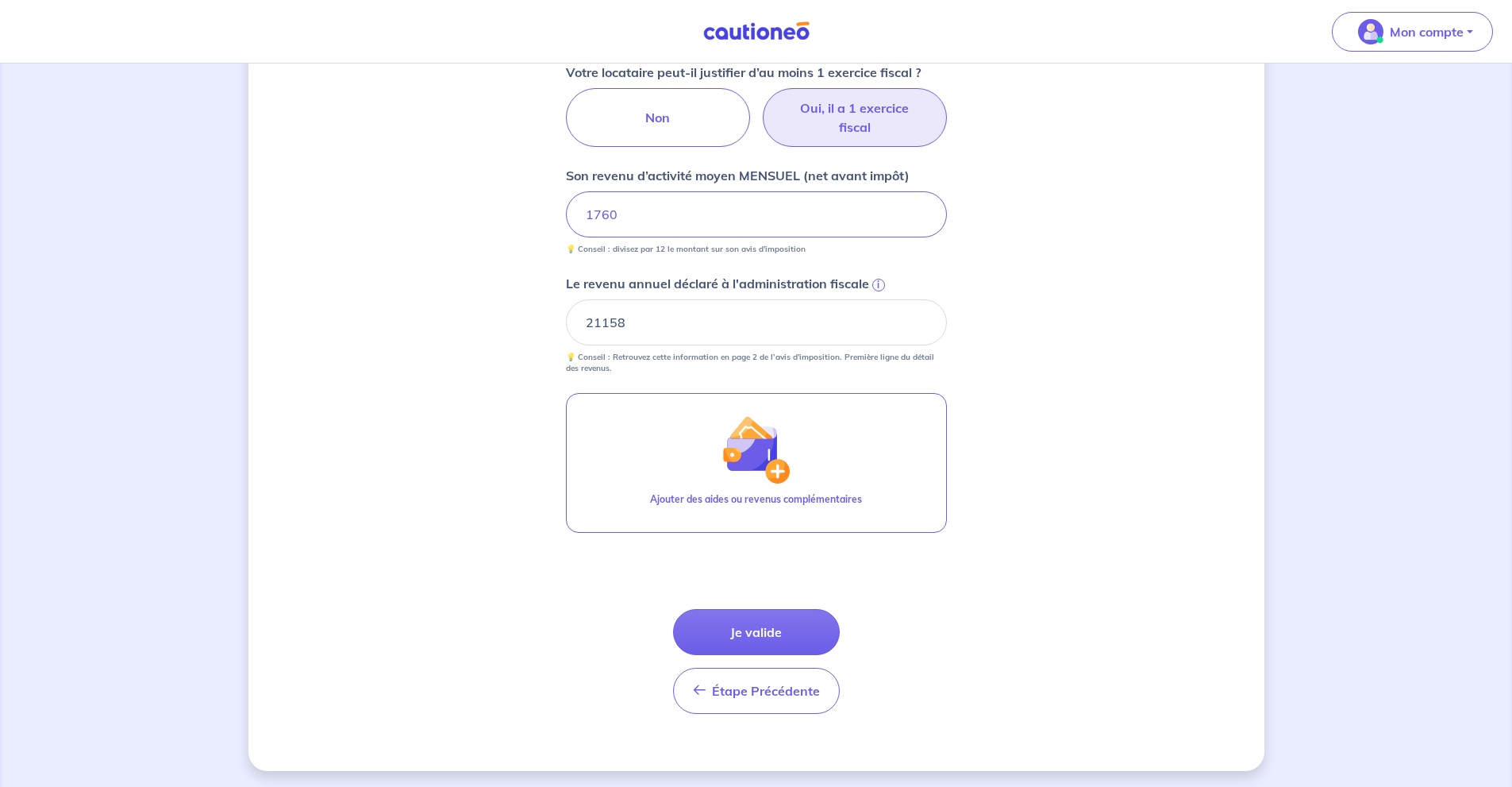
scroll to position [537, 0]
click at [801, 645] on button "Je valide" at bounding box center [756, 628] width 167 height 46
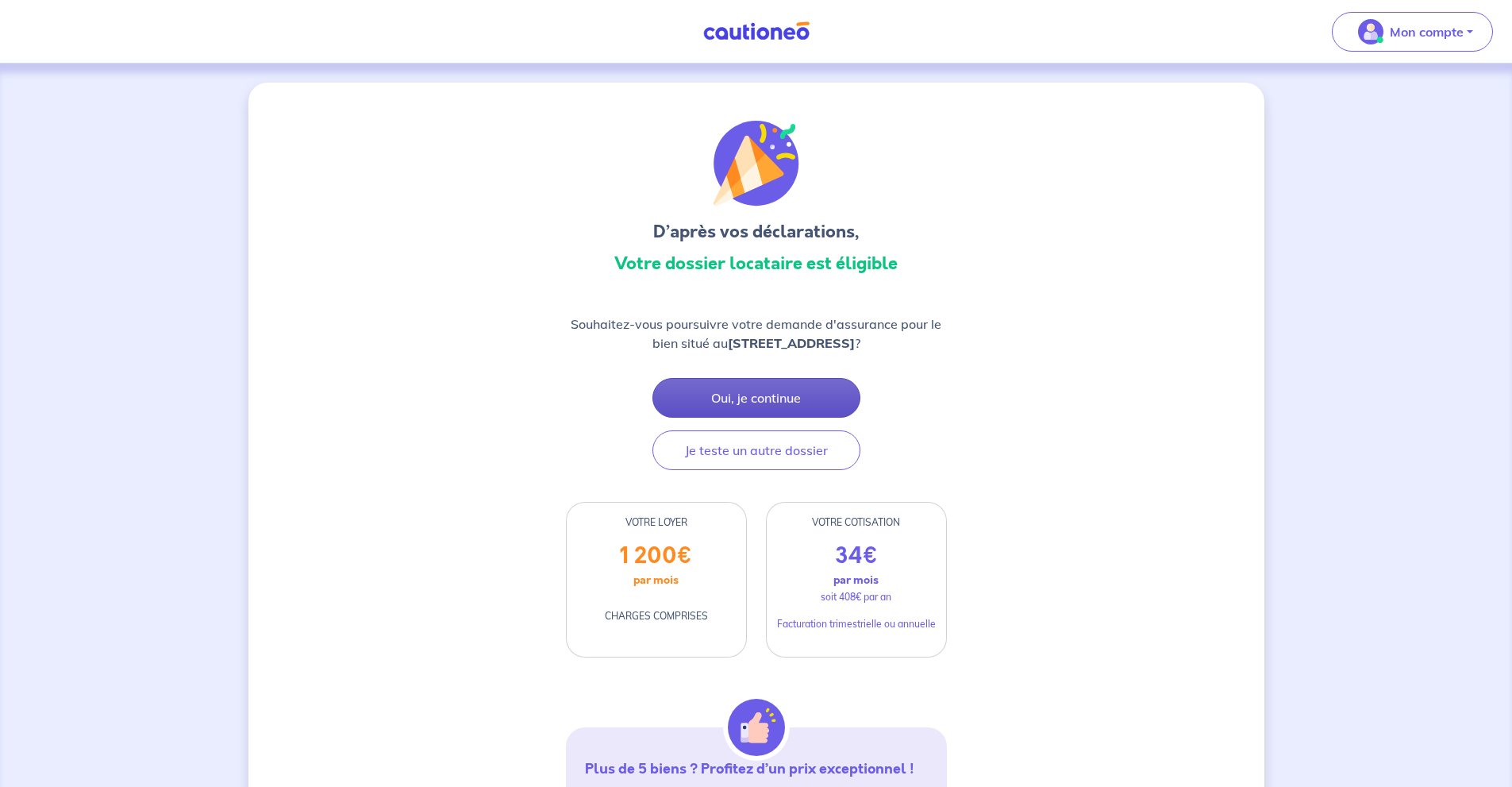
click at [813, 405] on button "Oui, je continue" at bounding box center [756, 398] width 208 height 40
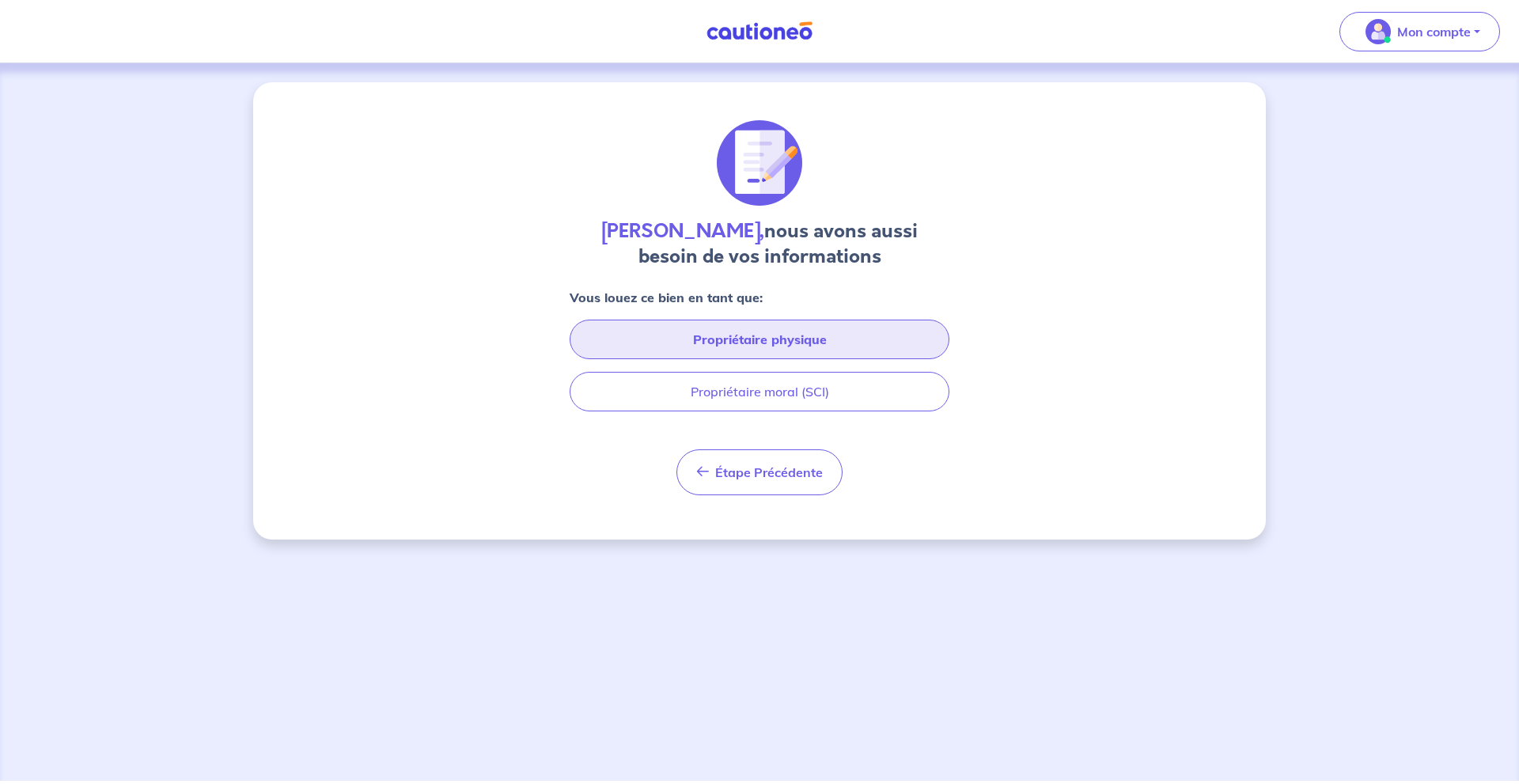
click at [818, 341] on button "Propriétaire physique" at bounding box center [760, 339] width 380 height 40
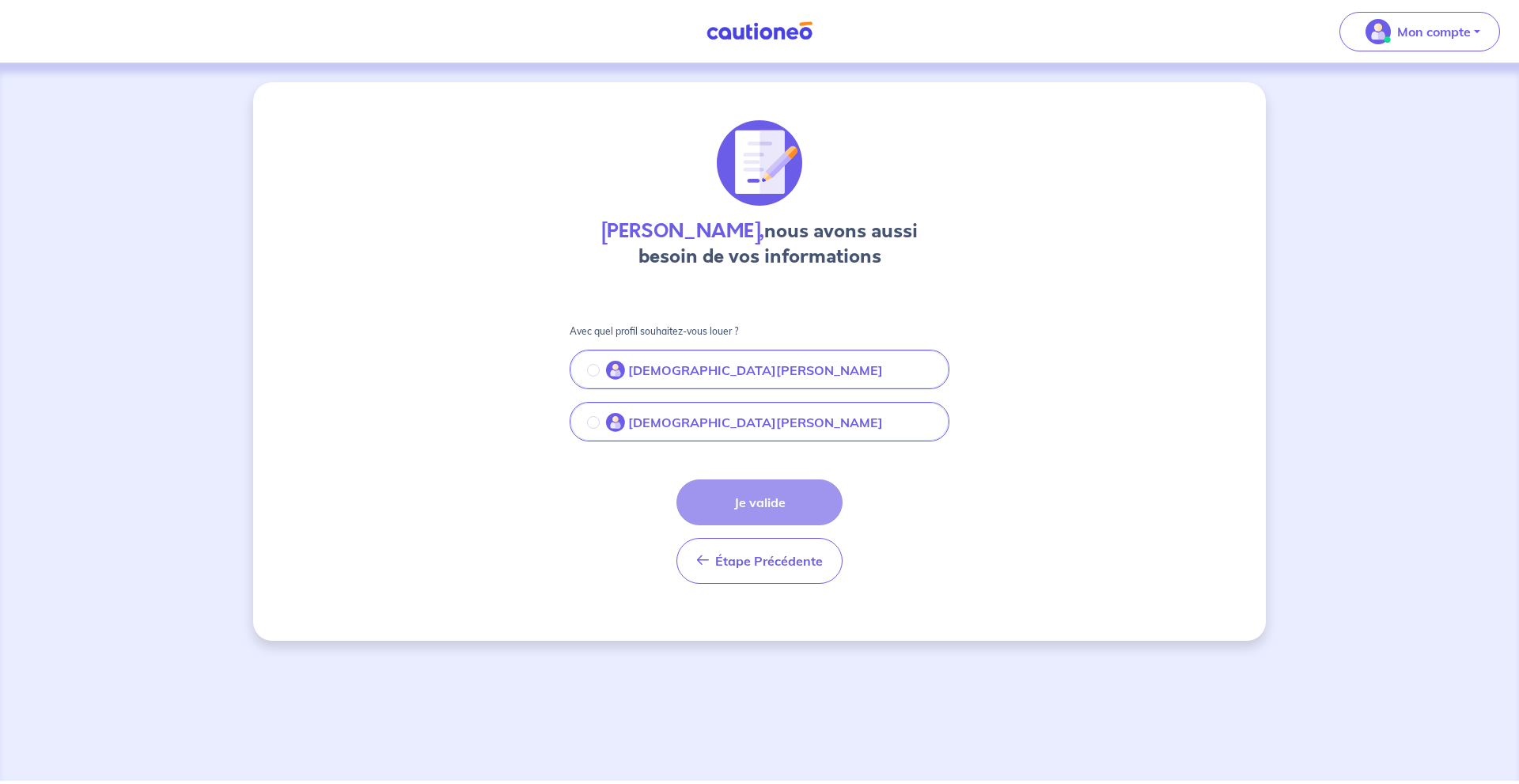
click at [800, 360] on button "[DEMOGRAPHIC_DATA][PERSON_NAME]" at bounding box center [760, 371] width 377 height 33
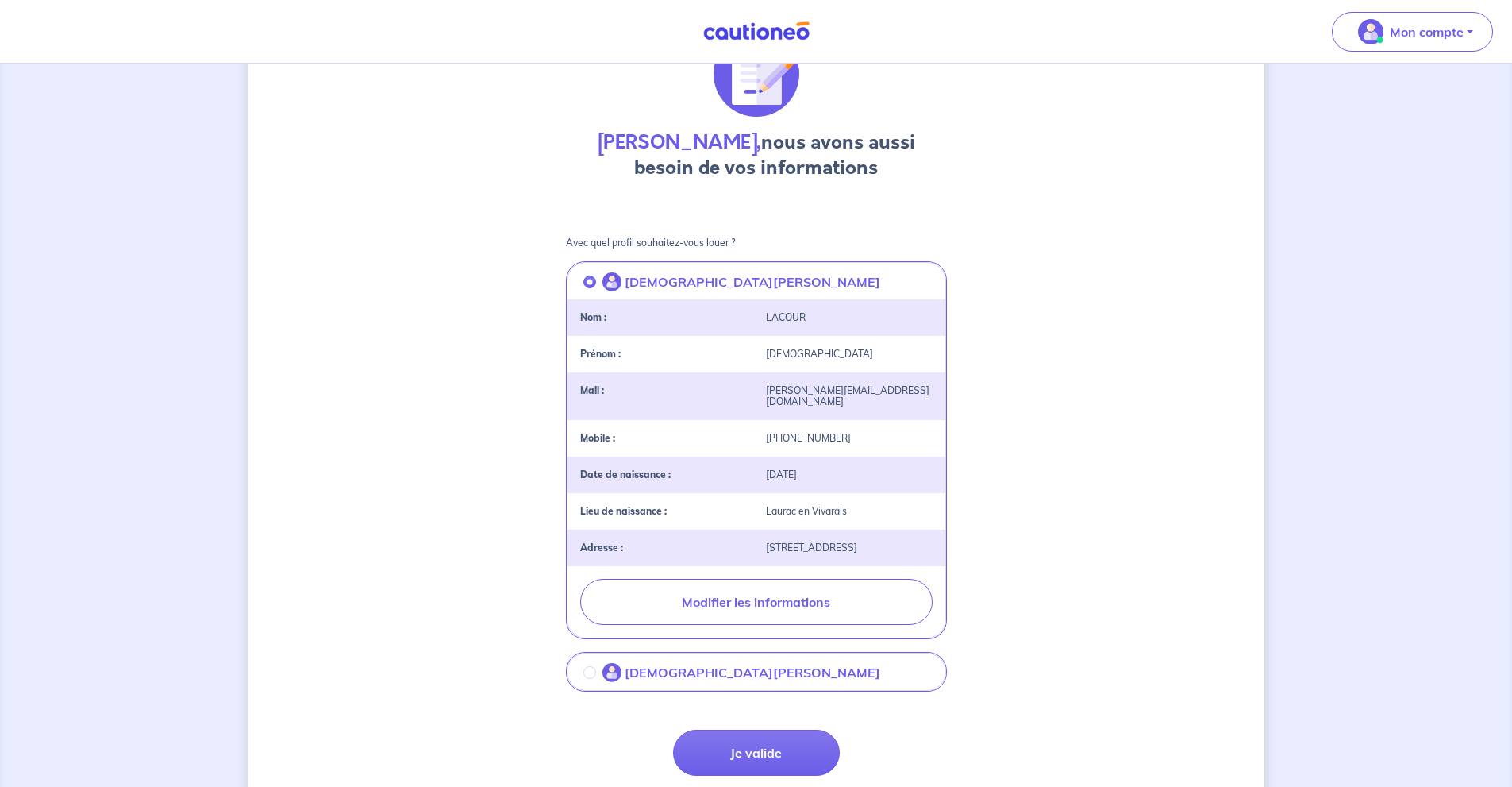
scroll to position [214, 0]
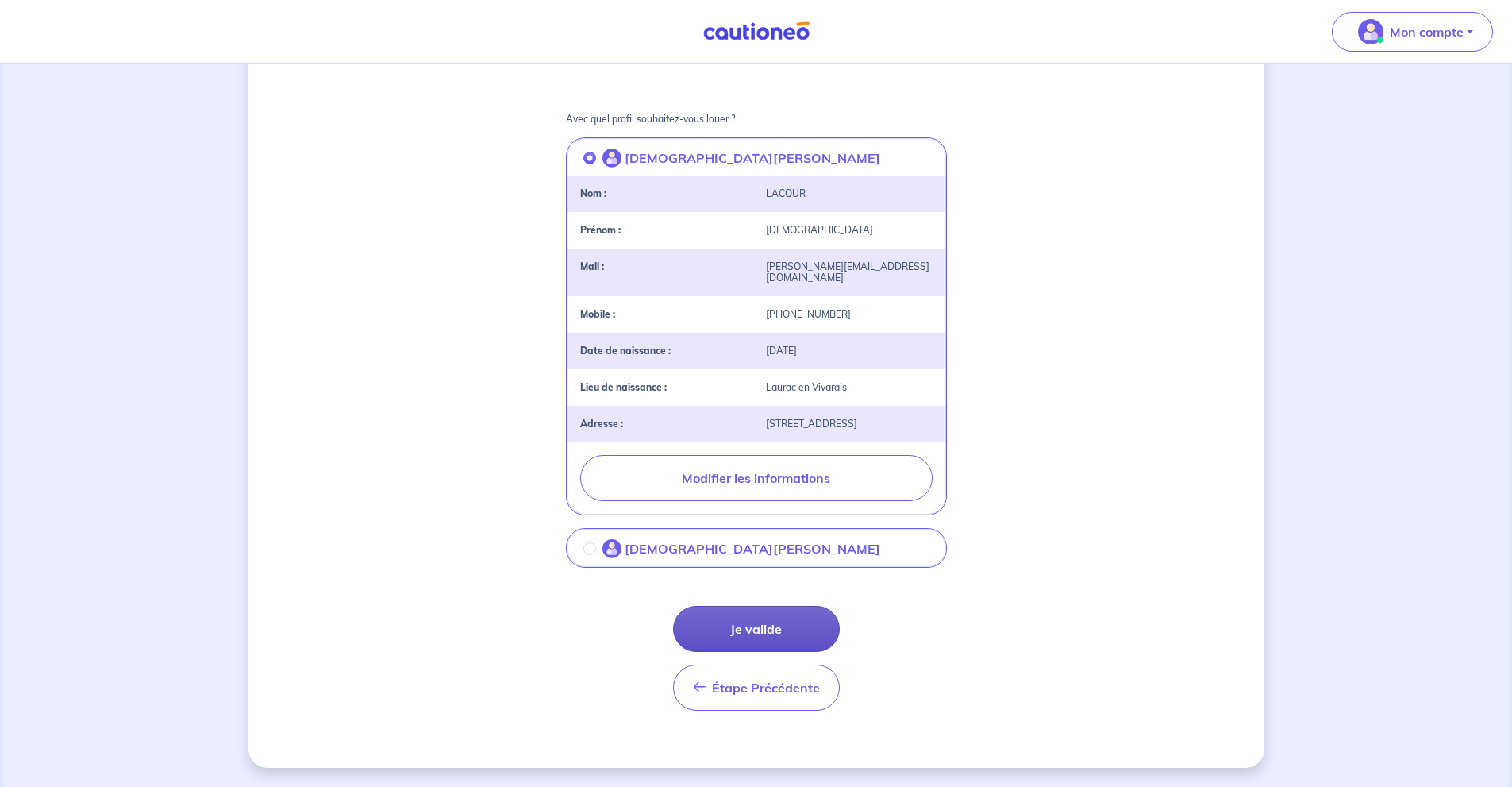
click at [806, 630] on button "Je valide" at bounding box center [756, 628] width 167 height 46
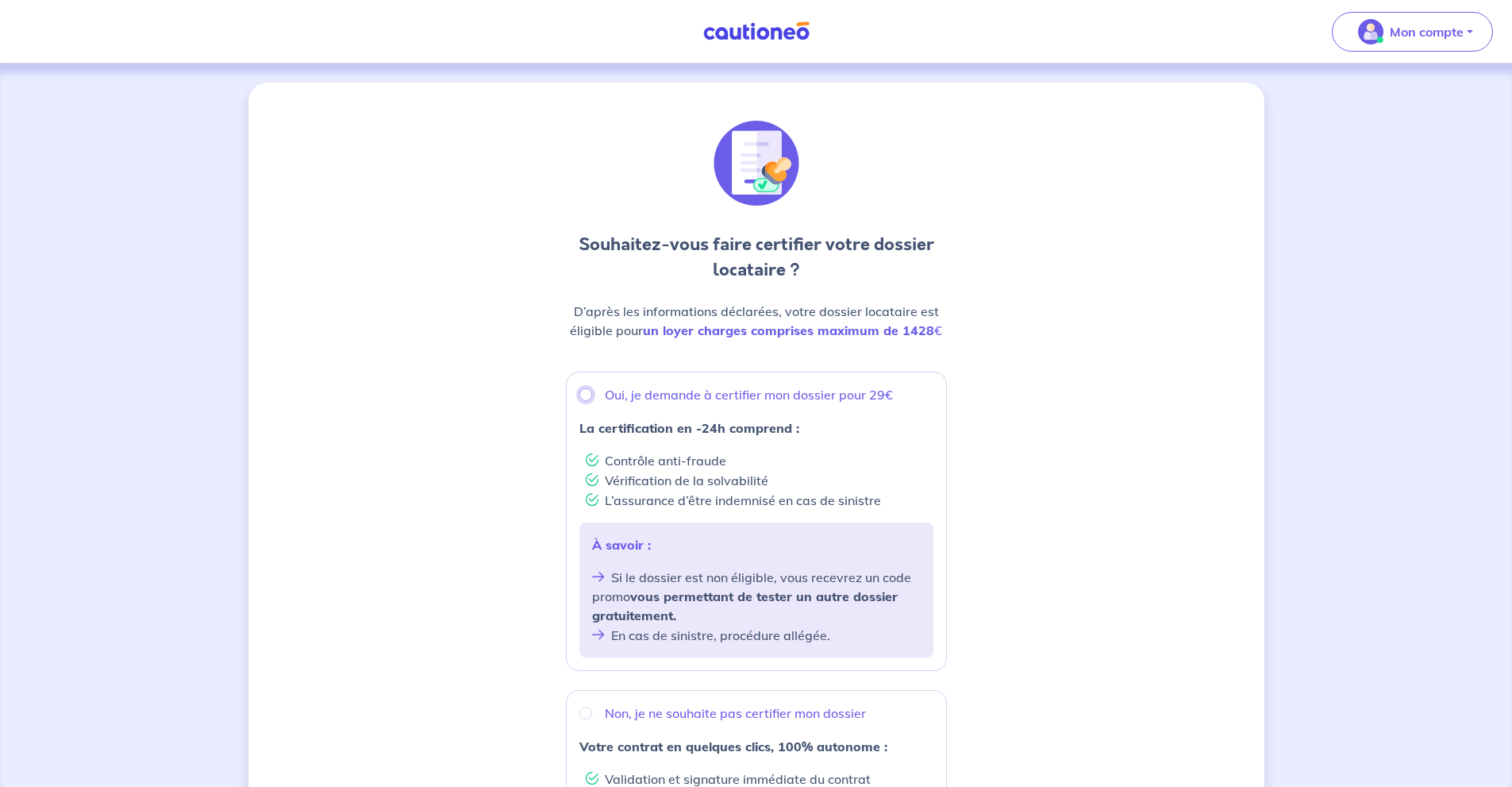
click at [583, 395] on input "Oui, je demande à certifier mon dossier pour 29€" at bounding box center [586, 395] width 13 height 13
radio input "true"
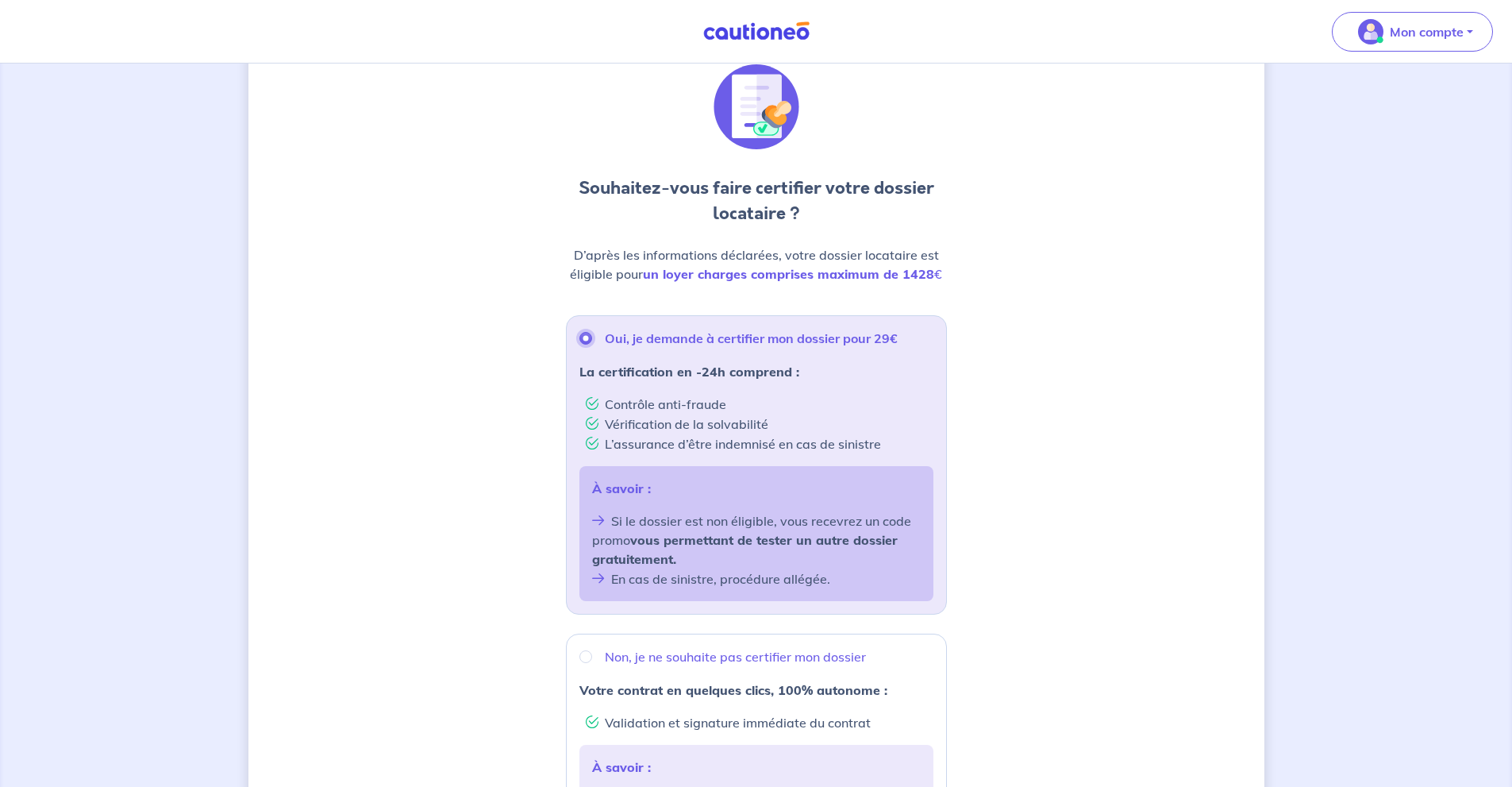
scroll to position [401, 0]
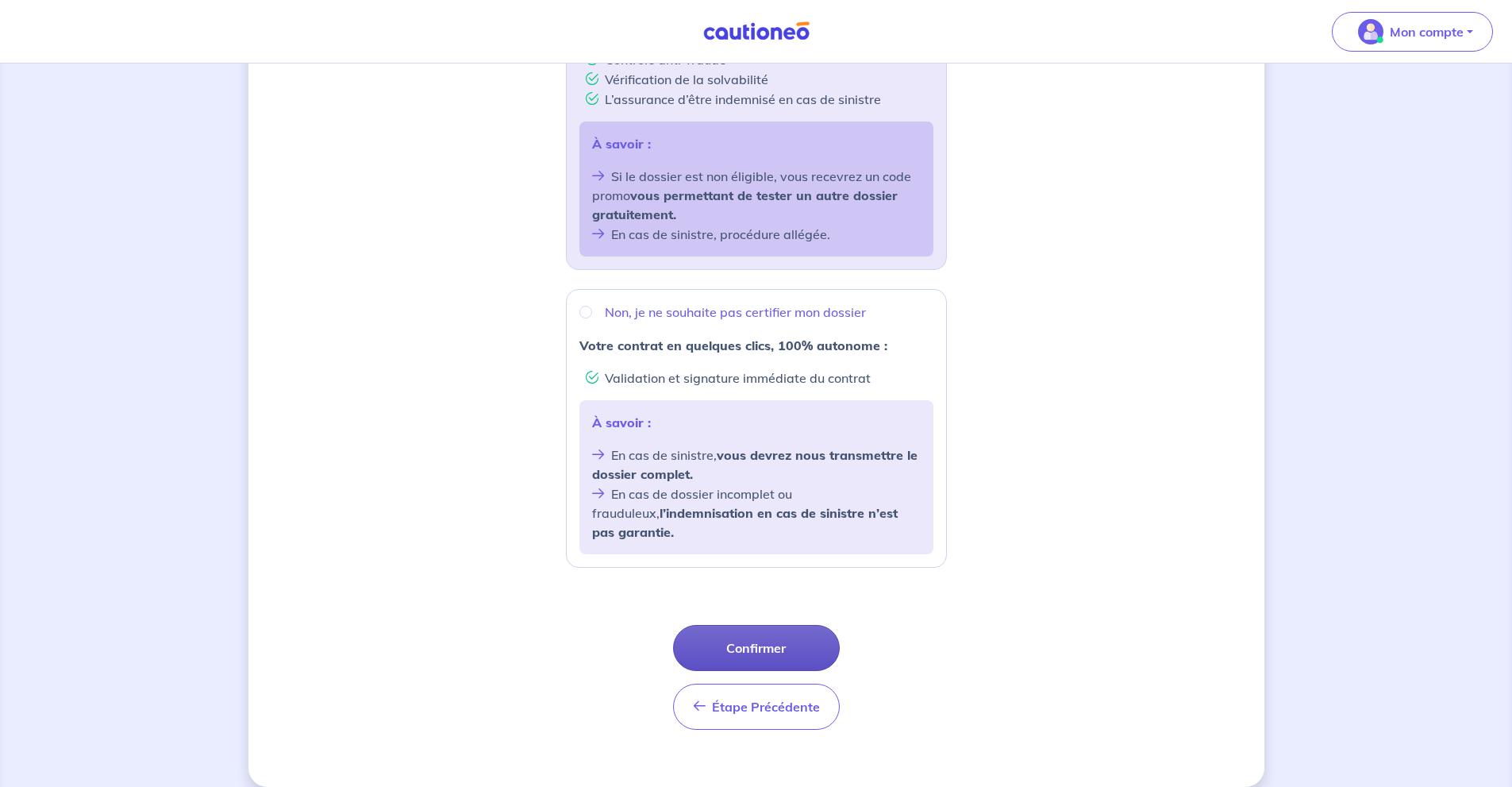
click at [789, 627] on button "Confirmer" at bounding box center [756, 648] width 167 height 46
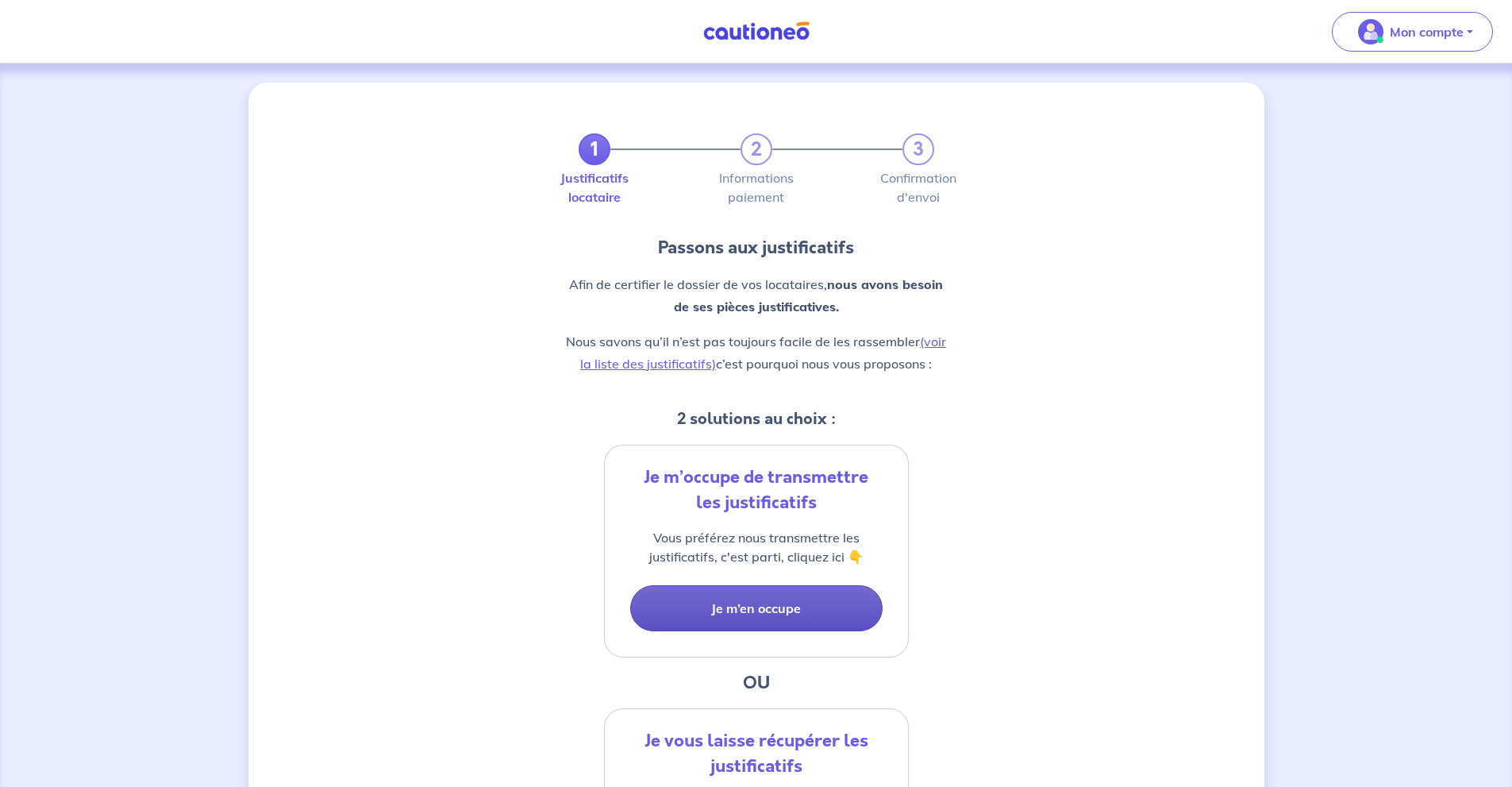
click at [829, 609] on button "Je m’en occupe" at bounding box center [756, 608] width 253 height 46
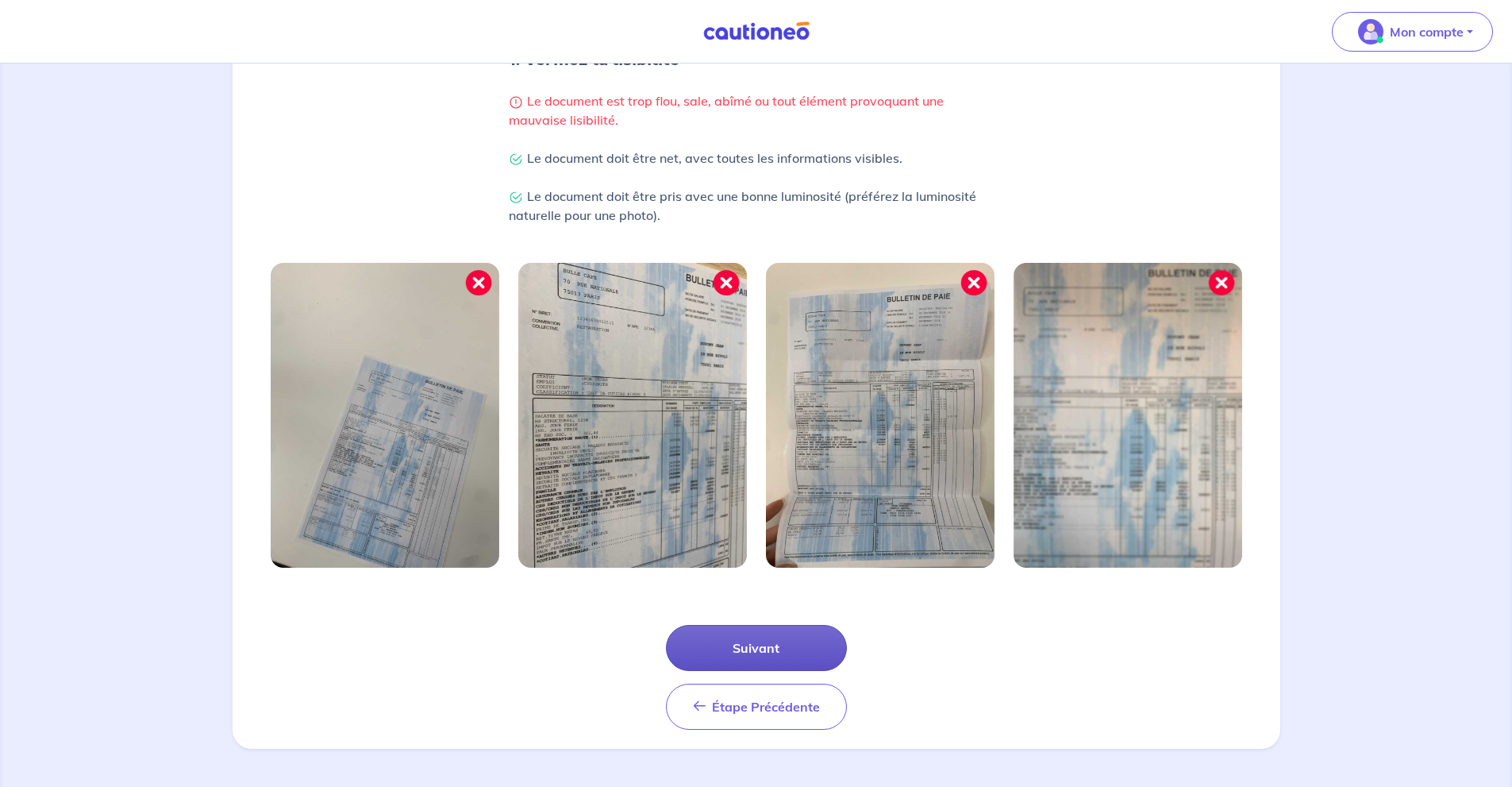
click at [796, 637] on button "Suivant" at bounding box center [756, 648] width 181 height 46
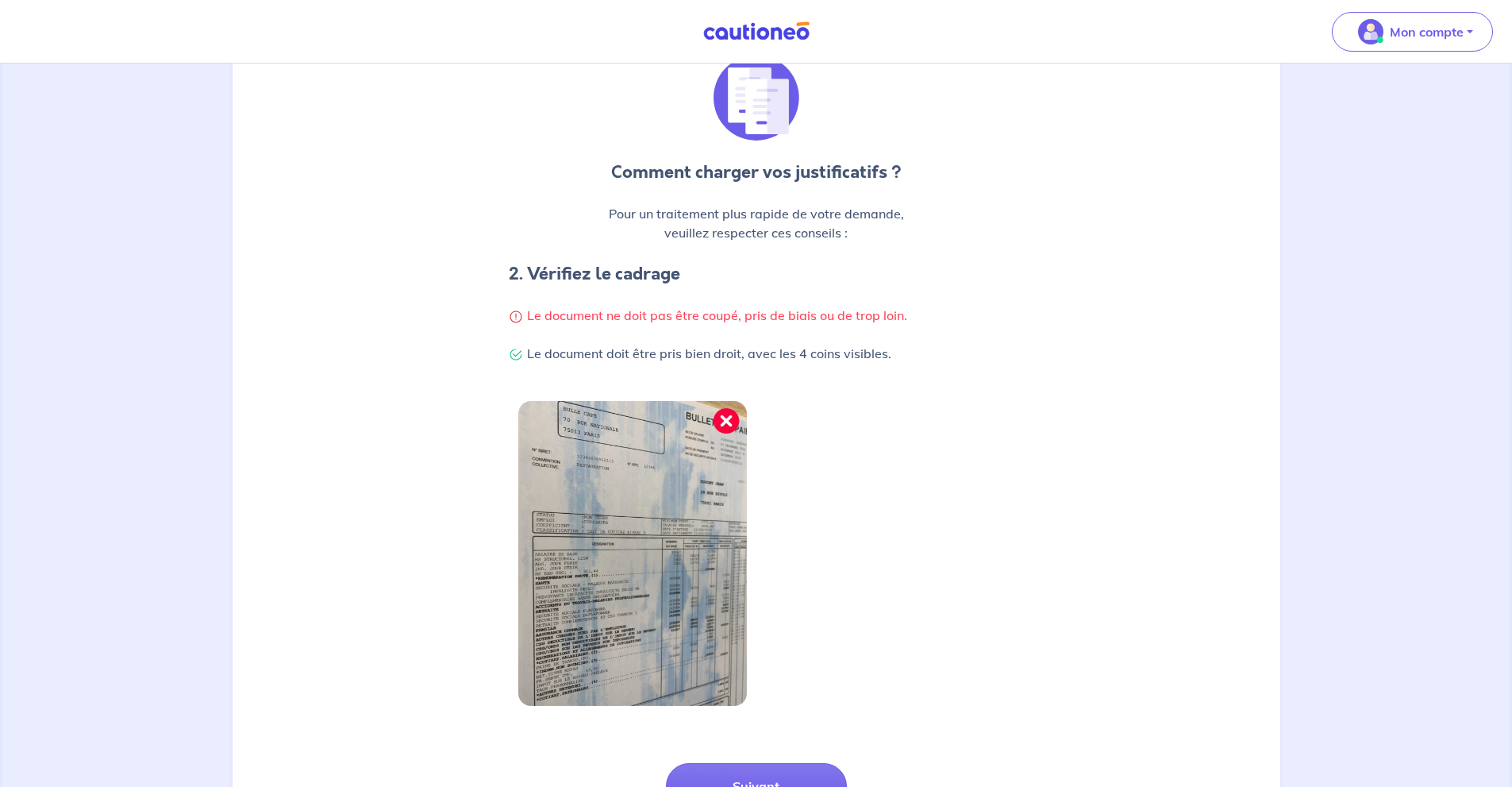
scroll to position [274, 0]
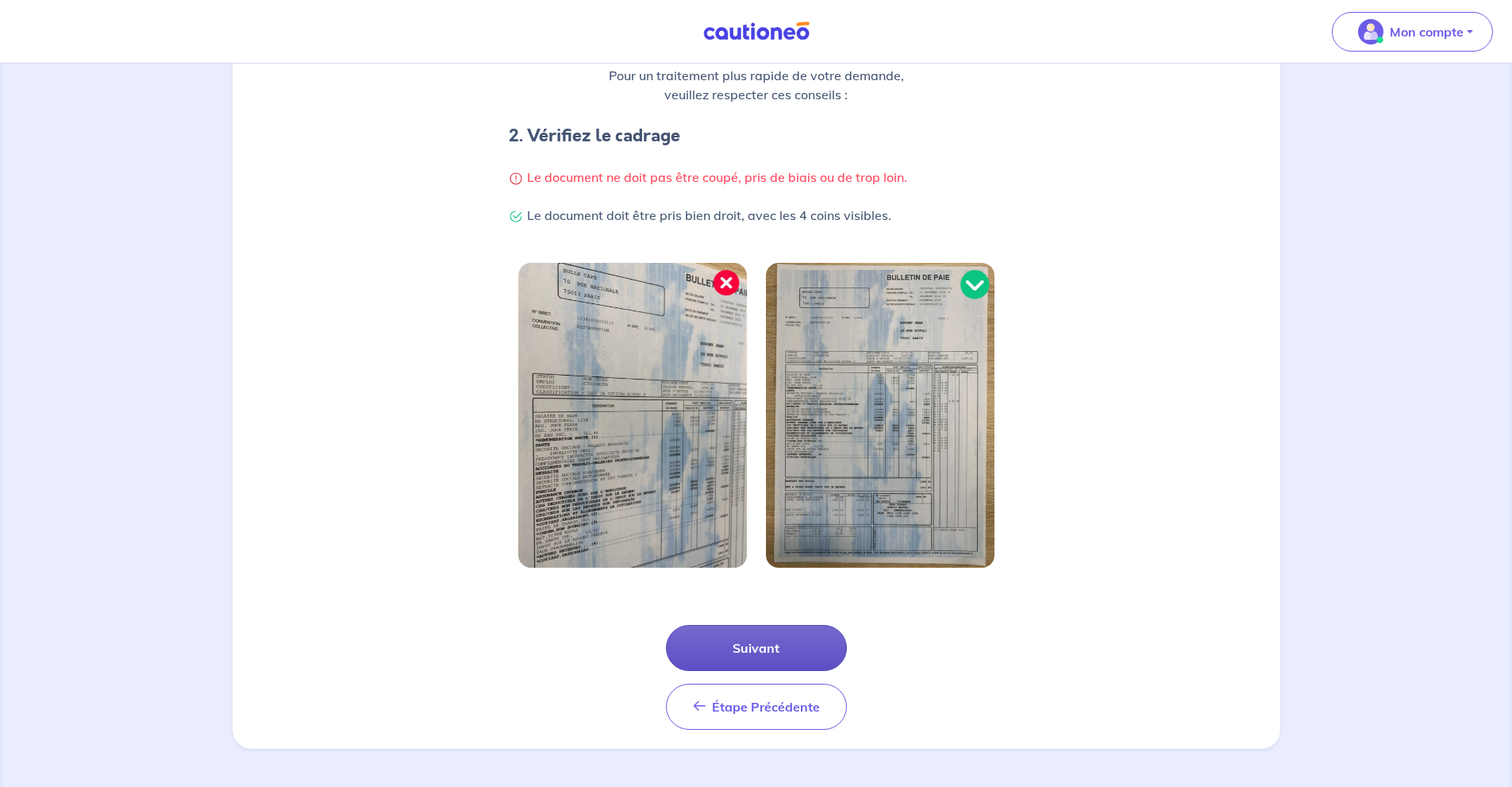
click at [784, 657] on button "Suivant" at bounding box center [756, 648] width 181 height 46
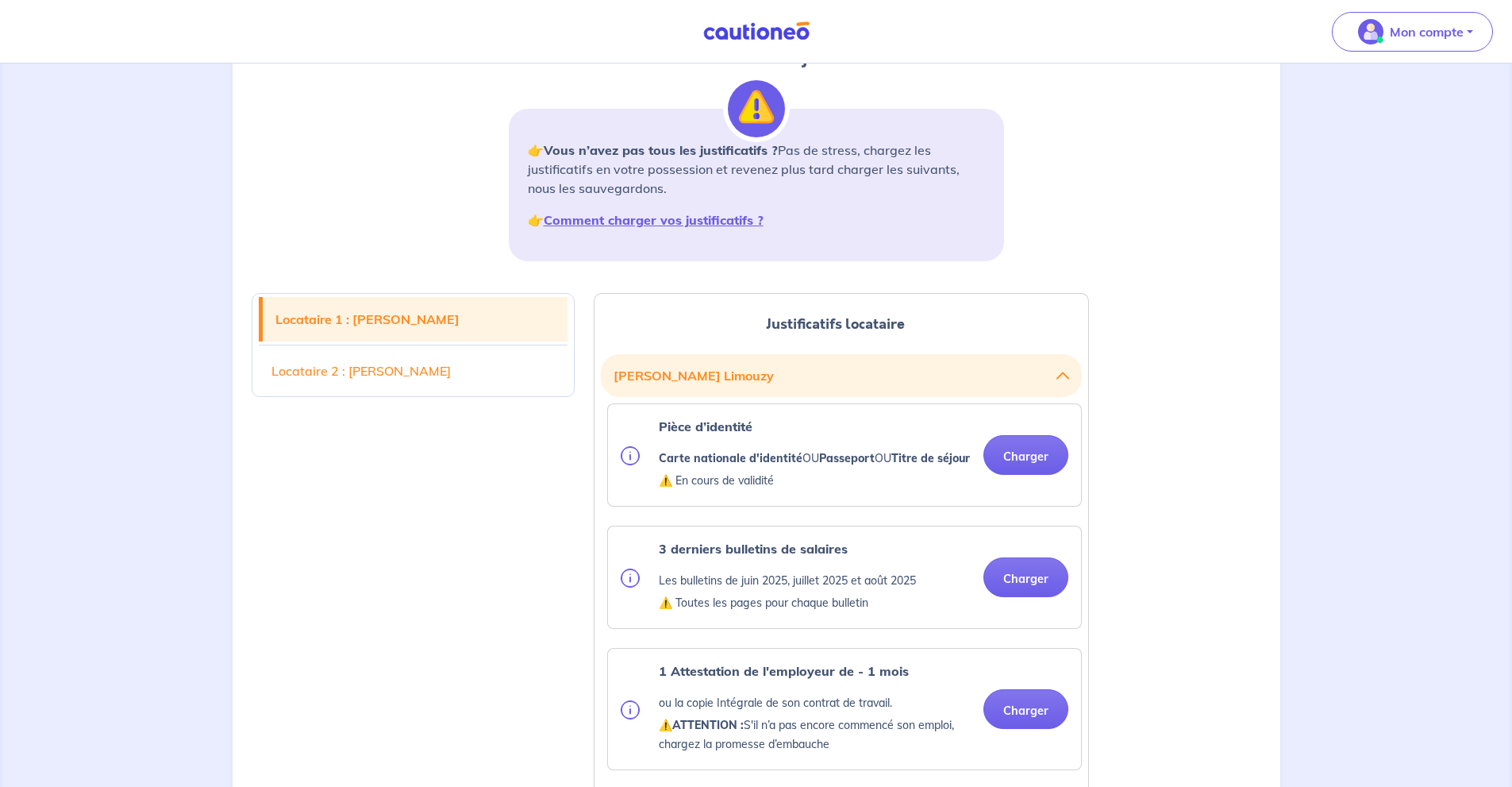
scroll to position [317, 0]
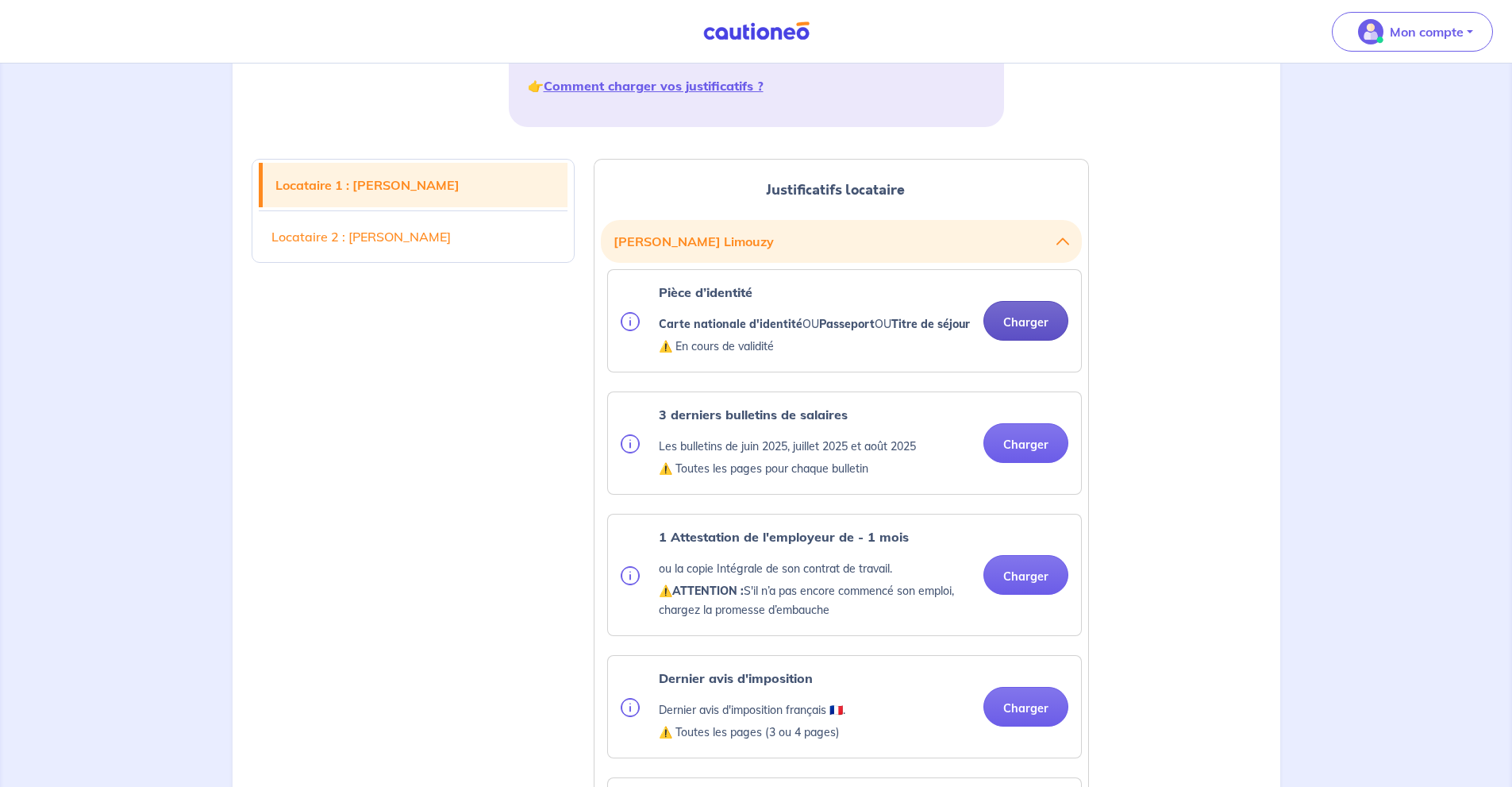
click at [1026, 327] on button "Charger" at bounding box center [1025, 321] width 85 height 40
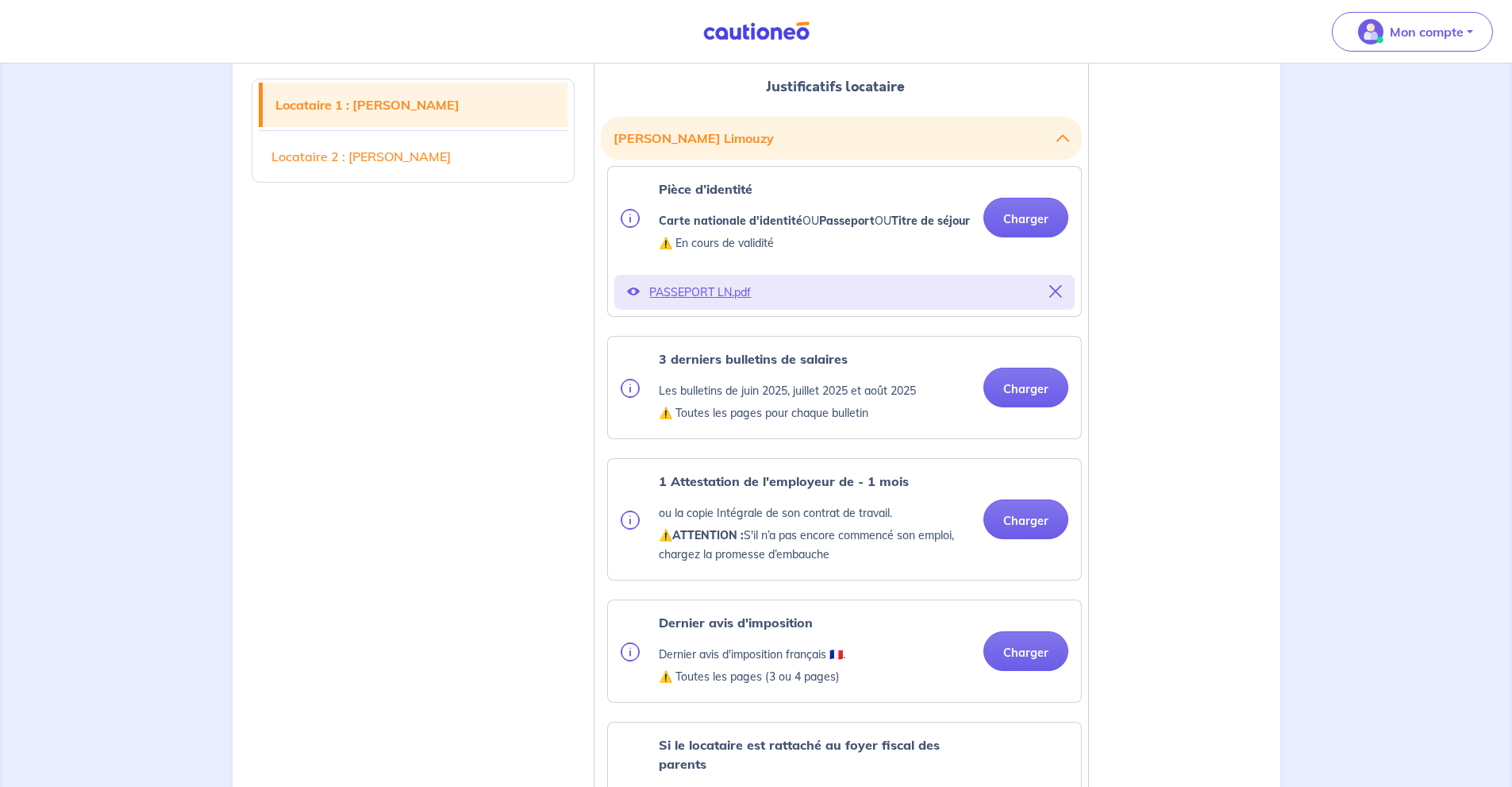
scroll to position [423, 0]
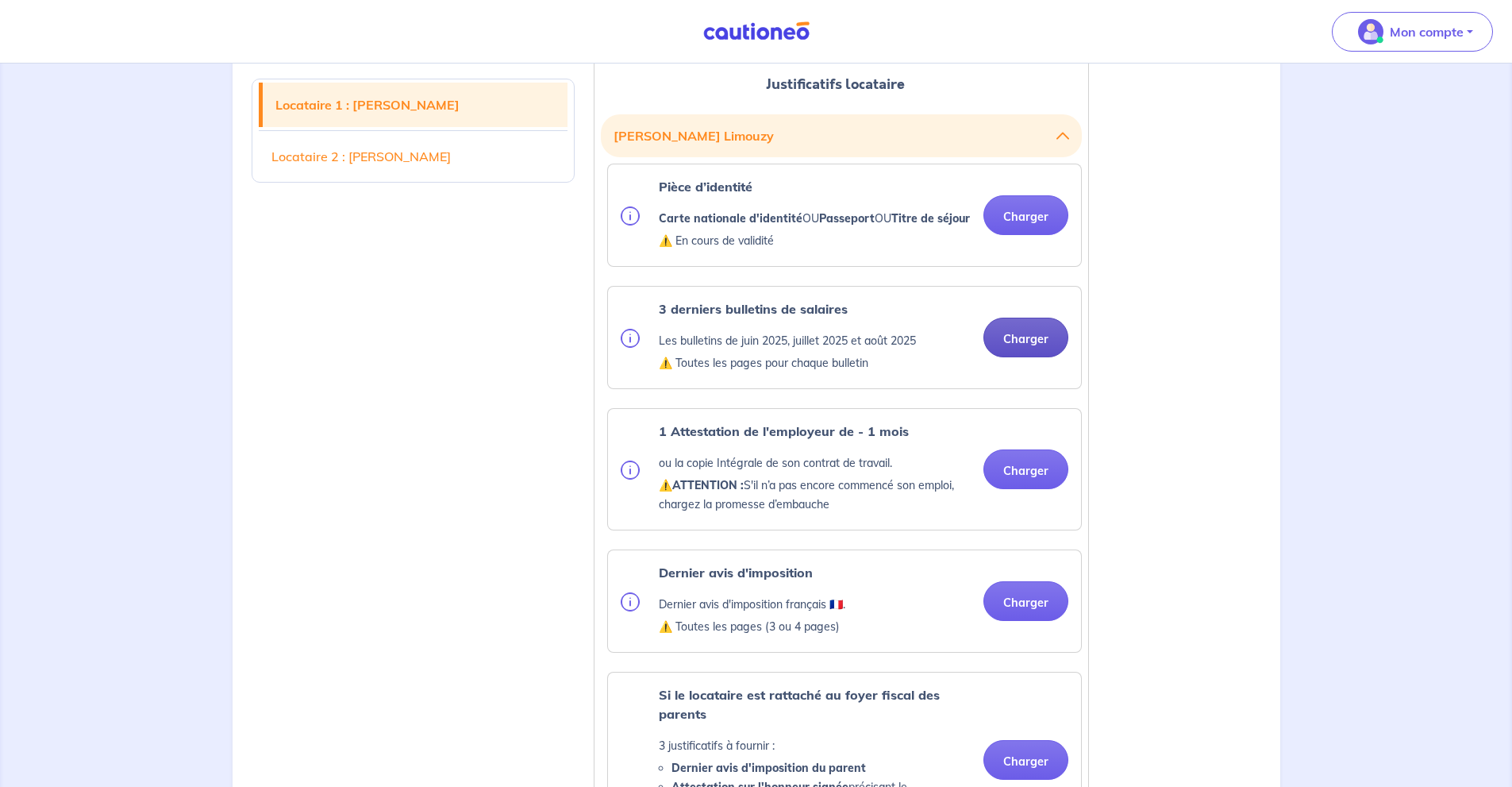
click at [1028, 358] on button "Charger" at bounding box center [1025, 337] width 85 height 40
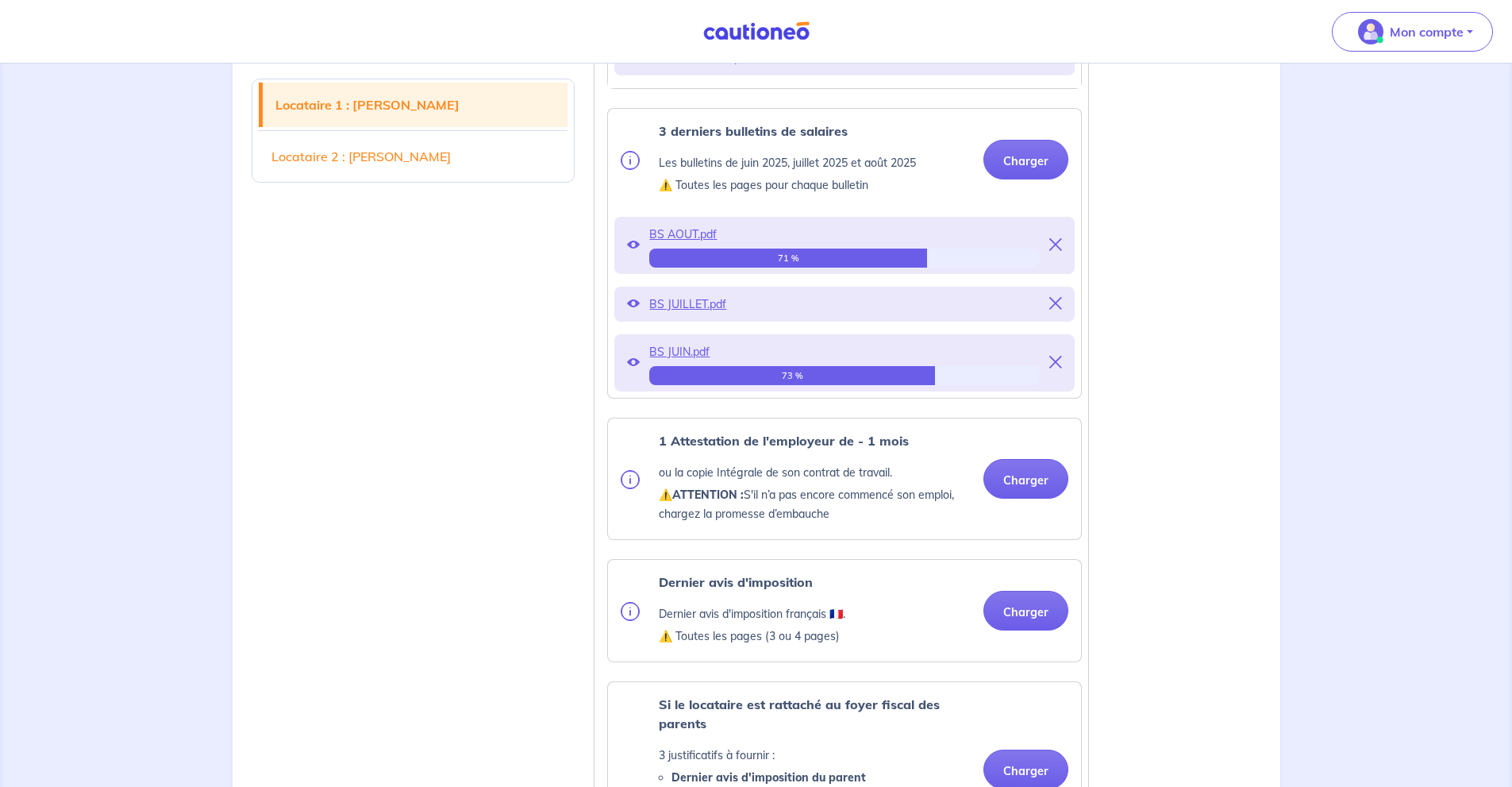
scroll to position [740, 0]
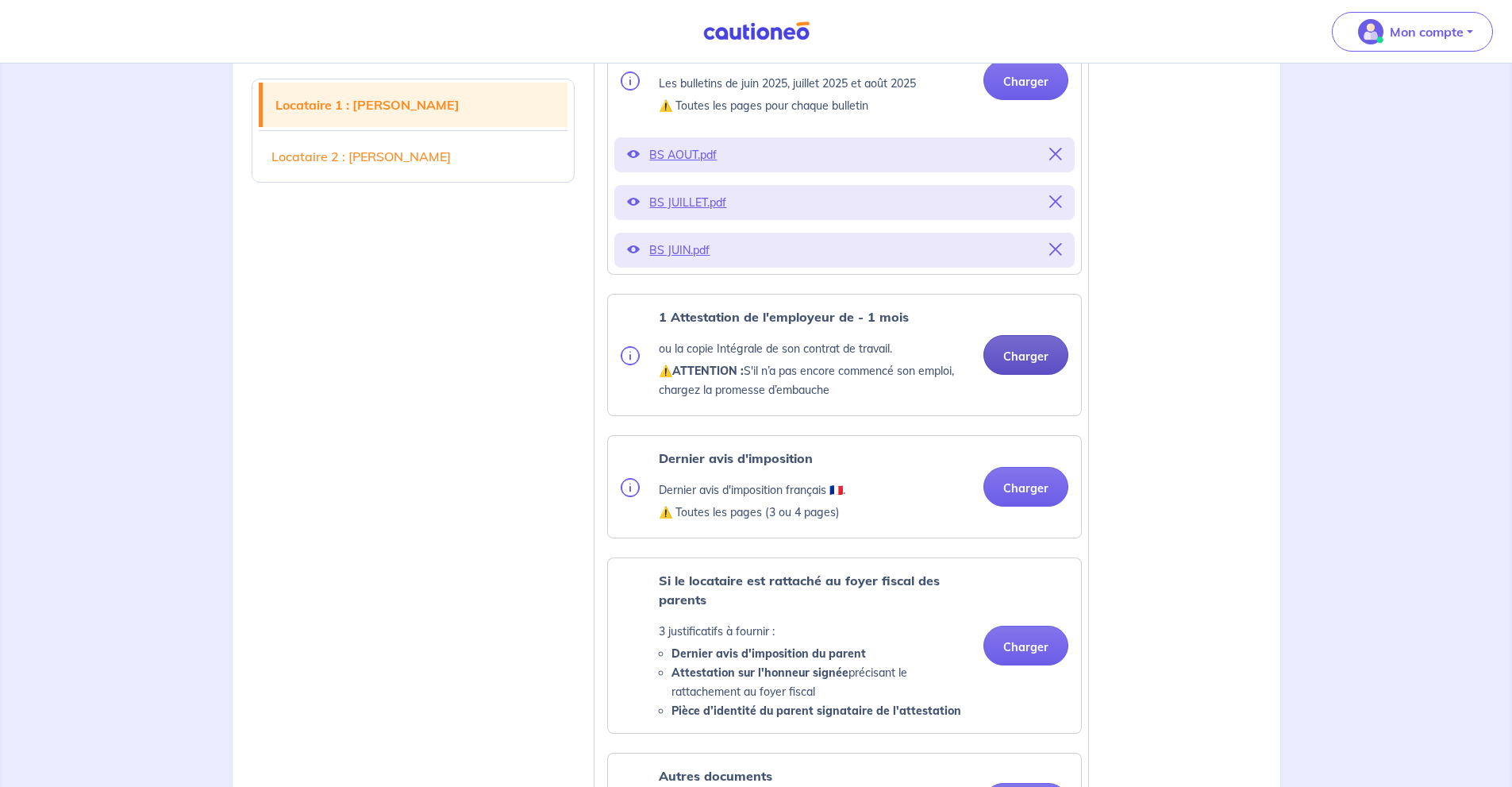
click at [1004, 375] on button "Charger" at bounding box center [1025, 355] width 85 height 40
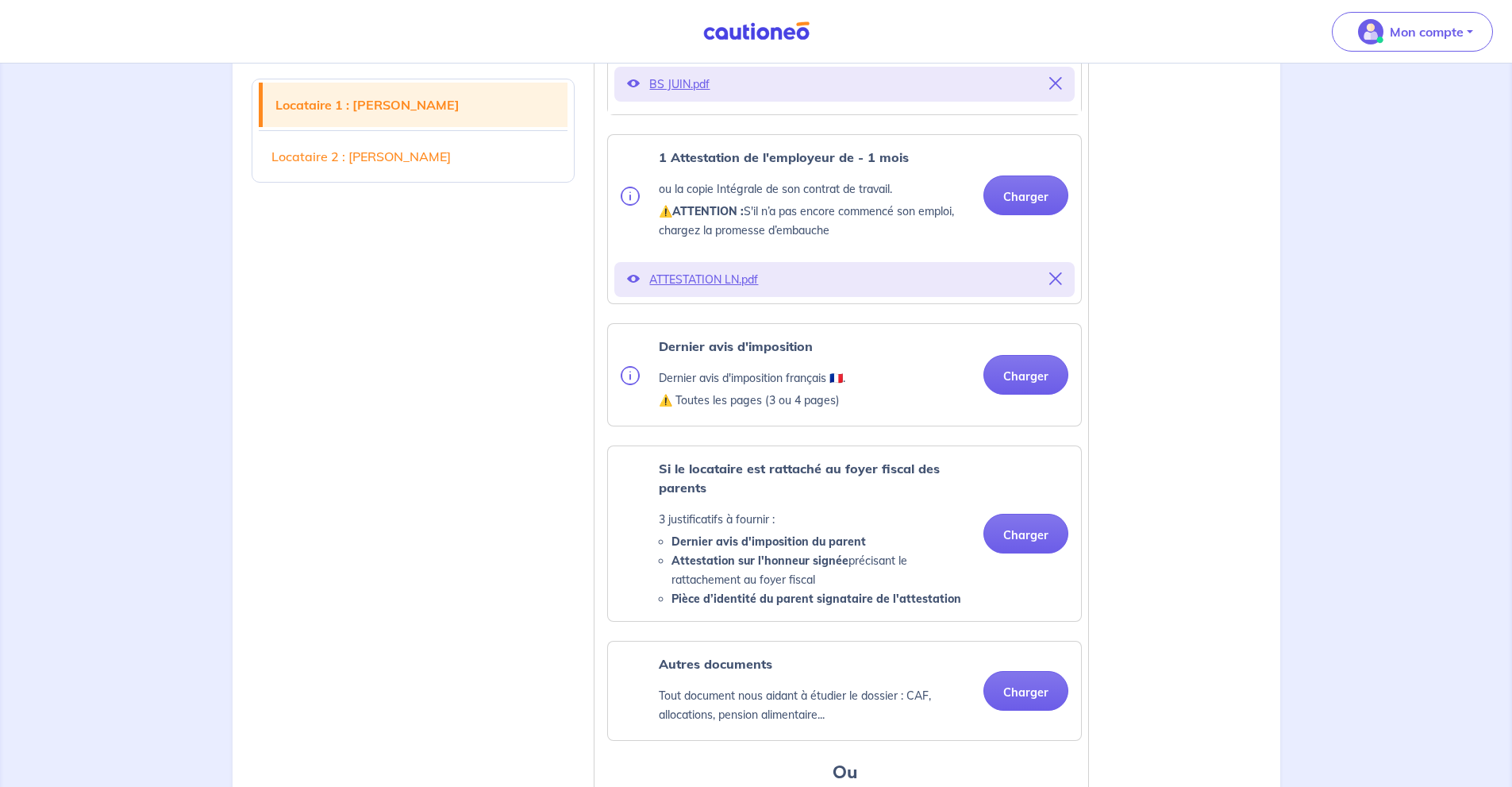
scroll to position [953, 0]
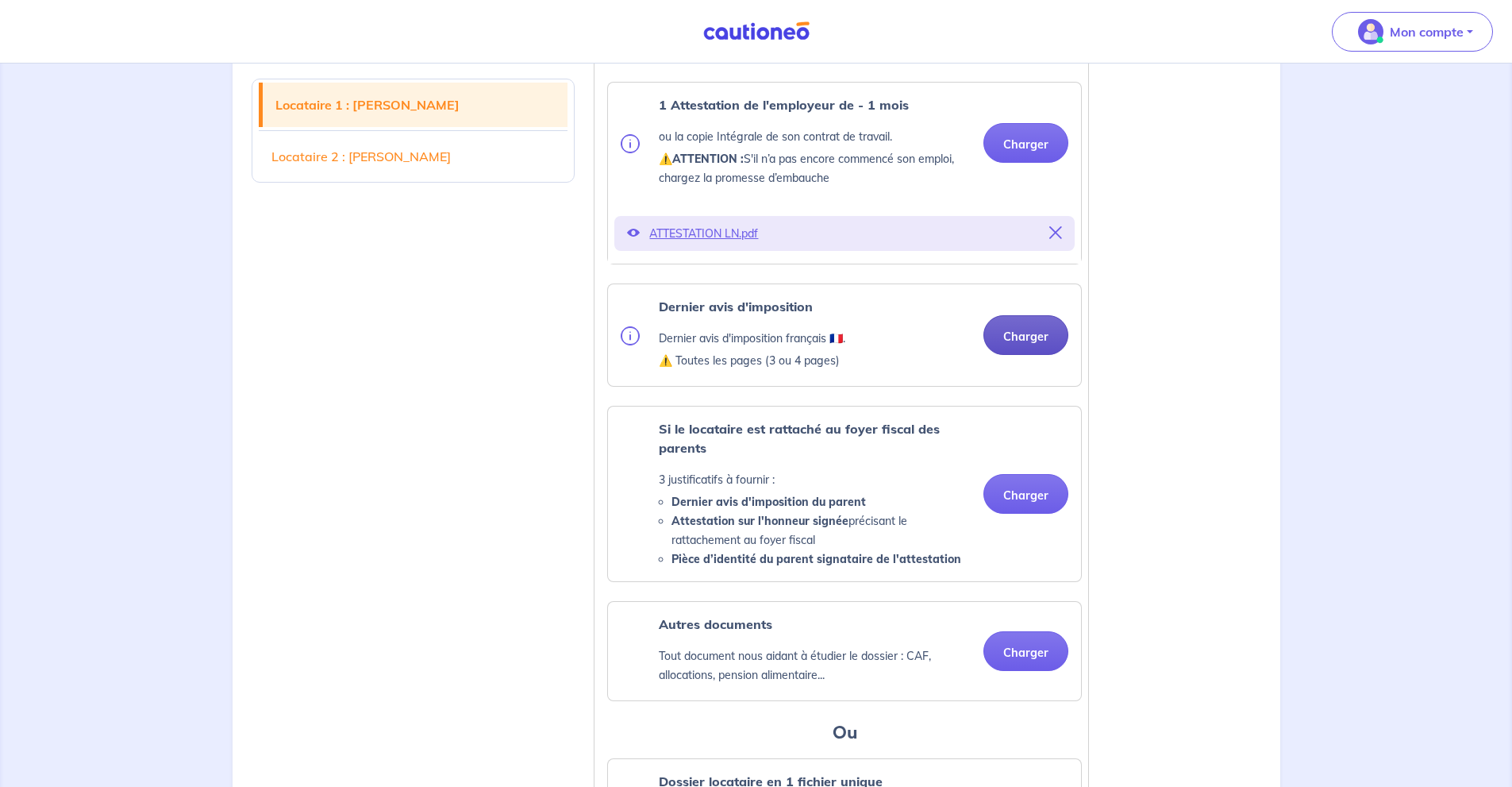
click at [1034, 355] on button "Charger" at bounding box center [1025, 335] width 85 height 40
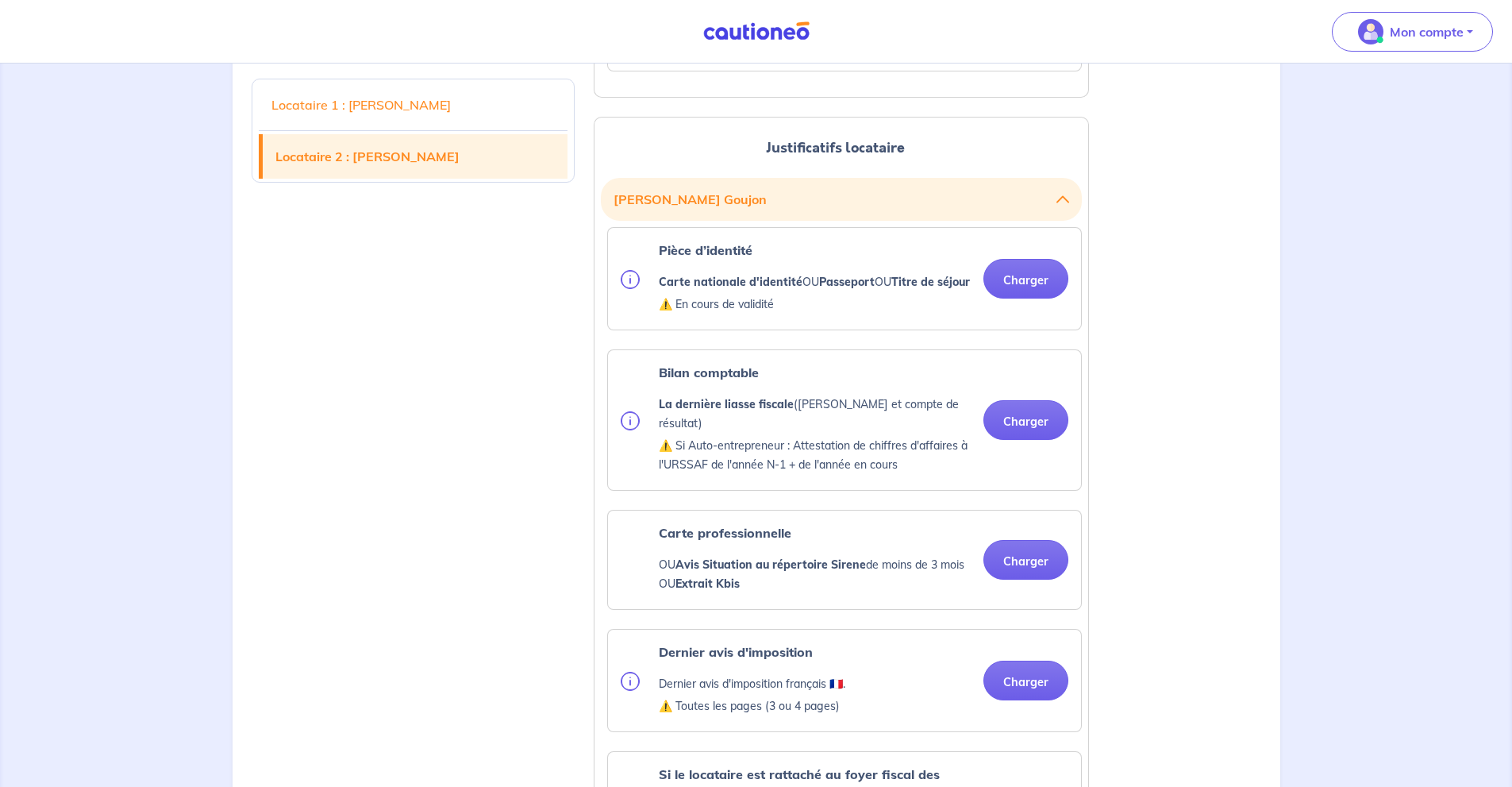
scroll to position [1905, 0]
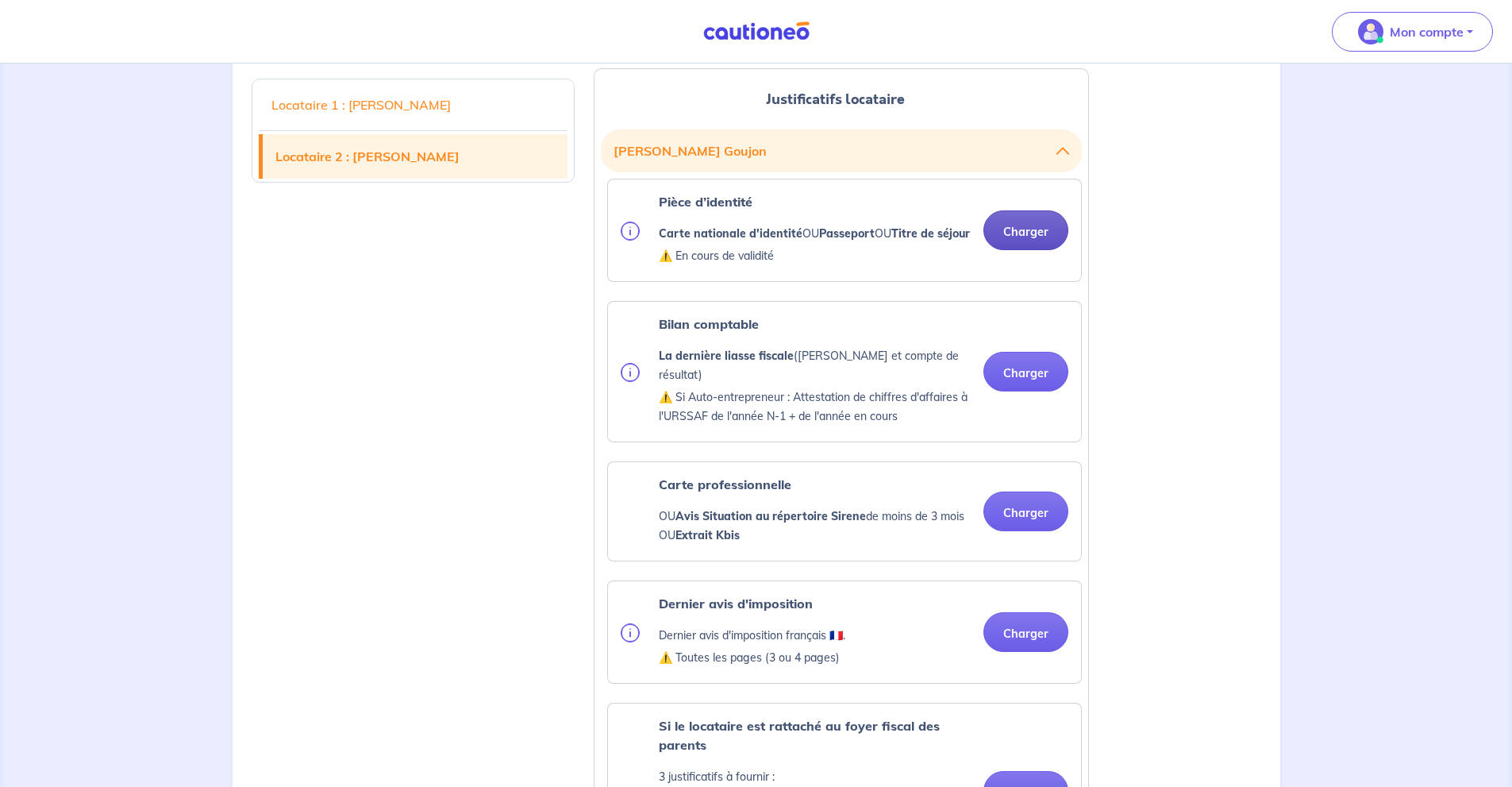
click at [1030, 250] on button "Charger" at bounding box center [1025, 230] width 85 height 40
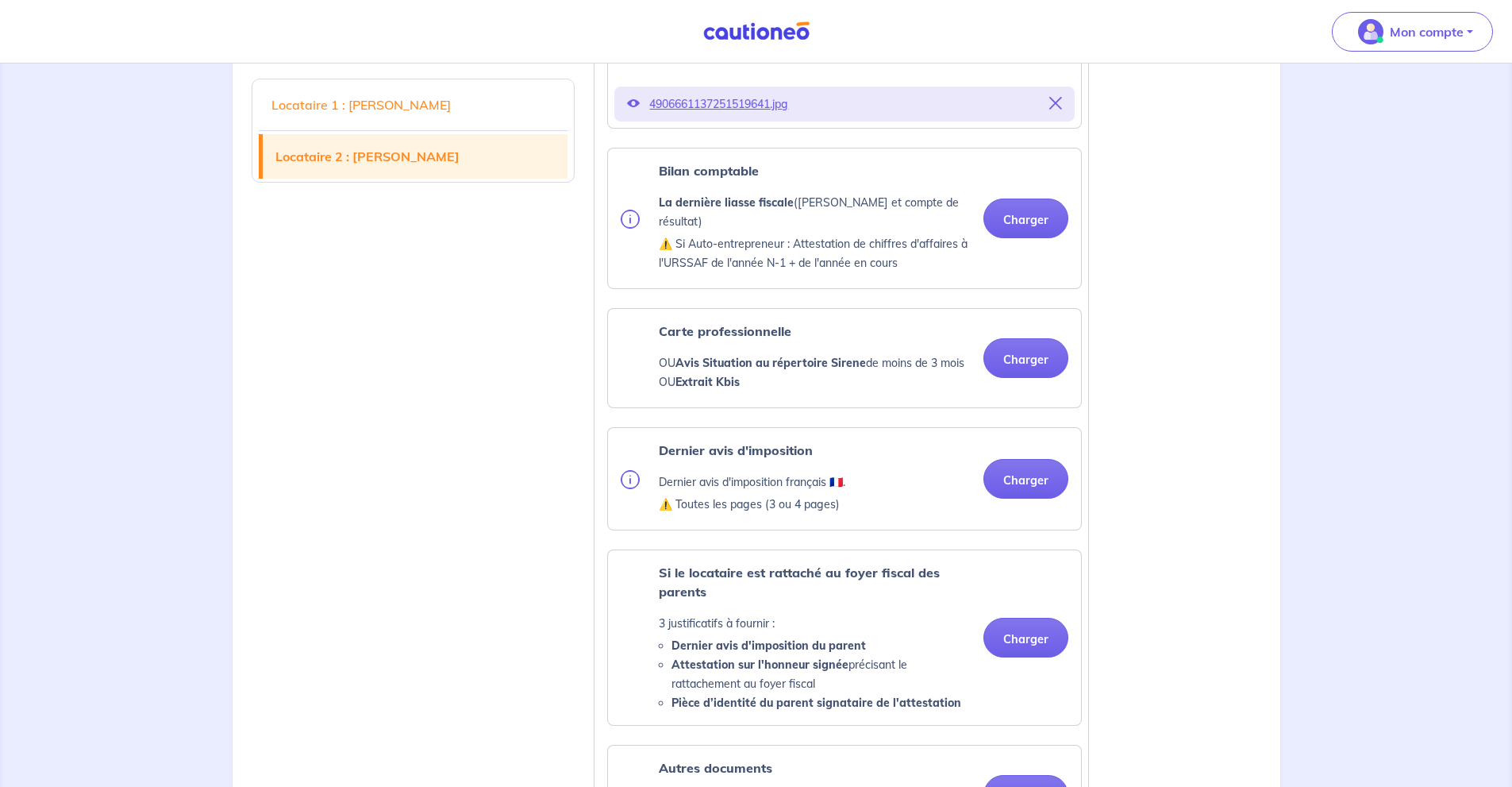
scroll to position [2117, 0]
click at [1031, 500] on button "Charger" at bounding box center [1025, 480] width 85 height 40
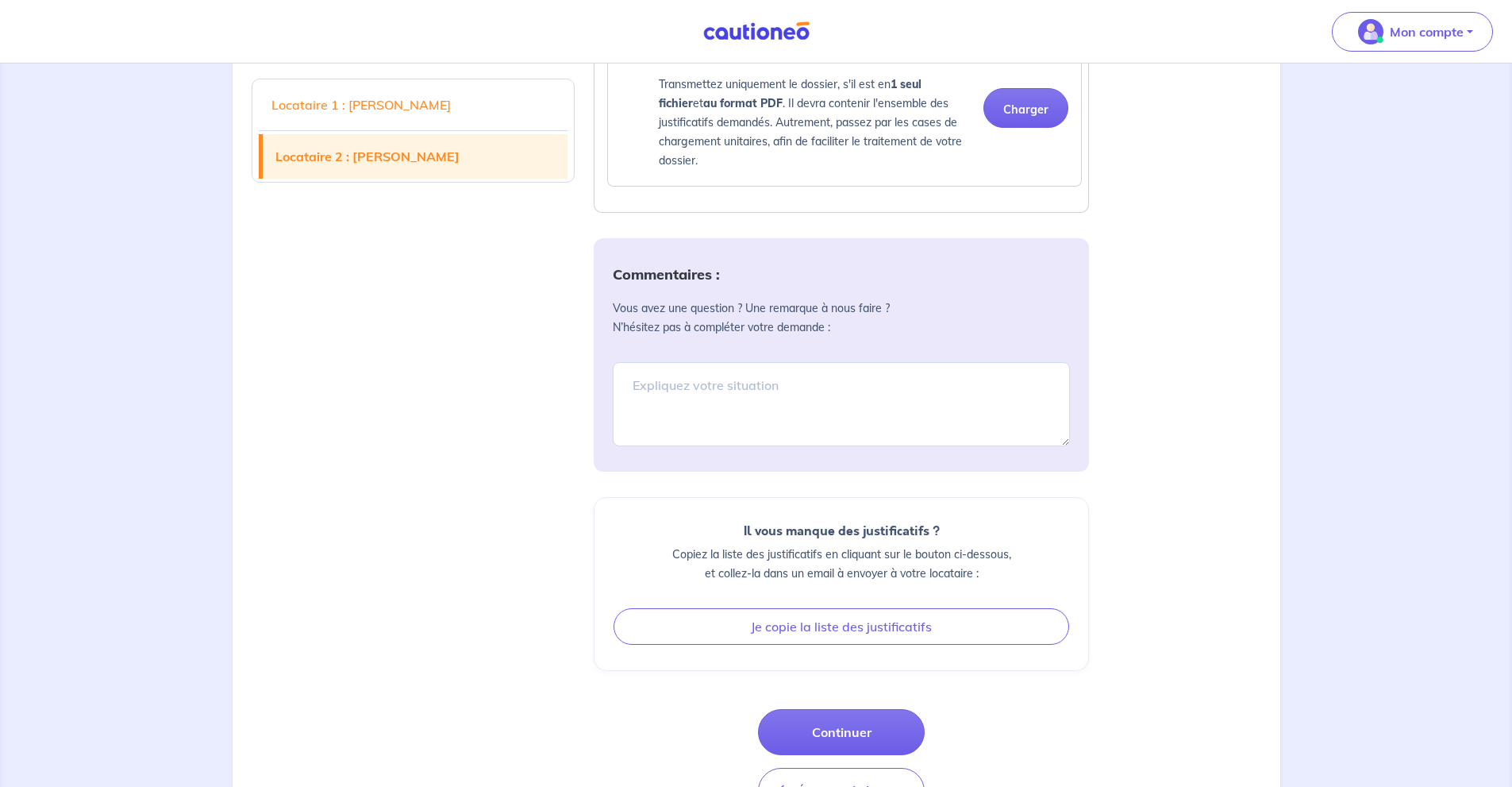
scroll to position [3123, 0]
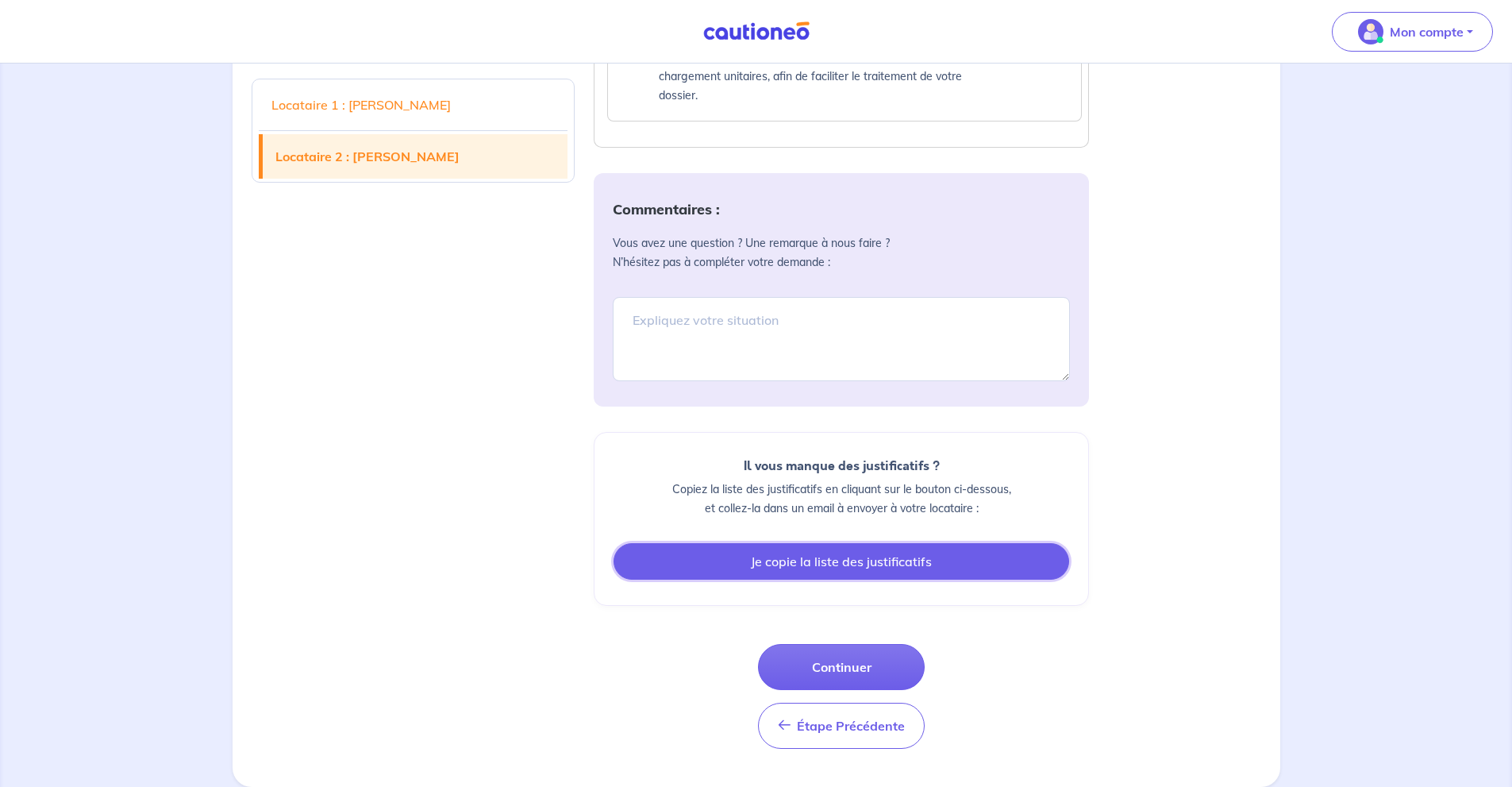
click at [857, 567] on button "Je copie la liste des justificatifs" at bounding box center [841, 561] width 455 height 37
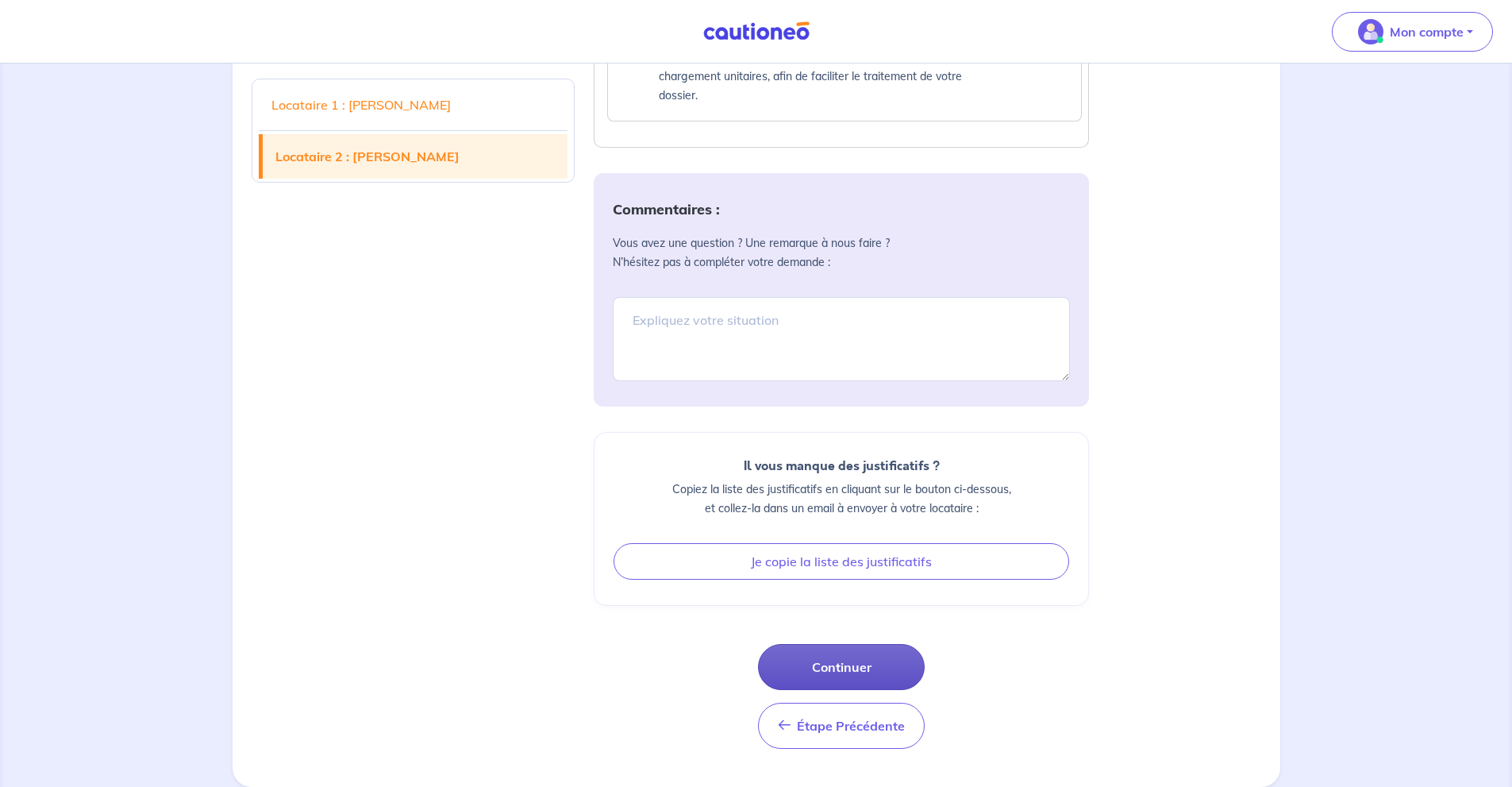
click at [897, 669] on button "Continuer" at bounding box center [841, 667] width 167 height 46
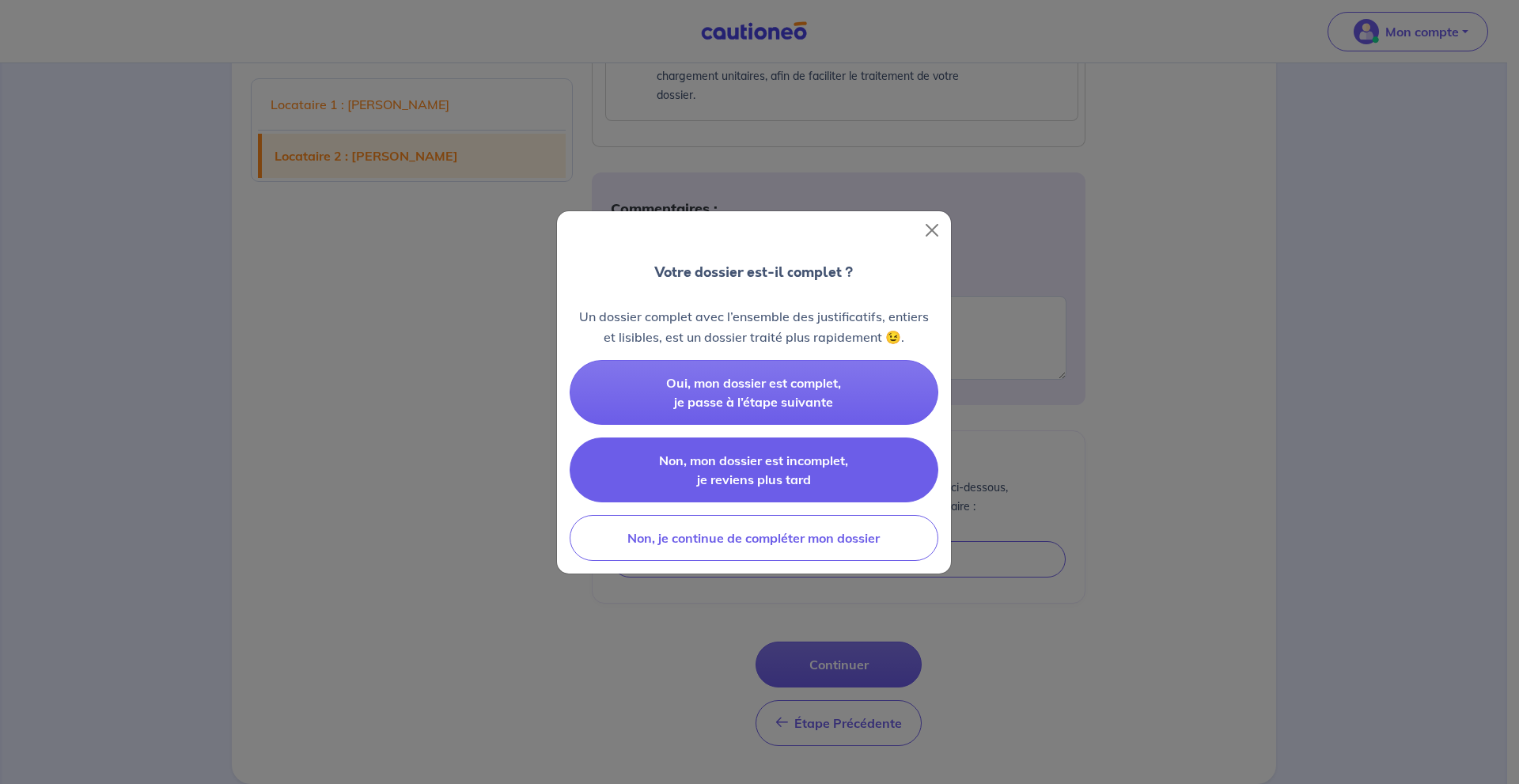
click at [831, 462] on span "Non, mon dossier est incomplet, je reviens plus tard" at bounding box center [753, 469] width 189 height 35
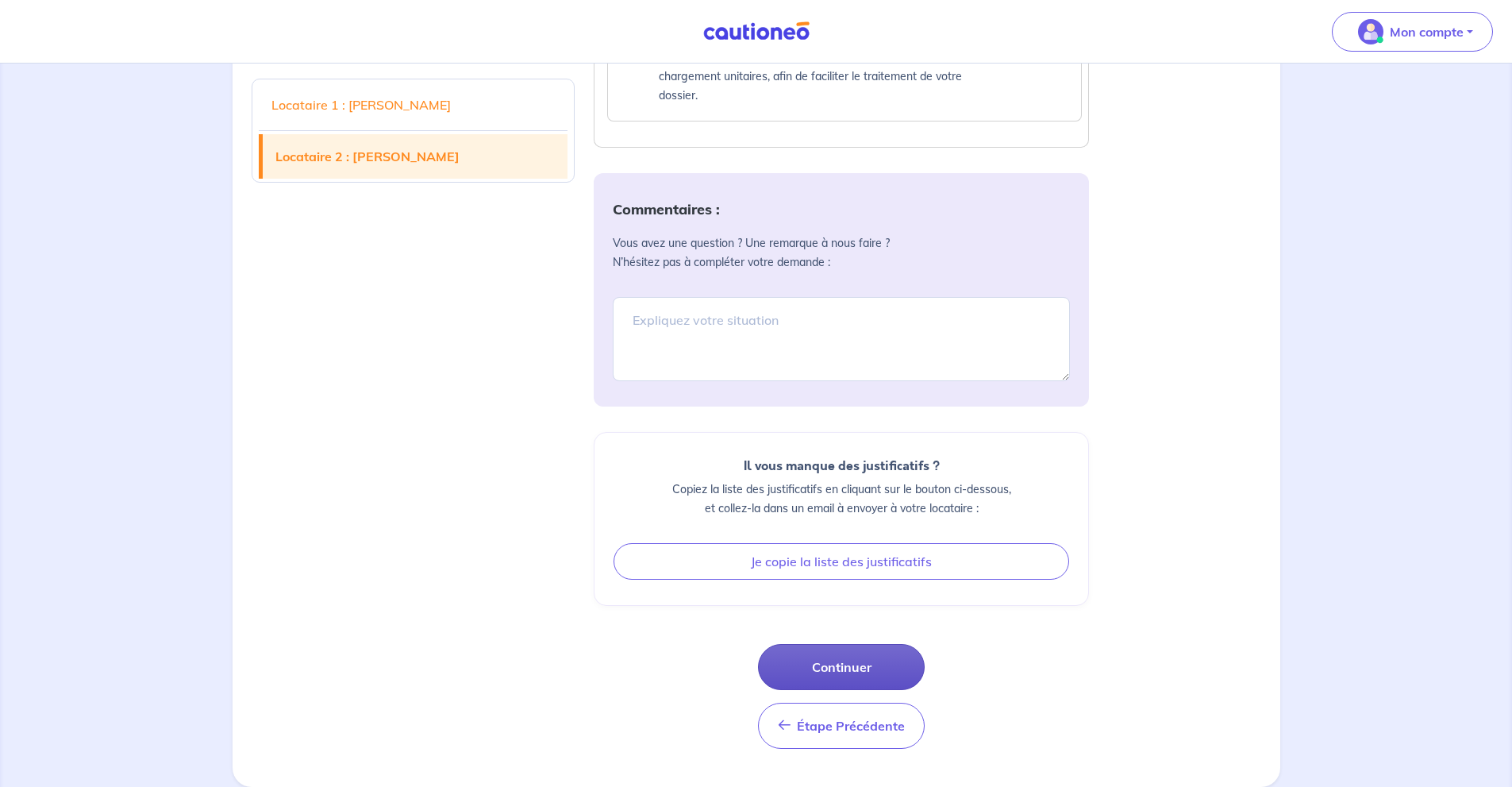
click at [883, 674] on button "Continuer" at bounding box center [841, 667] width 167 height 46
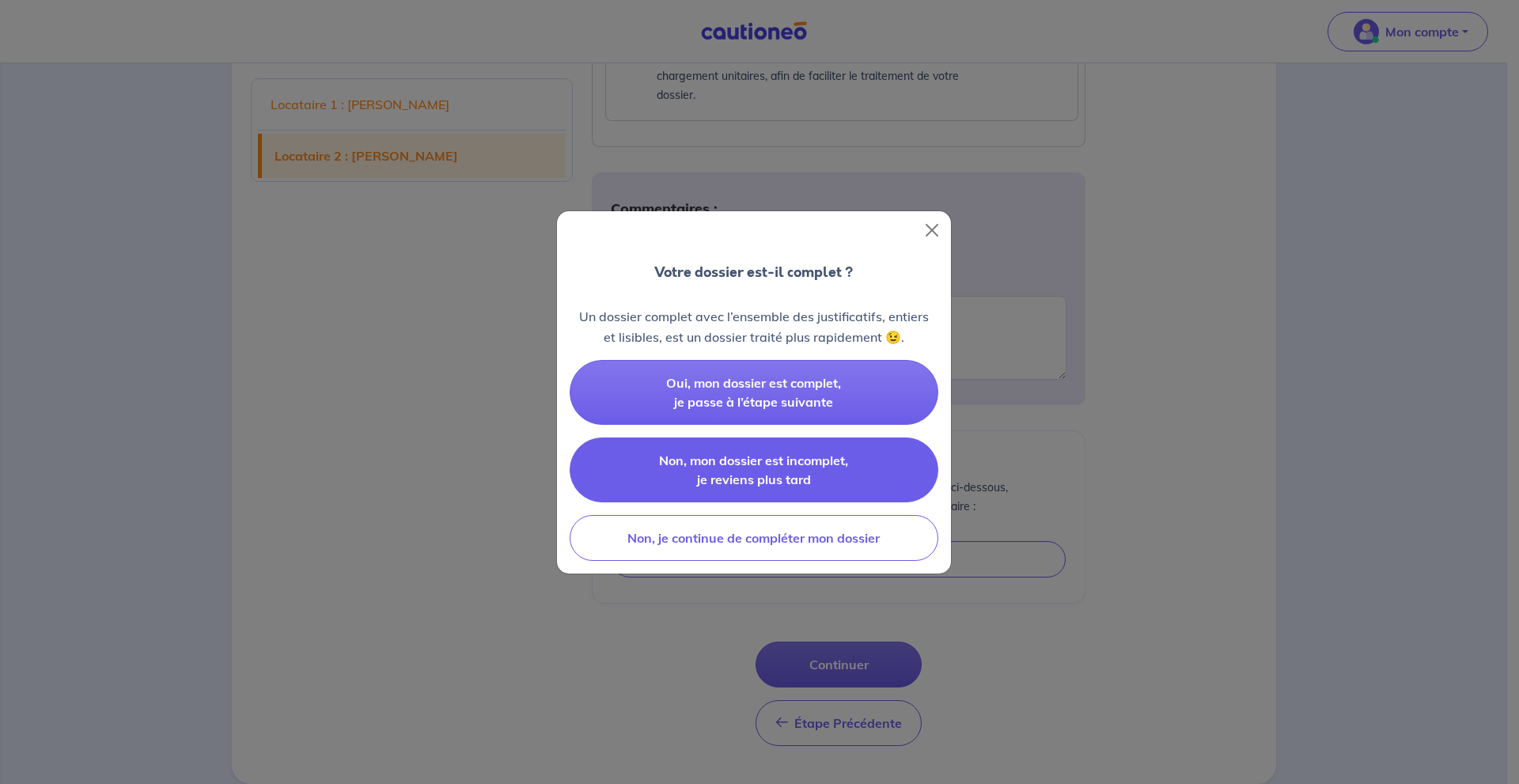
click at [835, 490] on button "Non, mon dossier est incomplet, je reviens plus tard" at bounding box center [754, 470] width 369 height 65
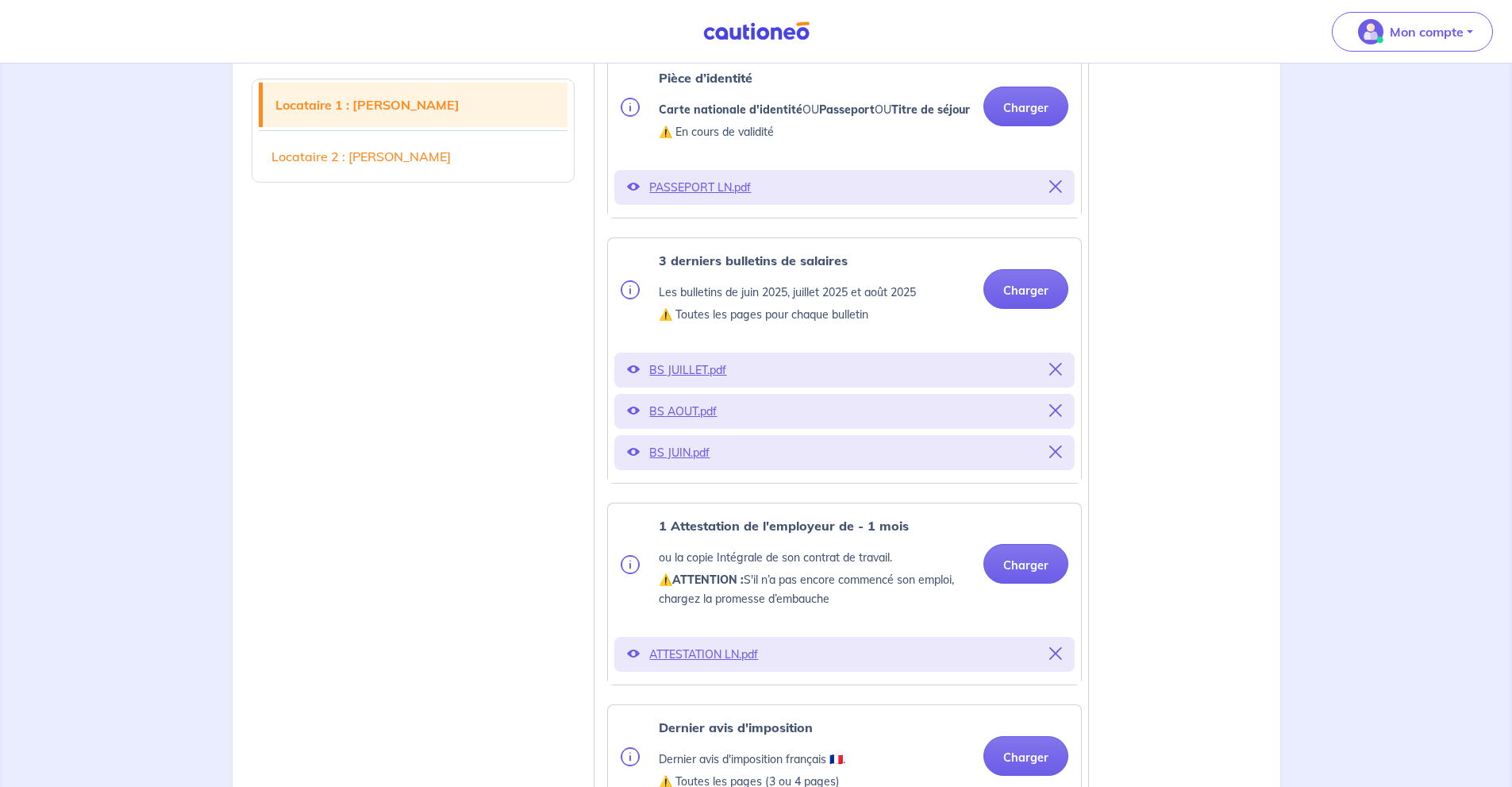
scroll to position [160, 0]
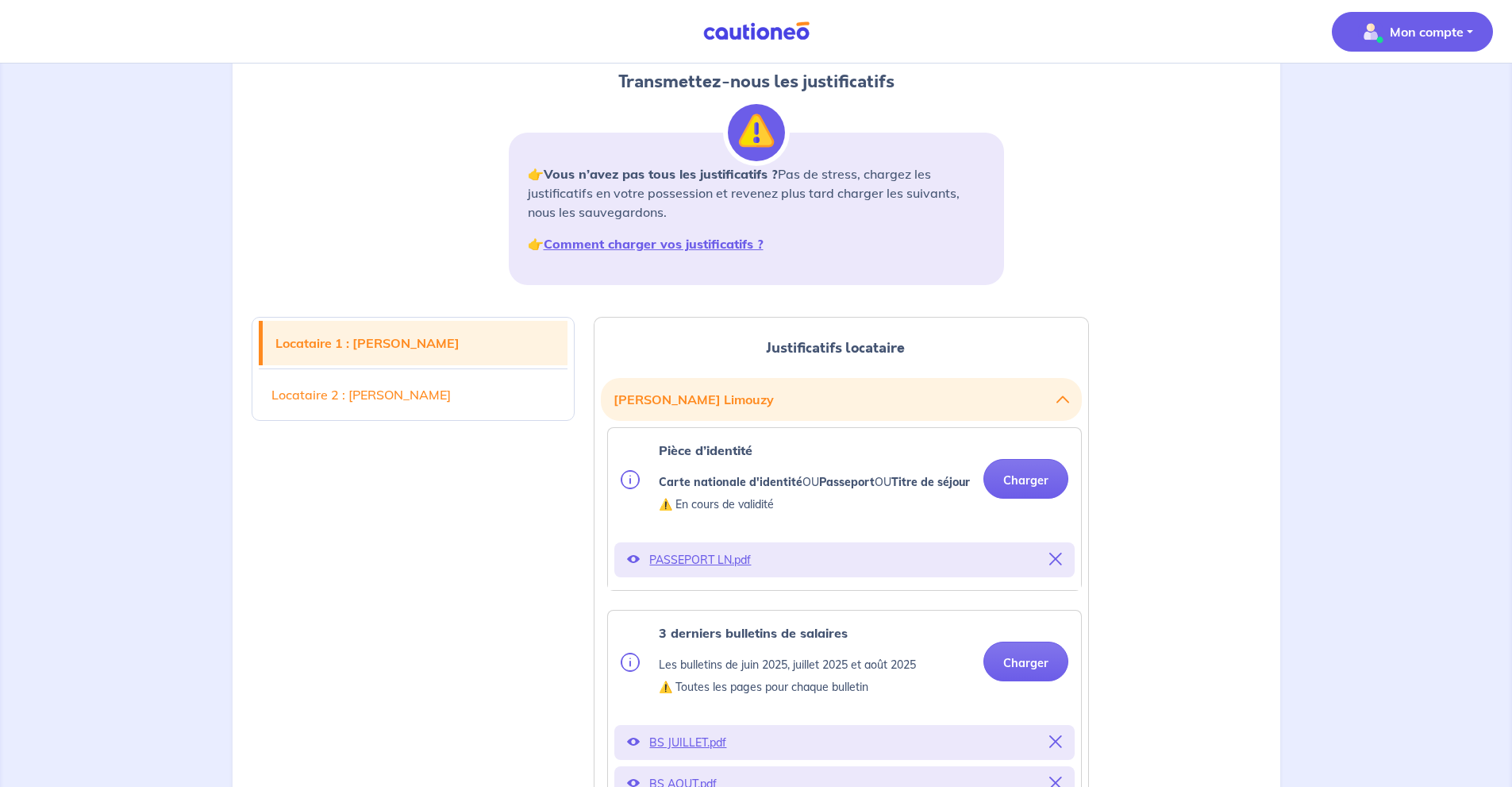
click at [1466, 28] on button "Mon compte" at bounding box center [1411, 32] width 161 height 40
click at [1397, 102] on link "Mes informations" at bounding box center [1396, 98] width 128 height 25
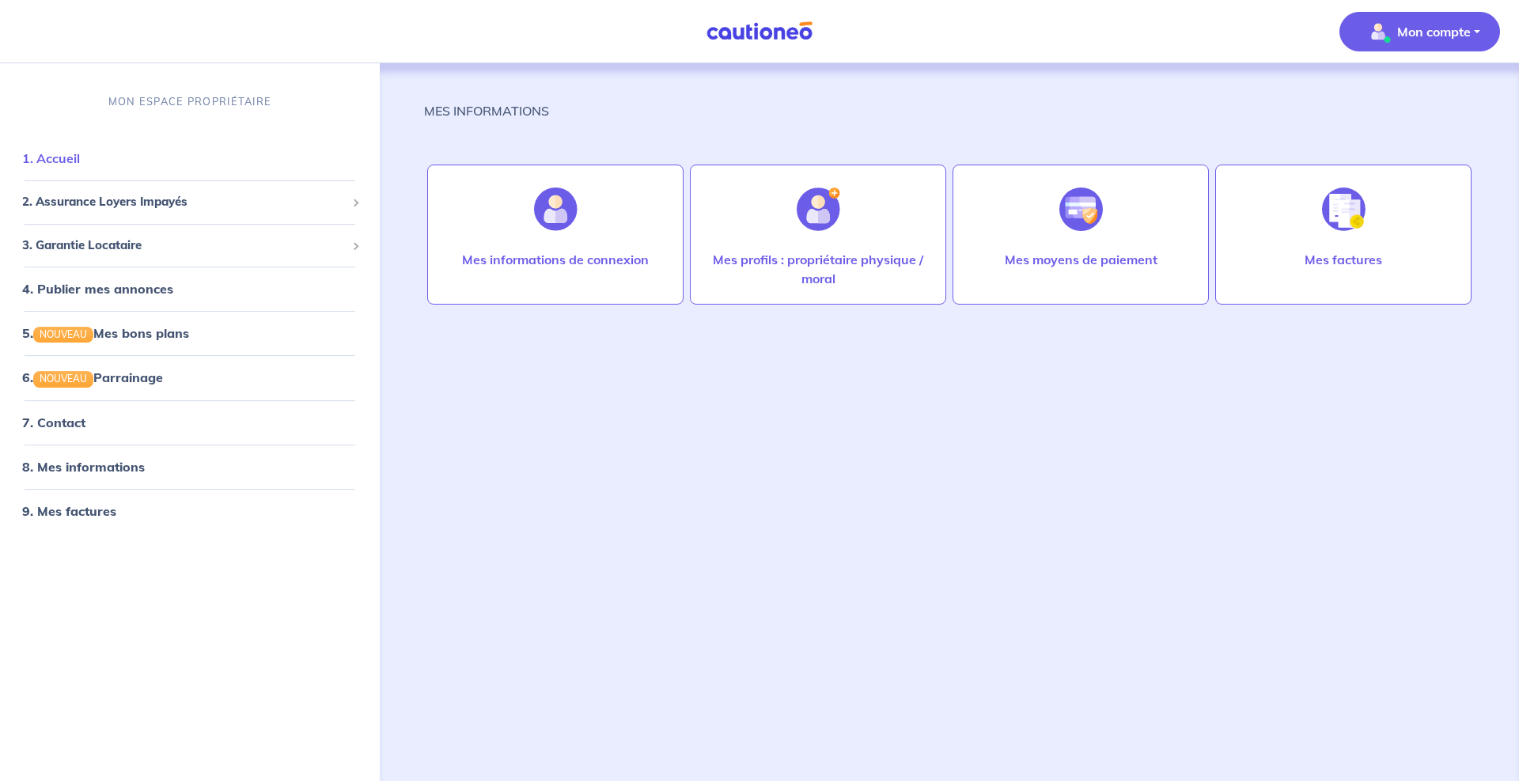
click at [71, 161] on link "1. Accueil" at bounding box center [51, 157] width 58 height 15
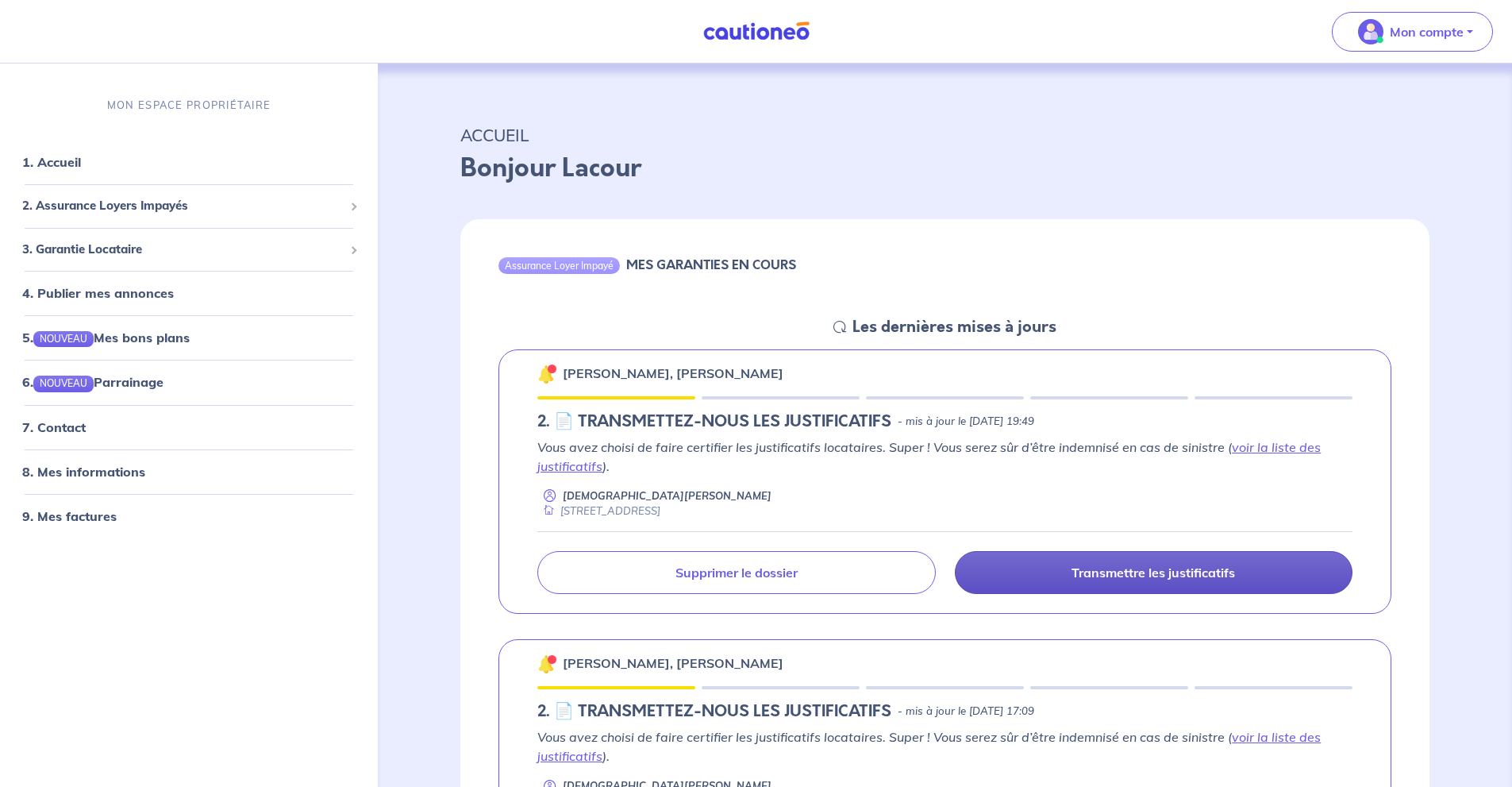
click at [1129, 564] on link "Transmettre les justificatifs" at bounding box center [1153, 572] width 397 height 43
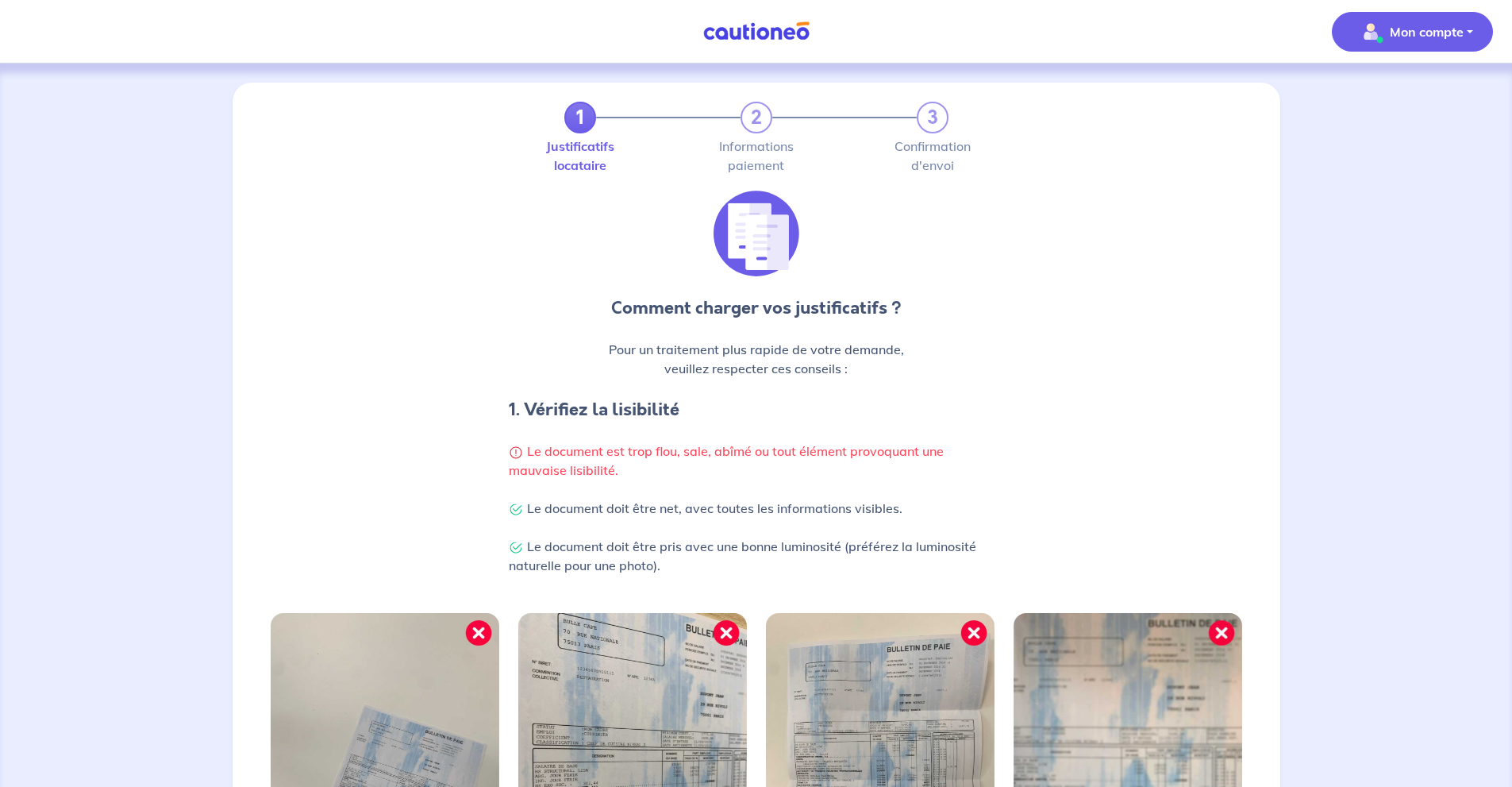
click at [1442, 24] on p "Mon compte" at bounding box center [1426, 31] width 74 height 19
click at [1406, 92] on link "Mes informations" at bounding box center [1396, 98] width 128 height 25
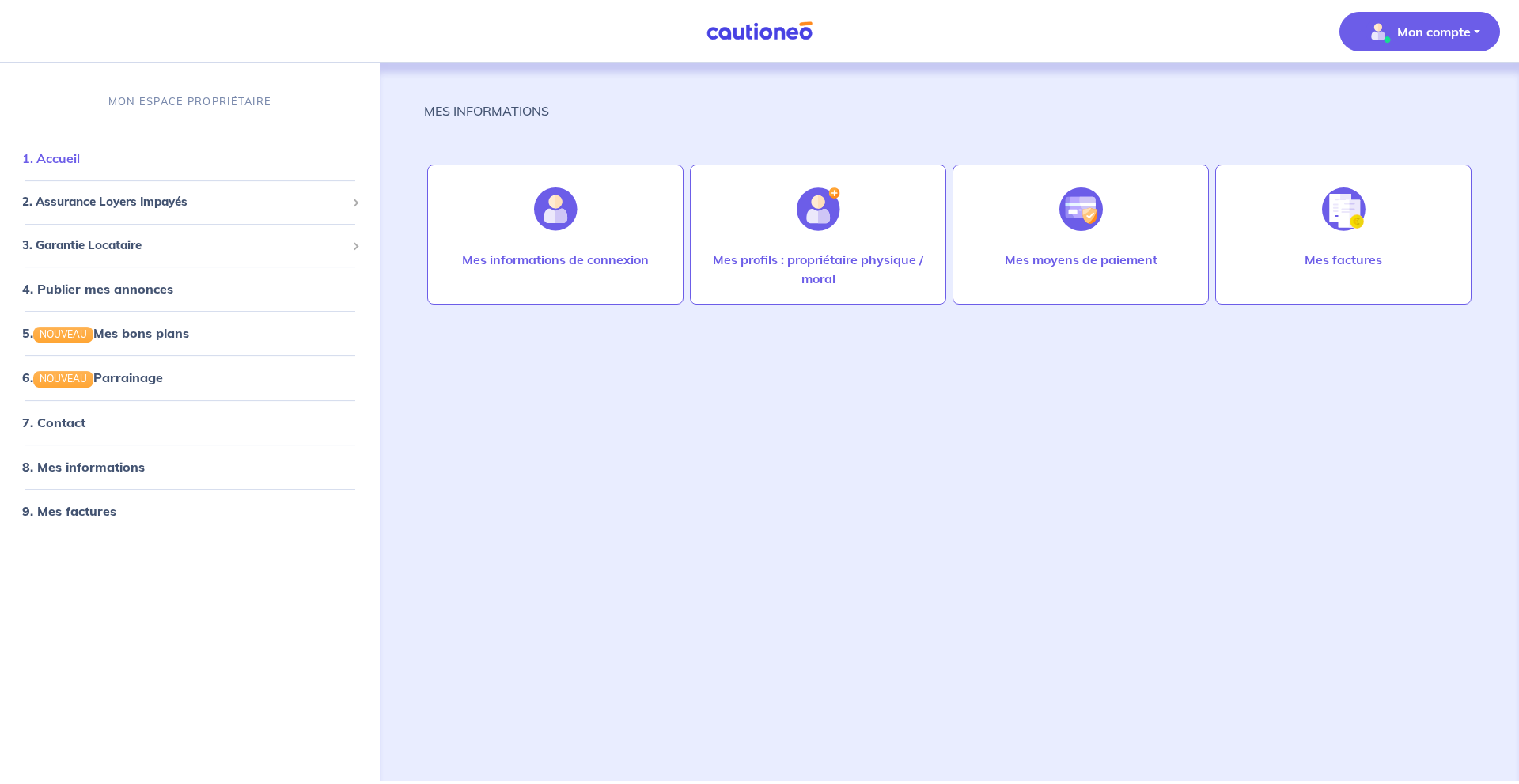
click at [67, 156] on link "1. Accueil" at bounding box center [51, 157] width 58 height 15
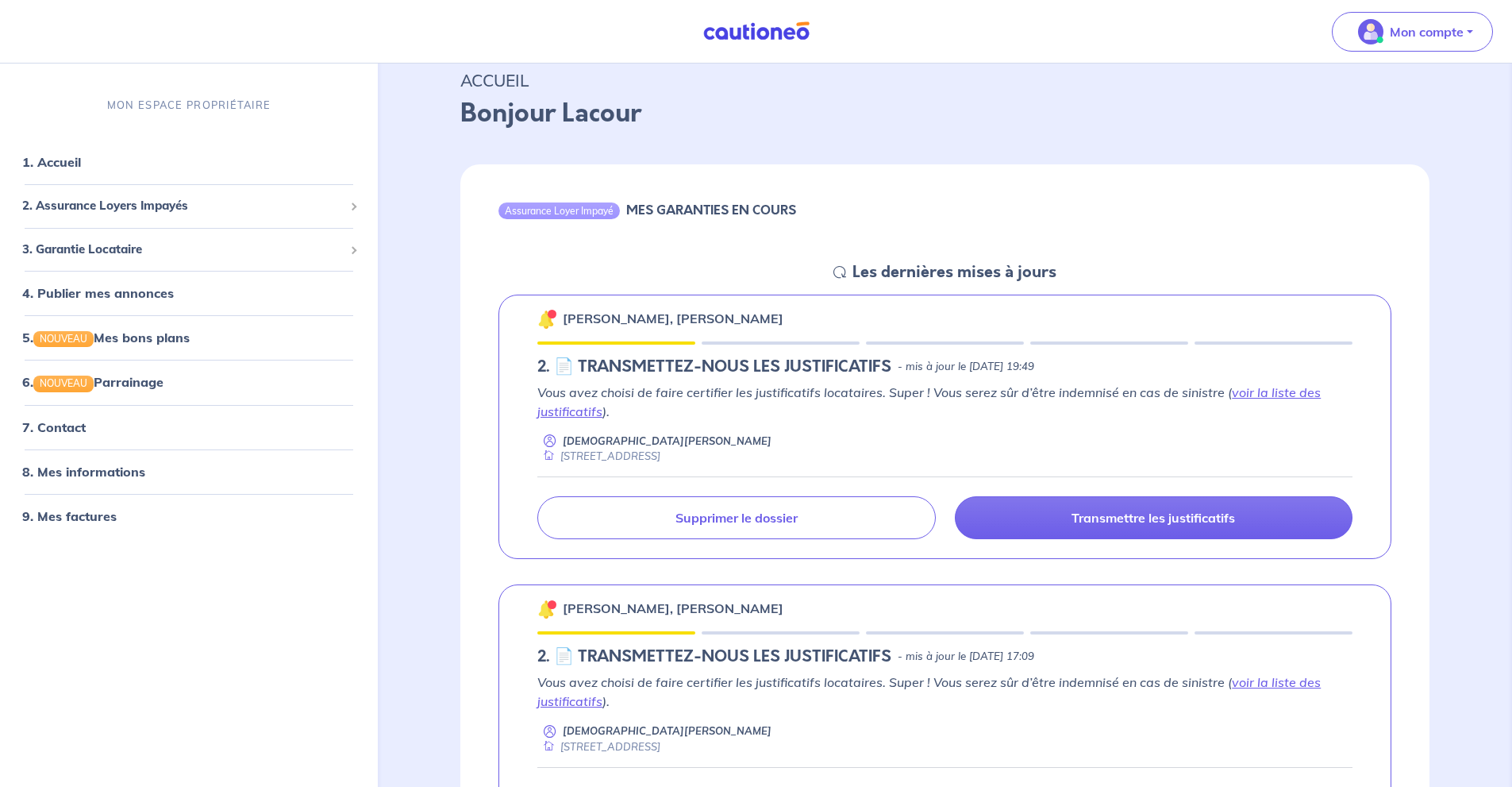
scroll to position [106, 0]
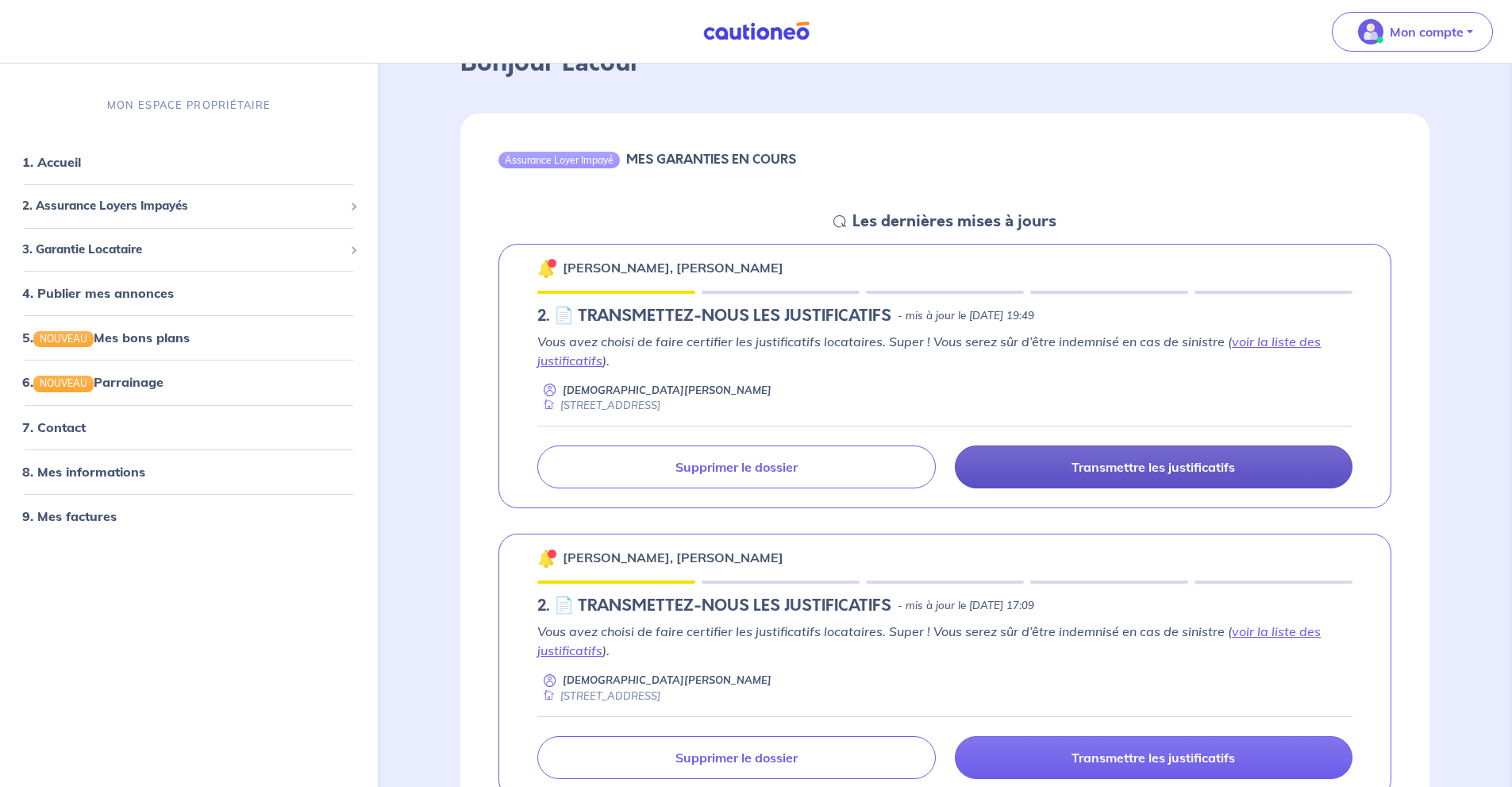
click at [1162, 461] on p "Transmettre les justificatifs" at bounding box center [1153, 466] width 164 height 16
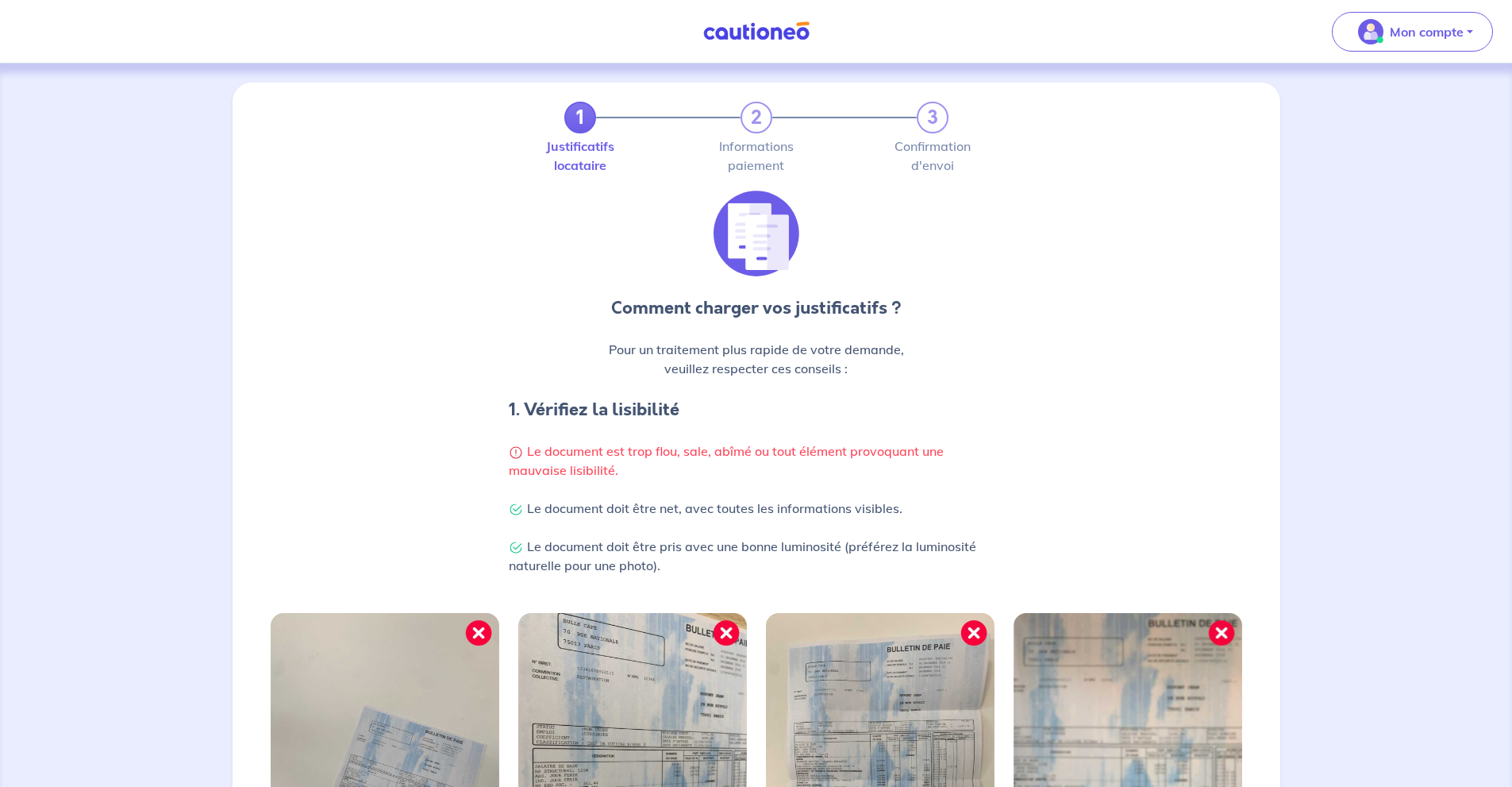
scroll to position [350, 0]
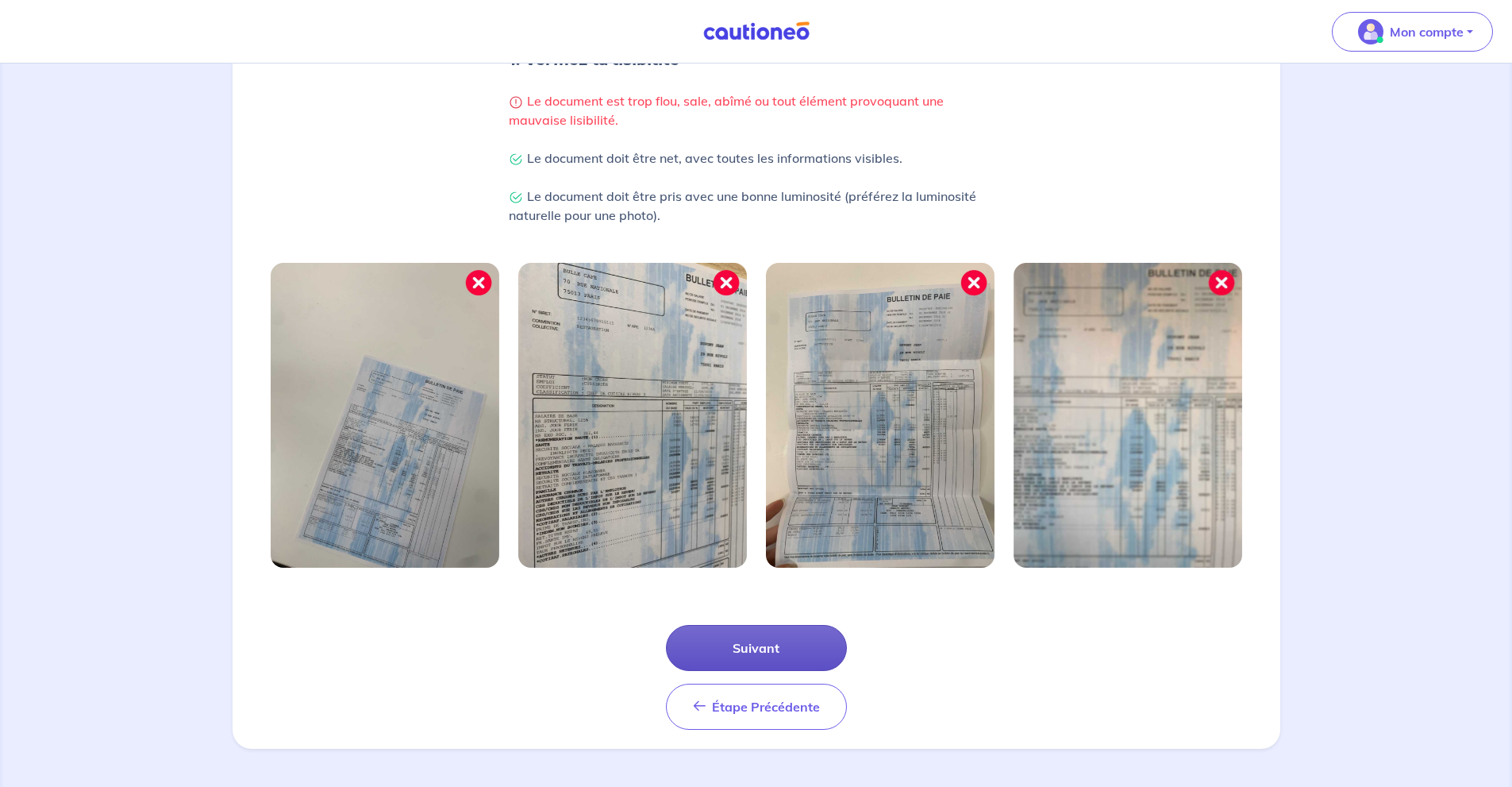
click at [803, 647] on button "Suivant" at bounding box center [756, 648] width 181 height 46
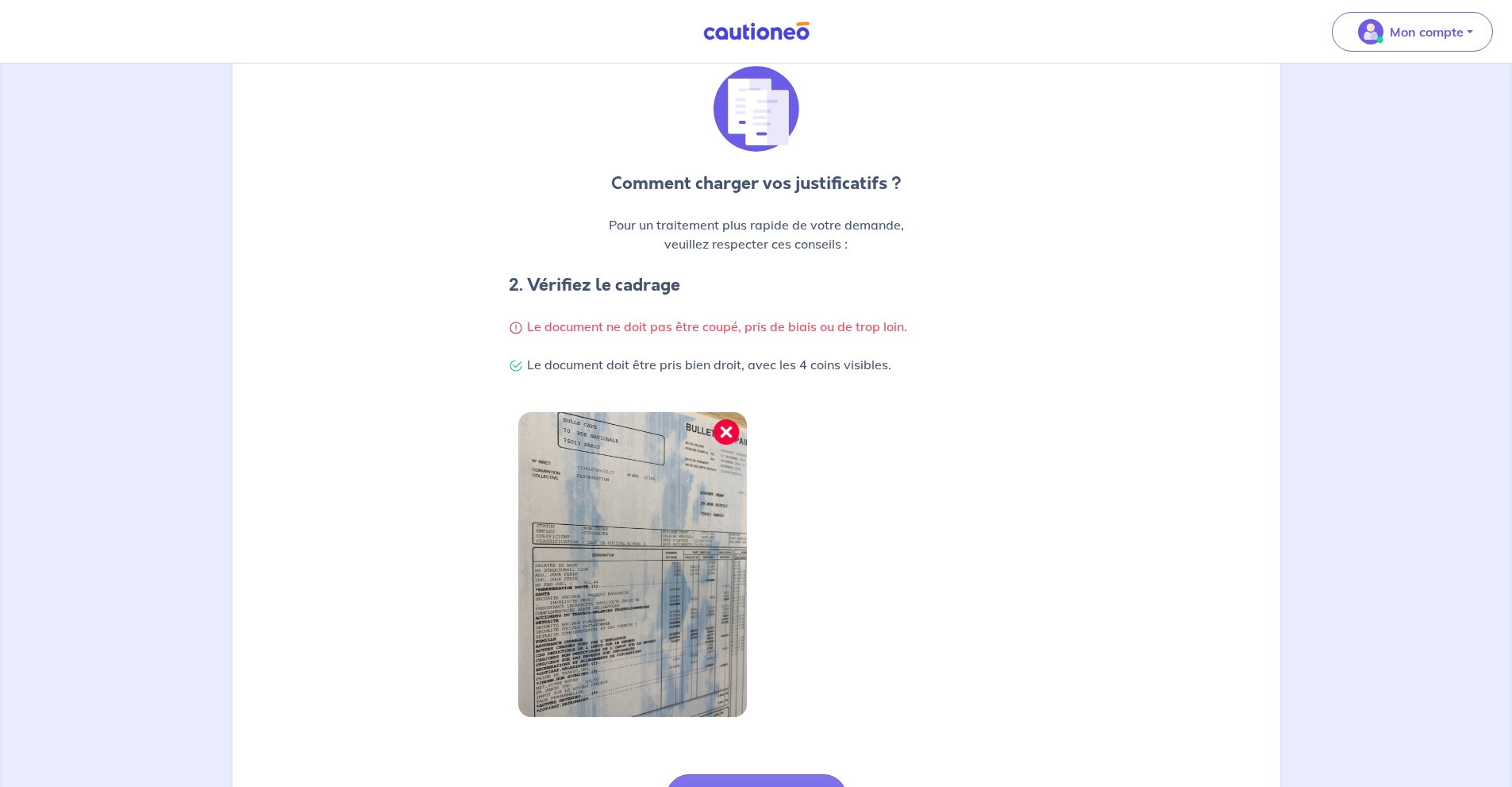
scroll to position [274, 0]
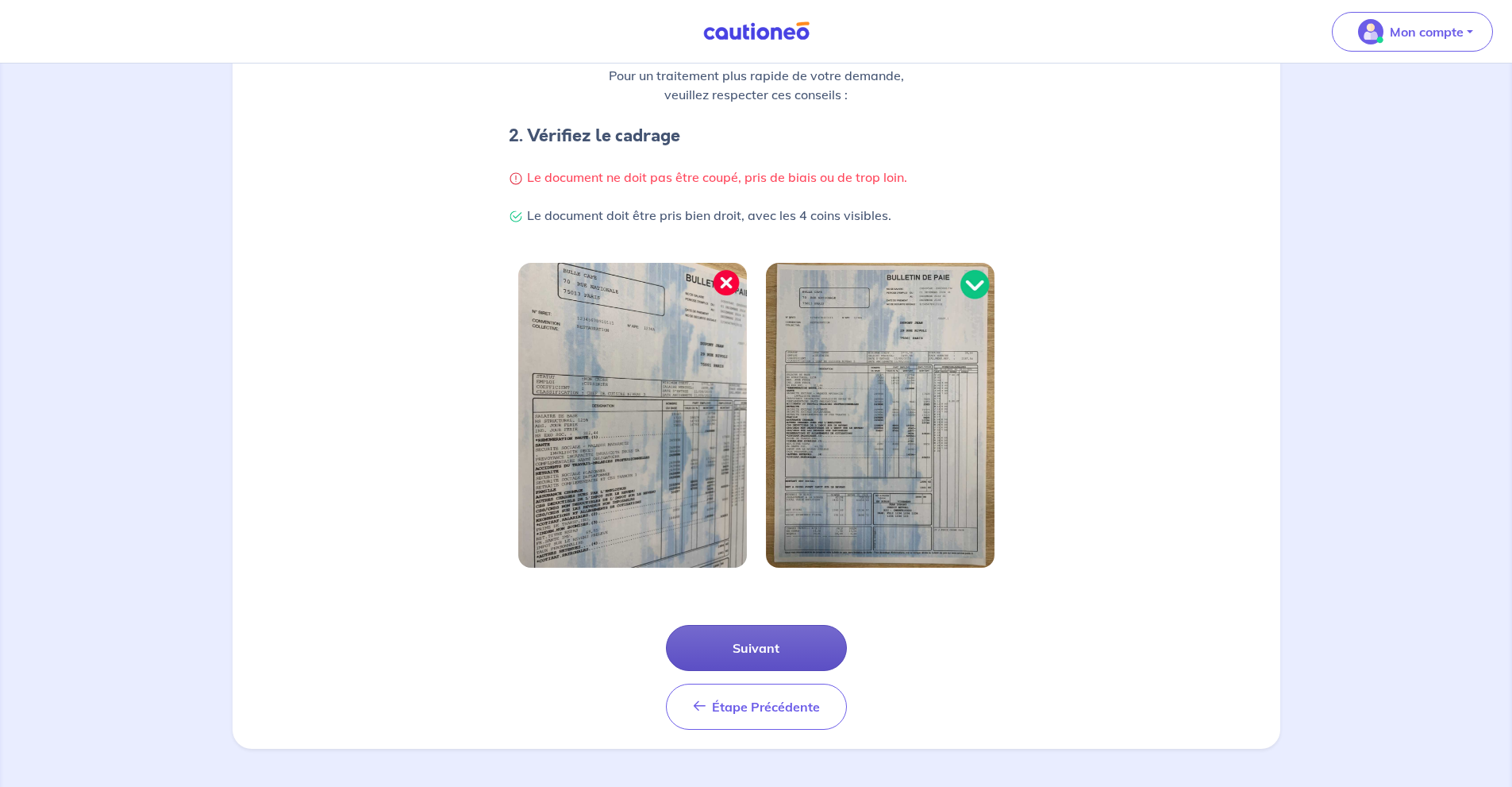
click at [793, 648] on button "Suivant" at bounding box center [756, 648] width 181 height 46
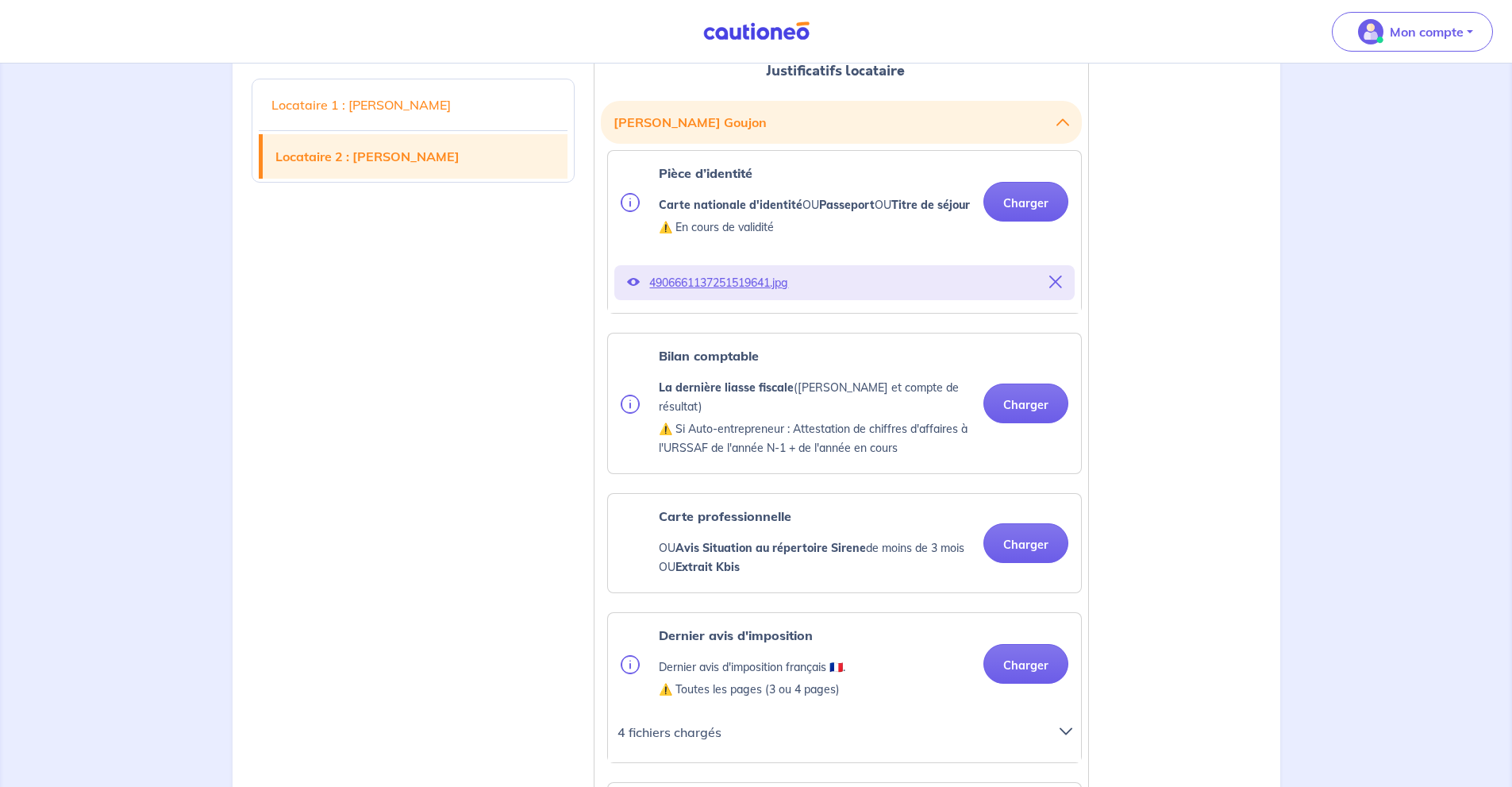
scroll to position [2011, 0]
